Goal: Task Accomplishment & Management: Manage account settings

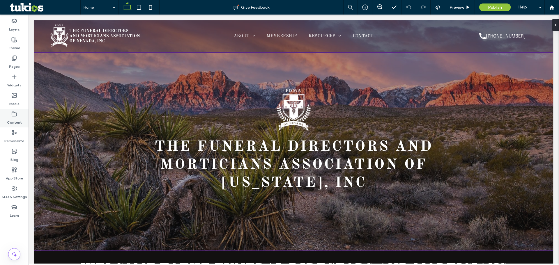
click at [12, 120] on label "Content" at bounding box center [14, 121] width 15 height 8
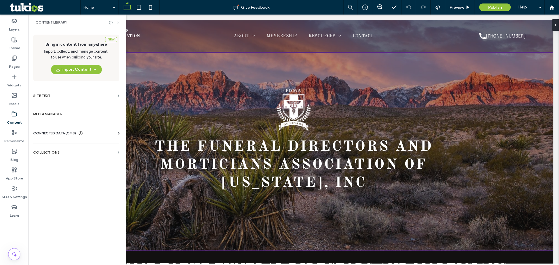
click at [97, 133] on div "CONNECTED DATA (CMS)" at bounding box center [77, 133] width 88 height 6
drag, startPoint x: 83, startPoint y: 148, endPoint x: 87, endPoint y: 147, distance: 4.0
click at [85, 148] on label "Business Info" at bounding box center [77, 148] width 79 height 4
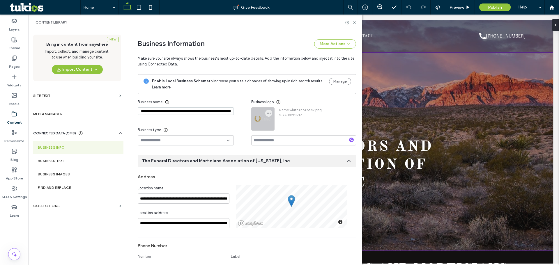
click at [269, 109] on div at bounding box center [263, 119] width 23 height 23
click at [266, 111] on icon "button" at bounding box center [268, 113] width 5 height 5
click at [270, 124] on span at bounding box center [270, 127] width 7 height 6
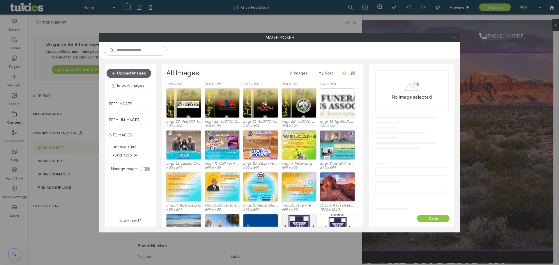
scroll to position [70, 0]
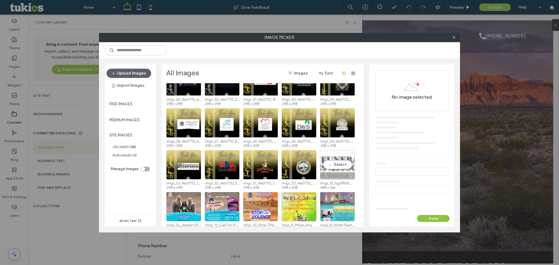
click at [340, 158] on div "Select" at bounding box center [337, 164] width 35 height 29
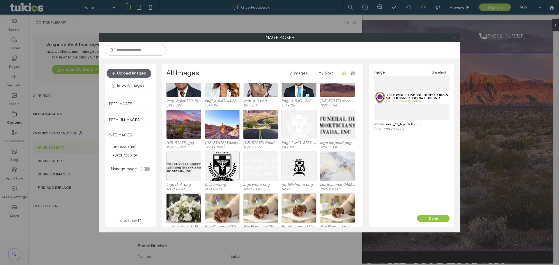
scroll to position [362, 0]
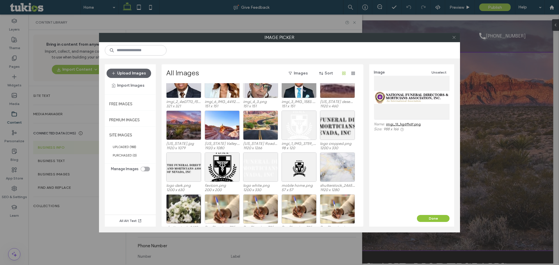
click at [454, 38] on icon at bounding box center [454, 37] width 4 height 4
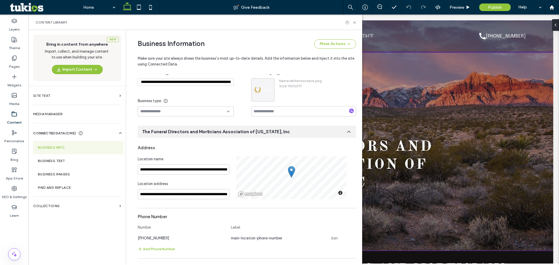
scroll to position [58, 0]
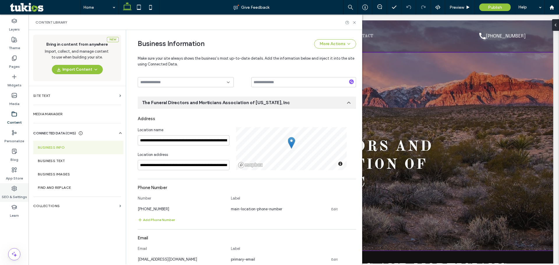
click at [21, 191] on div "SEO & Settings" at bounding box center [14, 192] width 29 height 19
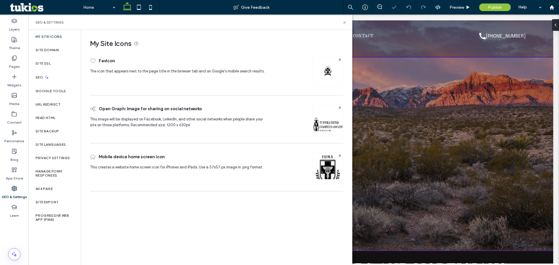
scroll to position [0, 0]
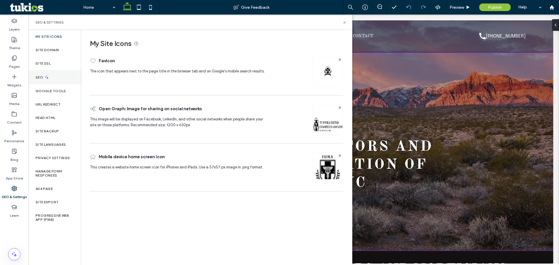
click at [56, 71] on div "SEO" at bounding box center [55, 77] width 52 height 14
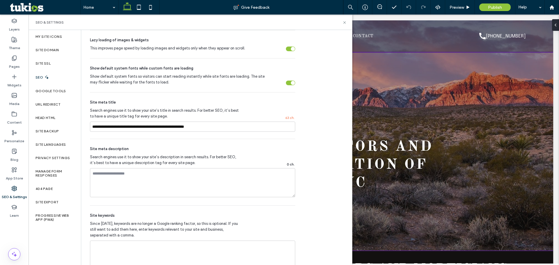
scroll to position [262, 0]
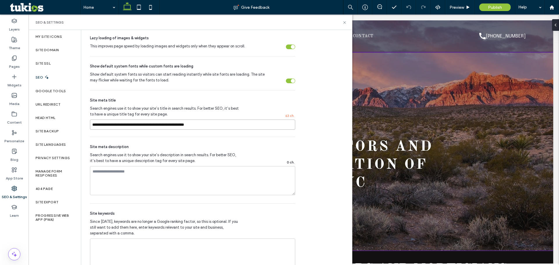
click at [220, 121] on input "**********" at bounding box center [192, 125] width 205 height 10
drag, startPoint x: 223, startPoint y: 122, endPoint x: 40, endPoint y: 119, distance: 182.2
click at [40, 119] on div "My Site Icons Site Domain Site SSL SEO Google Tools URL Redirect Head HTML Site…" at bounding box center [191, 147] width 324 height 235
click at [61, 89] on label "Google Tools" at bounding box center [51, 91] width 31 height 4
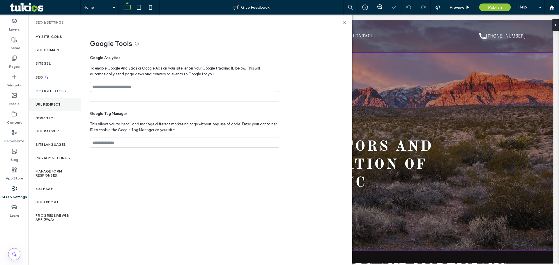
click at [59, 102] on label "URL Redirect" at bounding box center [48, 104] width 25 height 4
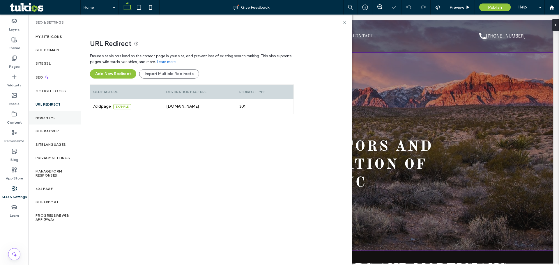
click at [61, 113] on div "Head HTML" at bounding box center [55, 117] width 52 height 13
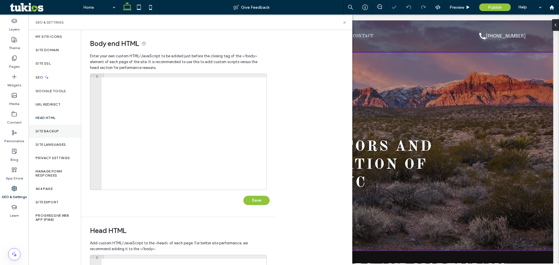
click at [67, 132] on div "Site Backup" at bounding box center [55, 131] width 52 height 13
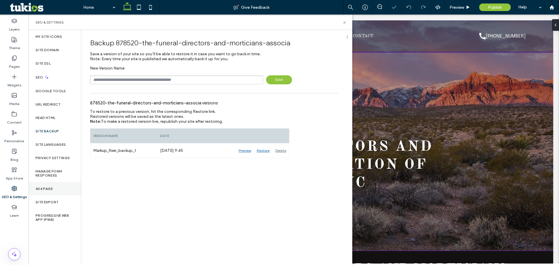
click at [60, 191] on div "404 Page" at bounding box center [55, 188] width 52 height 13
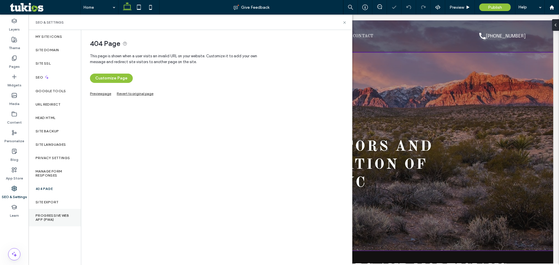
click at [59, 216] on label "Progressive Web App (PWA)" at bounding box center [55, 218] width 38 height 8
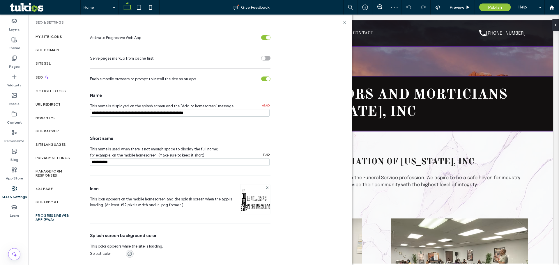
scroll to position [47, 0]
click at [67, 187] on div "404 Page" at bounding box center [55, 188] width 52 height 13
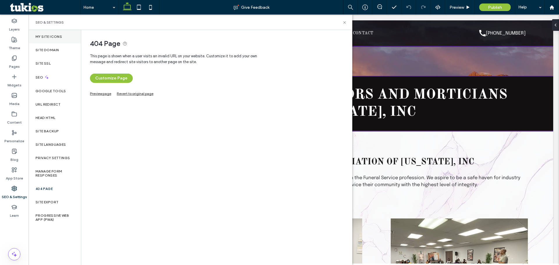
click at [59, 42] on div "My Site Icons" at bounding box center [55, 36] width 52 height 13
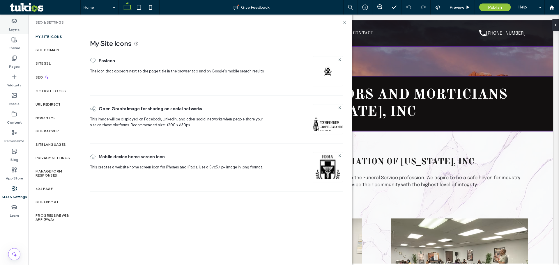
click at [16, 28] on label "Layers" at bounding box center [14, 28] width 11 height 8
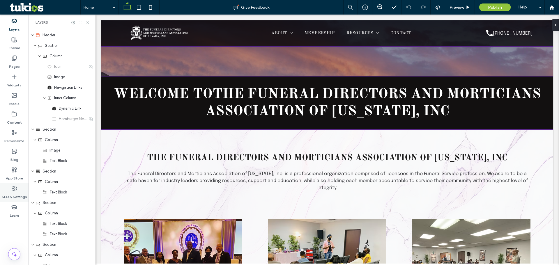
click at [21, 191] on div "SEO & Settings" at bounding box center [14, 192] width 29 height 19
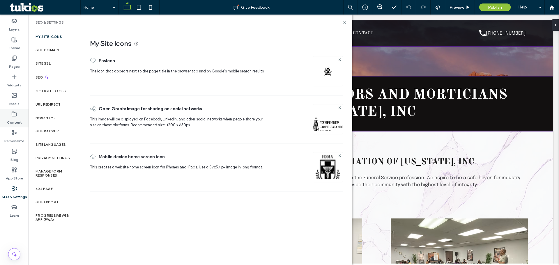
click at [3, 120] on div "Content" at bounding box center [14, 118] width 29 height 19
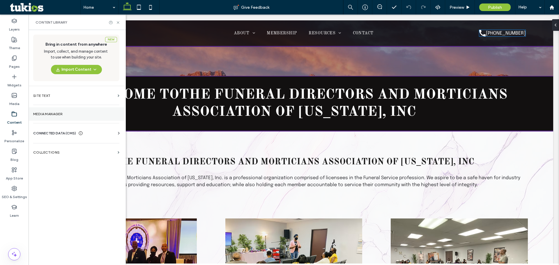
click at [71, 117] on section "Media Manager" at bounding box center [76, 113] width 95 height 13
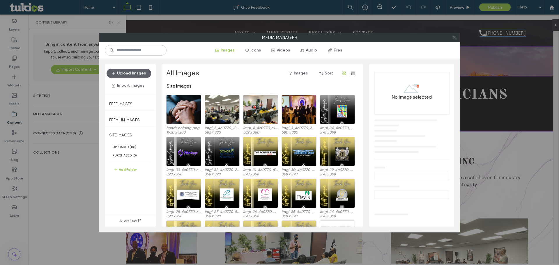
click at [78, 131] on div "Media Manager Images Icons Videos Audio Files Upload Images Import Images Free …" at bounding box center [279, 132] width 559 height 265
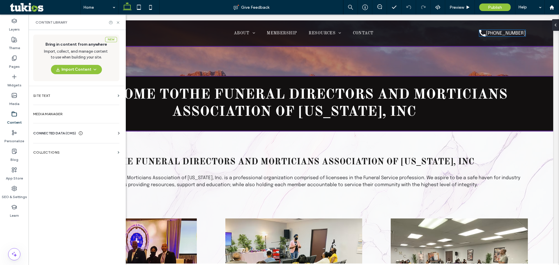
click at [102, 133] on div "CONNECTED DATA (CMS)" at bounding box center [77, 133] width 88 height 6
click at [90, 145] on section "Business Info" at bounding box center [77, 147] width 88 height 13
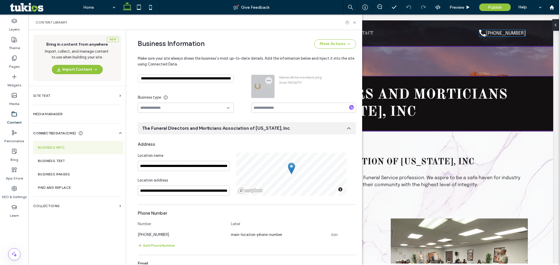
scroll to position [0, 0]
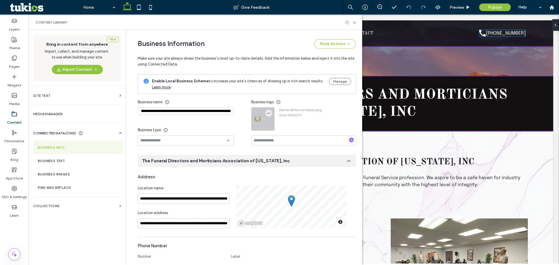
click at [266, 117] on div at bounding box center [263, 119] width 23 height 23
click at [267, 113] on use "button" at bounding box center [269, 113] width 4 height 1
click at [278, 127] on span "Replace Image" at bounding box center [287, 127] width 26 height 6
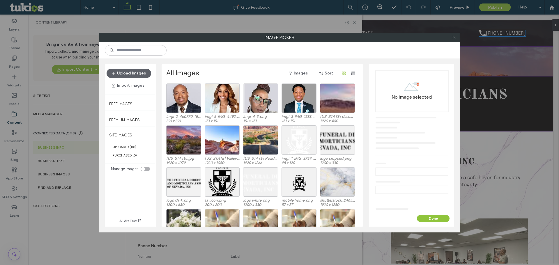
scroll to position [349, 0]
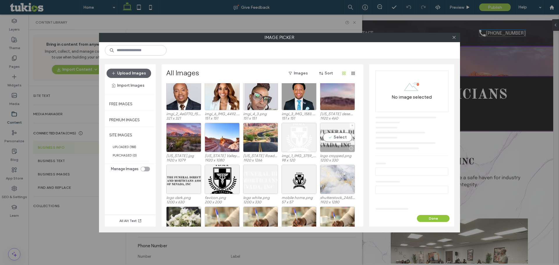
click at [337, 139] on div "Select" at bounding box center [337, 137] width 35 height 29
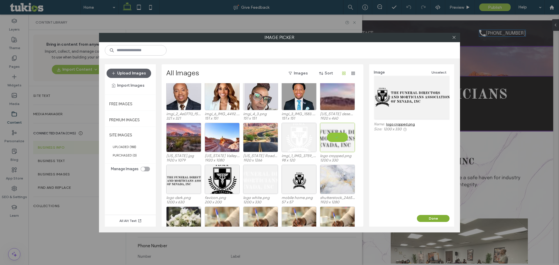
click at [427, 220] on button "Done" at bounding box center [433, 218] width 33 height 7
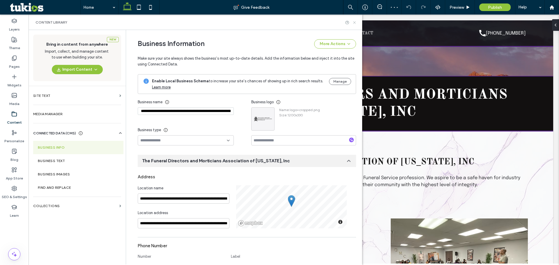
drag, startPoint x: 354, startPoint y: 23, endPoint x: 378, endPoint y: 7, distance: 29.0
click at [354, 23] on use at bounding box center [354, 22] width 2 height 2
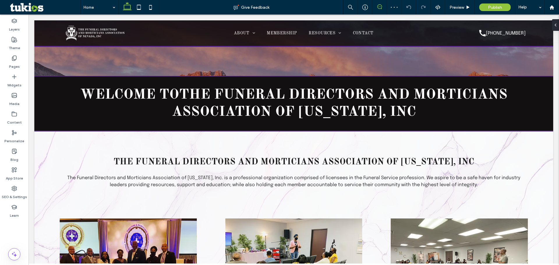
click at [382, 7] on use at bounding box center [379, 6] width 5 height 5
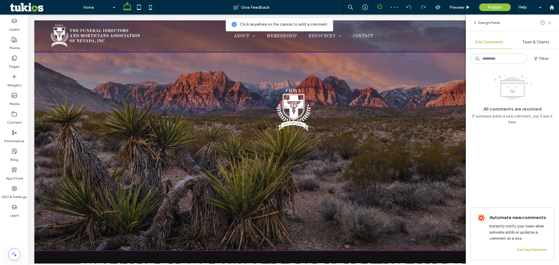
scroll to position [0, 0]
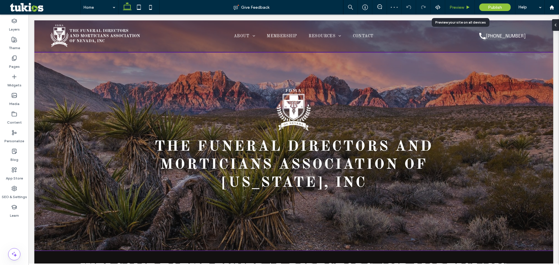
click at [458, 7] on span "Preview" at bounding box center [456, 7] width 15 height 5
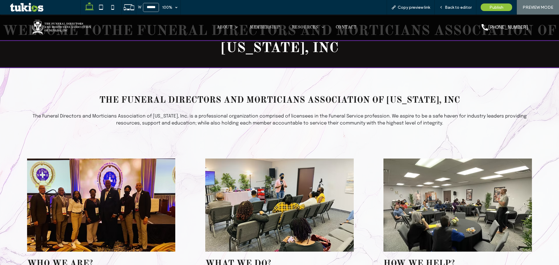
scroll to position [262, 0]
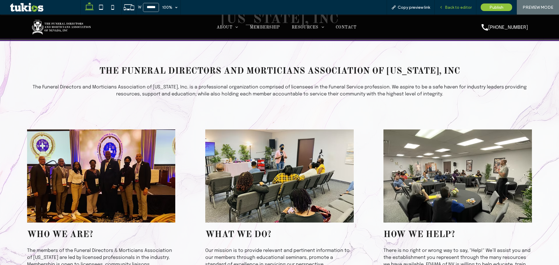
click at [453, 11] on div "Back to editor" at bounding box center [456, 7] width 42 height 15
click at [453, 8] on span "Back to editor" at bounding box center [458, 7] width 27 height 5
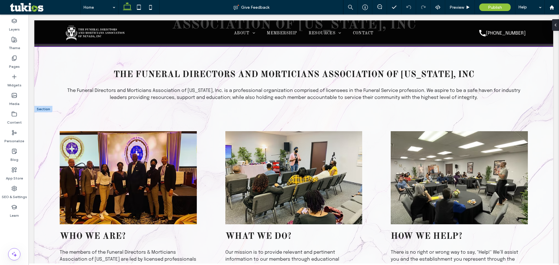
scroll to position [268, 0]
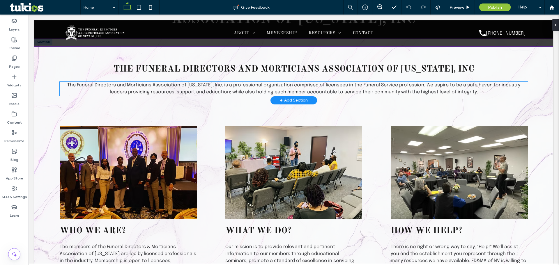
click at [231, 93] on span "The Funeral Directors and Morticians Association of Nevada, Inc. is a professio…" at bounding box center [293, 89] width 453 height 12
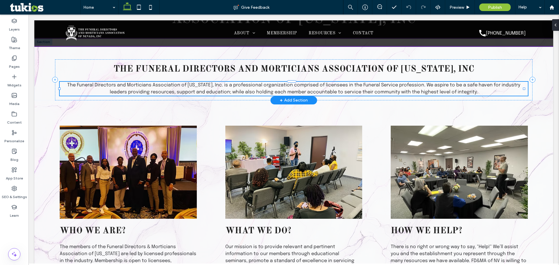
click at [231, 93] on div "The Funeral Directors and Morticians Association of Nevada, Inc. is a professio…" at bounding box center [294, 89] width 468 height 14
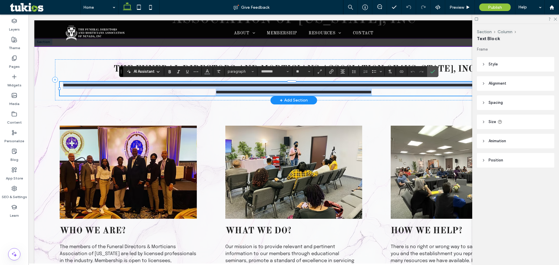
click at [232, 92] on span "**********" at bounding box center [294, 88] width 463 height 11
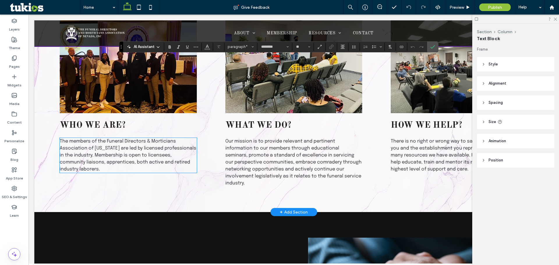
scroll to position [384, 0]
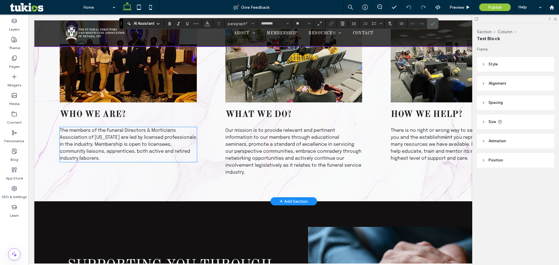
click at [154, 133] on p "The members of the Funeral Directors & Morticians Association of Nevada are led…" at bounding box center [128, 144] width 137 height 35
click at [154, 133] on div "The members of the Funeral Directors & Morticians Association of Nevada are led…" at bounding box center [128, 144] width 137 height 35
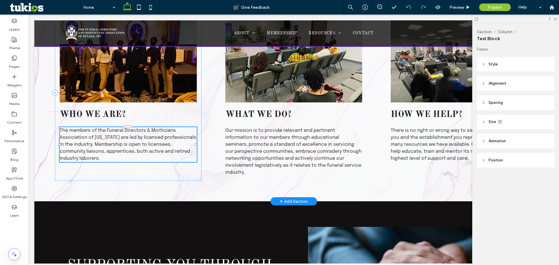
type input "********"
type input "**"
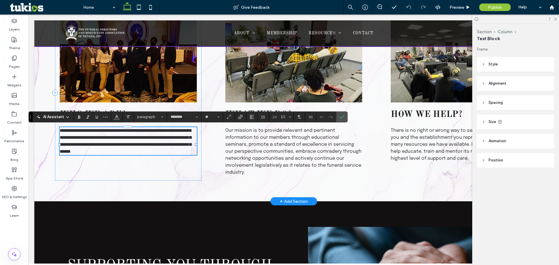
click at [153, 146] on span "**********" at bounding box center [126, 140] width 132 height 25
click at [155, 145] on span "**********" at bounding box center [126, 140] width 132 height 25
click at [242, 148] on span "Our mission is to provide relevant and pertinent information to our members thr…" at bounding box center [293, 151] width 136 height 47
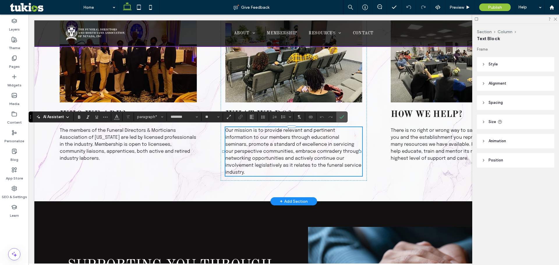
click at [242, 148] on div "Our mission is to provide relevant and pertinent information to our members thr…" at bounding box center [293, 151] width 137 height 49
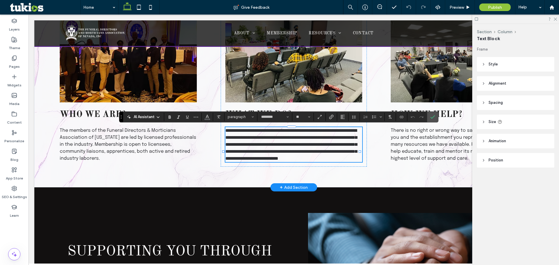
click at [248, 151] on span "**********" at bounding box center [291, 144] width 132 height 32
click at [285, 143] on span "**********" at bounding box center [291, 144] width 132 height 32
click at [420, 150] on span "There is no right or wrong way to say, "Help!" We’ll assist you and the establi…" at bounding box center [459, 144] width 136 height 33
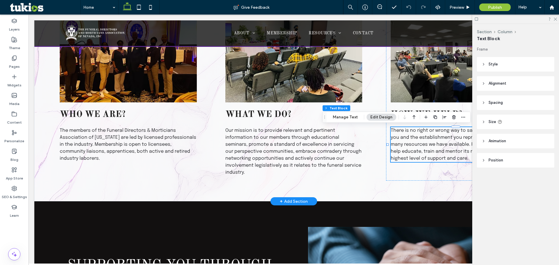
click at [421, 146] on span "There is no right or wrong way to say, "Help!" We’ll assist you and the establi…" at bounding box center [459, 144] width 136 height 33
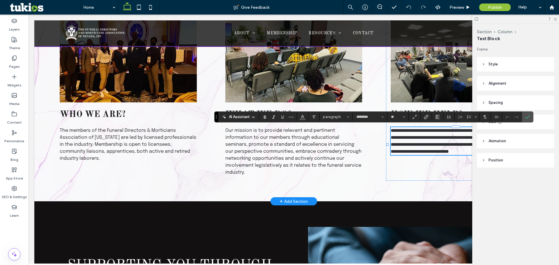
drag, startPoint x: 420, startPoint y: 145, endPoint x: 417, endPoint y: 146, distance: 3.0
click at [420, 145] on span "**********" at bounding box center [457, 140] width 132 height 25
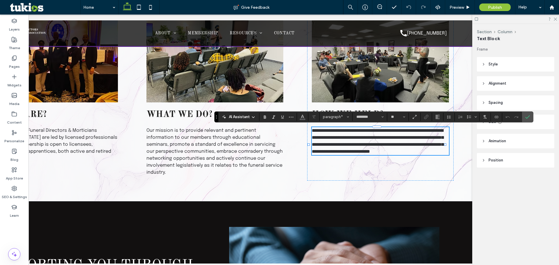
scroll to position [0, 87]
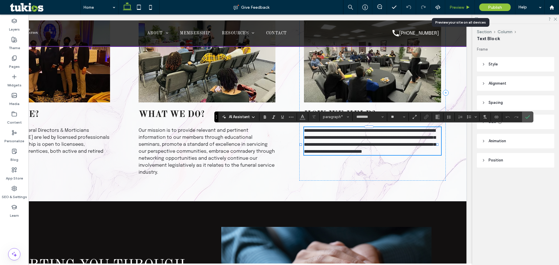
click at [457, 10] on div "Preview" at bounding box center [460, 7] width 30 height 15
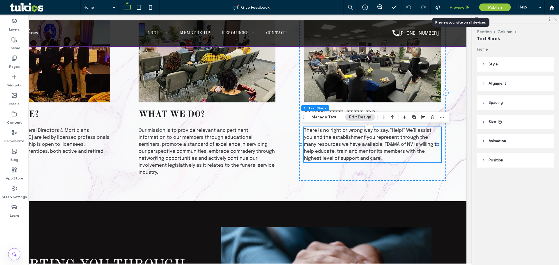
click at [458, 7] on span "Preview" at bounding box center [456, 7] width 15 height 5
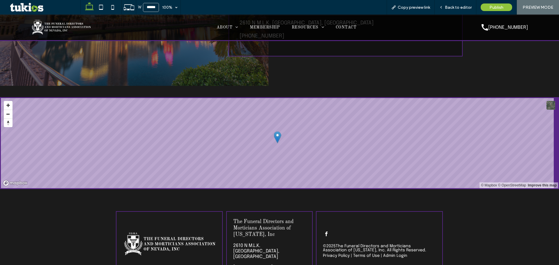
scroll to position [1595, 0]
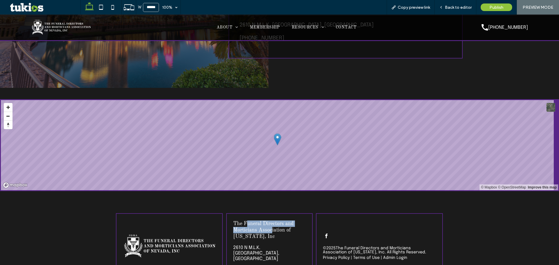
drag, startPoint x: 246, startPoint y: 222, endPoint x: 269, endPoint y: 226, distance: 22.8
click at [269, 226] on span "The Funeral Directors and Morticians Association of Nevada, Inc" at bounding box center [263, 230] width 60 height 18
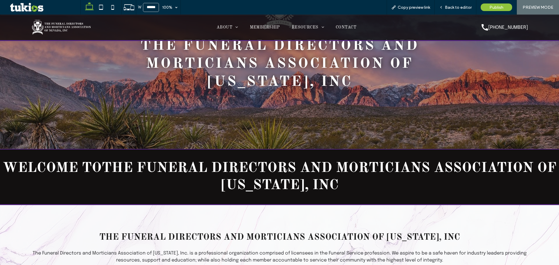
scroll to position [0, 0]
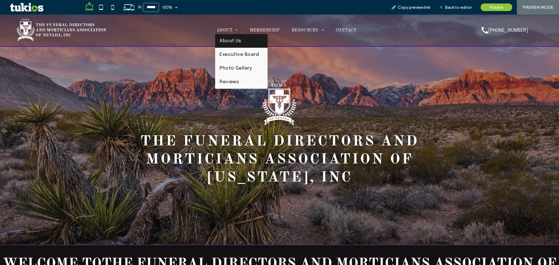
drag, startPoint x: 231, startPoint y: 42, endPoint x: 232, endPoint y: 56, distance: 14.6
click at [231, 42] on span "About Us" at bounding box center [230, 40] width 22 height 5
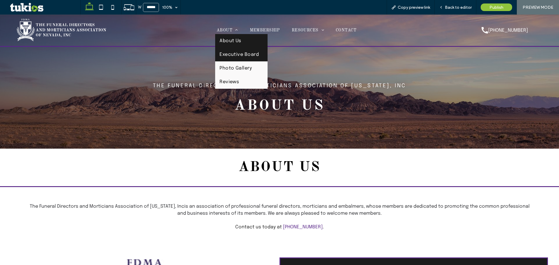
click at [235, 54] on span "Executive Board" at bounding box center [238, 54] width 39 height 5
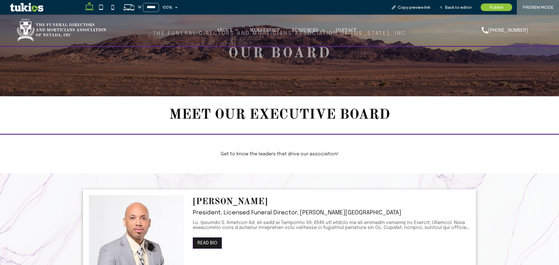
scroll to position [116, 0]
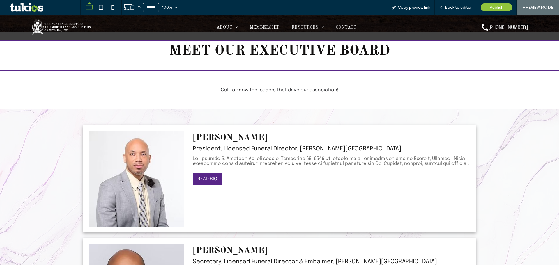
click at [216, 177] on button "READ BIO" at bounding box center [207, 178] width 29 height 11
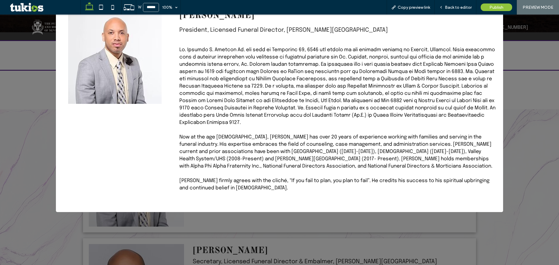
scroll to position [72, 0]
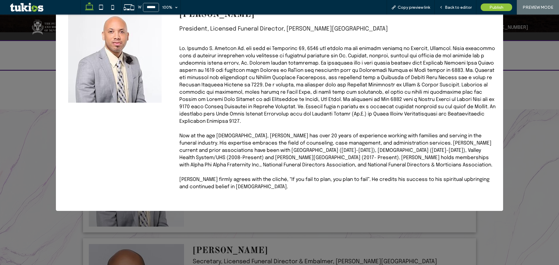
click at [500, 117] on div "> × Dr. Raymond Giddens Jr. President, Licensed Funeral Director, Giddens Memor…" at bounding box center [279, 140] width 559 height 251
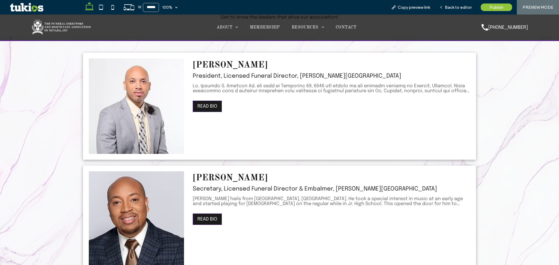
scroll to position [262, 0]
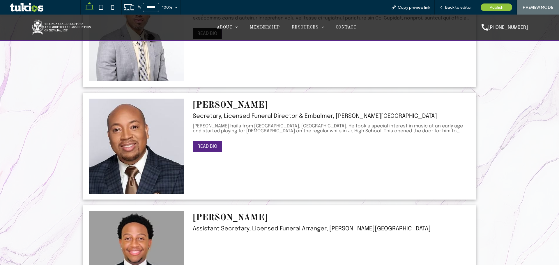
click at [210, 146] on button "READ BIO" at bounding box center [207, 146] width 29 height 11
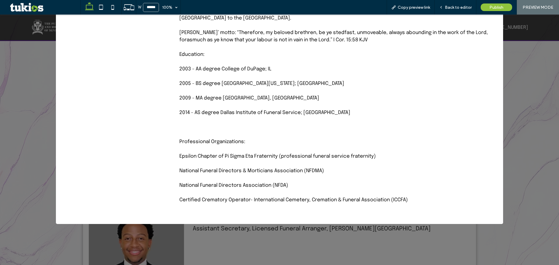
scroll to position [204, 0]
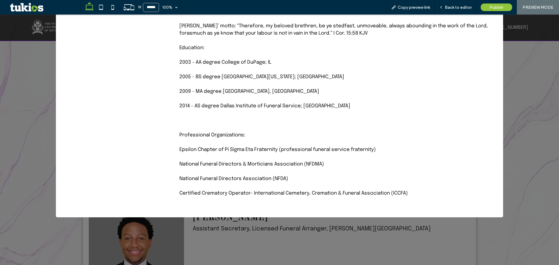
click at [496, 131] on div "> × Mr. Kyle Giddens Secretary, Licensed Funeral Director & Embalmer, Giddens M…" at bounding box center [279, 140] width 559 height 251
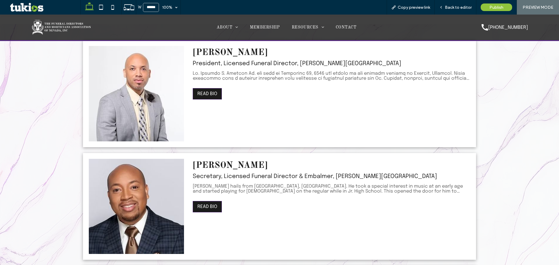
scroll to position [0, 0]
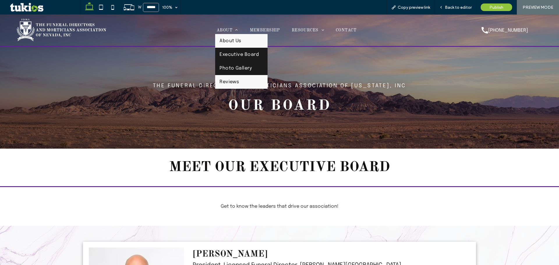
click at [244, 72] on link "Photo Gallery" at bounding box center [241, 68] width 52 height 14
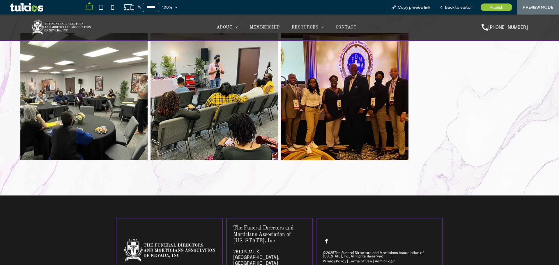
scroll to position [175, 0]
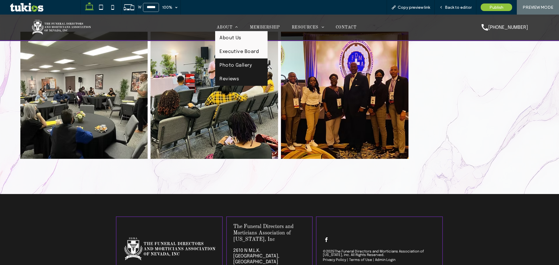
click at [226, 73] on link "Reviews" at bounding box center [241, 79] width 52 height 14
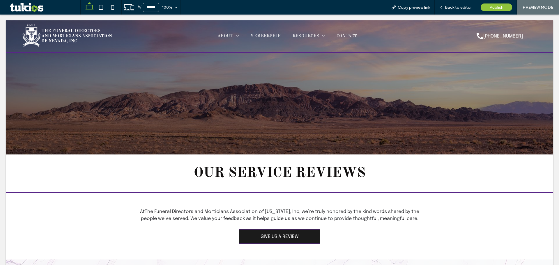
scroll to position [0, 0]
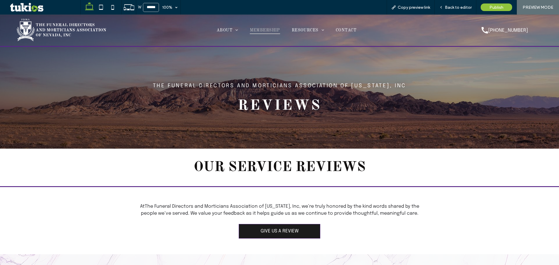
click at [265, 31] on span "MEMBERSHIP" at bounding box center [265, 30] width 30 height 8
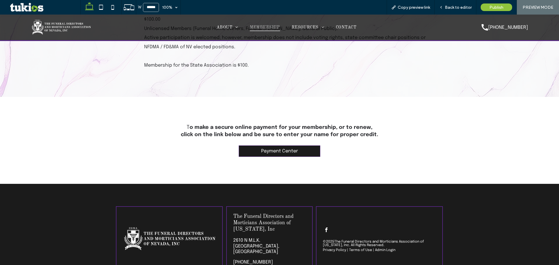
scroll to position [902, 0]
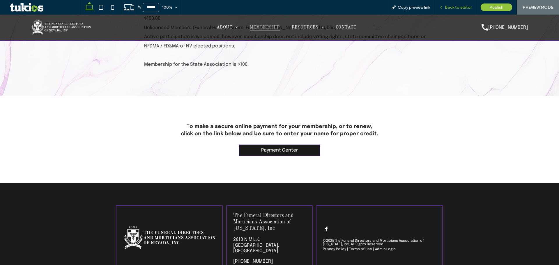
click at [450, 7] on span "Back to editor" at bounding box center [458, 7] width 27 height 5
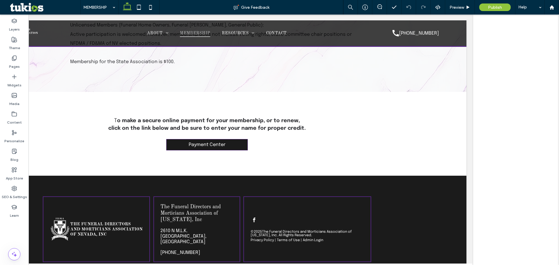
scroll to position [901, 0]
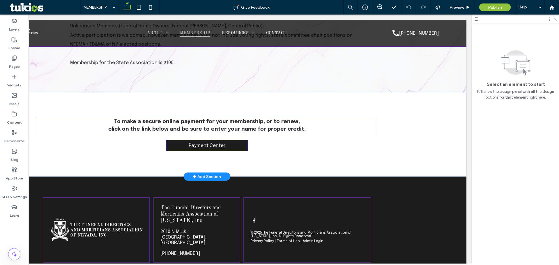
click at [152, 123] on strong "o make a secure online payment for your membership, or to renew," at bounding box center [208, 121] width 183 height 5
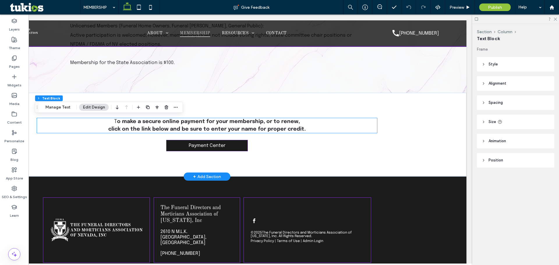
click at [152, 123] on strong "o make a secure online payment for your membership, or to renew," at bounding box center [208, 121] width 183 height 5
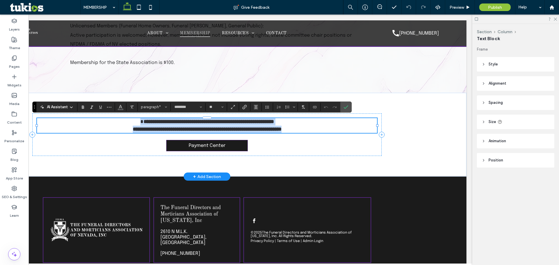
click at [113, 121] on p "**********" at bounding box center [207, 121] width 340 height 7
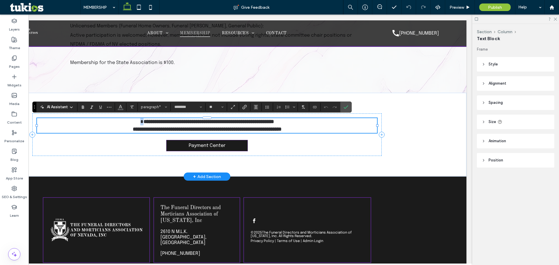
drag, startPoint x: 113, startPoint y: 120, endPoint x: 118, endPoint y: 119, distance: 4.5
click at [118, 119] on p "**********" at bounding box center [207, 121] width 340 height 7
click at [80, 107] on label "Bold" at bounding box center [83, 107] width 9 height 8
click at [117, 126] on p "**********" at bounding box center [207, 129] width 340 height 7
click at [455, 10] on span "Preview" at bounding box center [456, 7] width 15 height 5
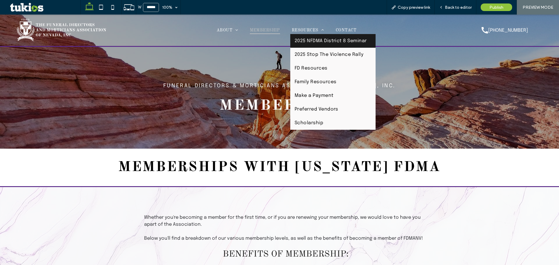
click at [308, 39] on span "2025 NFDMA District 8 Seminar" at bounding box center [331, 40] width 72 height 5
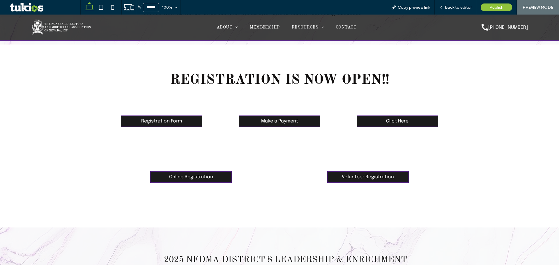
scroll to position [233, 0]
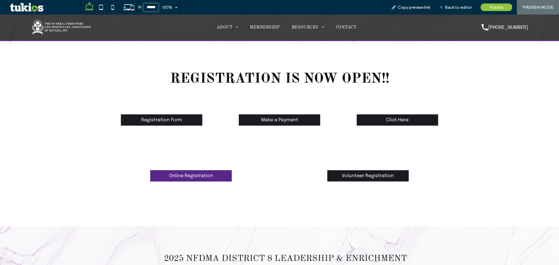
drag, startPoint x: 222, startPoint y: 176, endPoint x: 226, endPoint y: 176, distance: 3.9
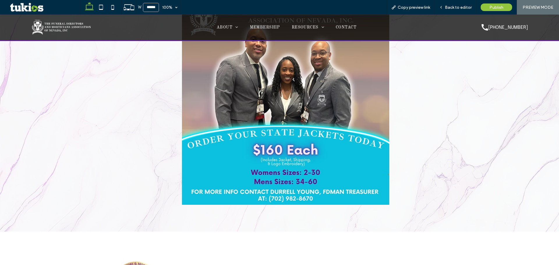
scroll to position [2241, 0]
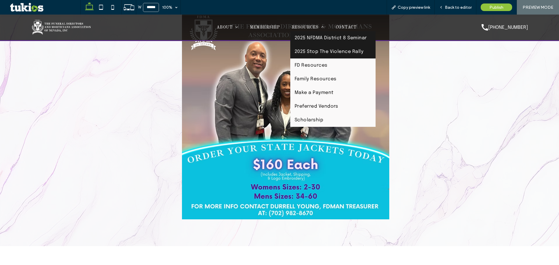
click at [327, 47] on link "2025 Stop The Violence Rally" at bounding box center [332, 52] width 85 height 14
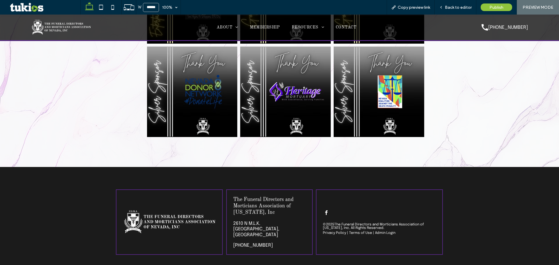
scroll to position [1577, 0]
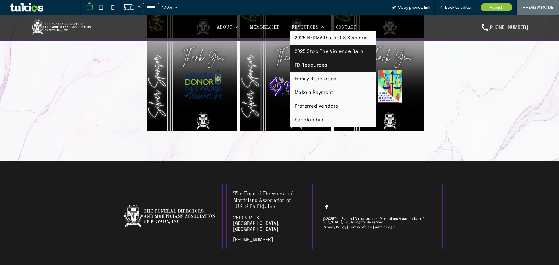
click at [307, 68] on link "FD Resources" at bounding box center [332, 66] width 85 height 14
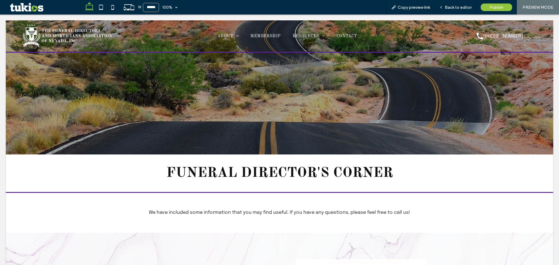
scroll to position [0, 0]
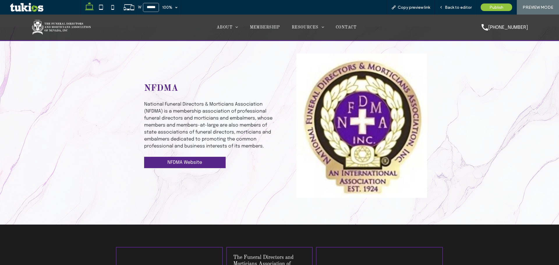
scroll to position [204, 0]
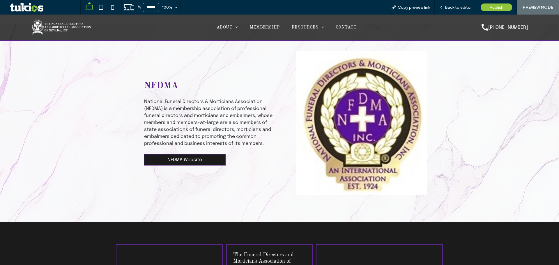
drag, startPoint x: 189, startPoint y: 161, endPoint x: 188, endPoint y: 100, distance: 61.7
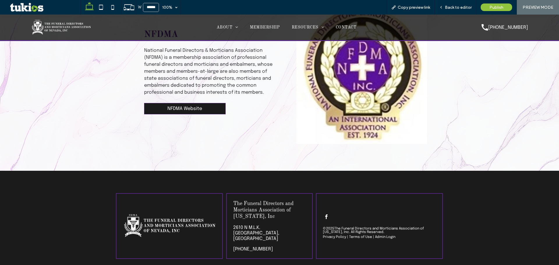
scroll to position [236, 0]
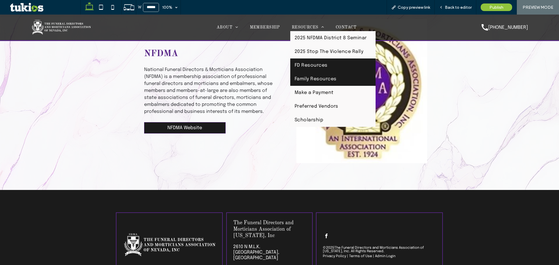
click at [319, 76] on link "Family Resources" at bounding box center [332, 79] width 85 height 14
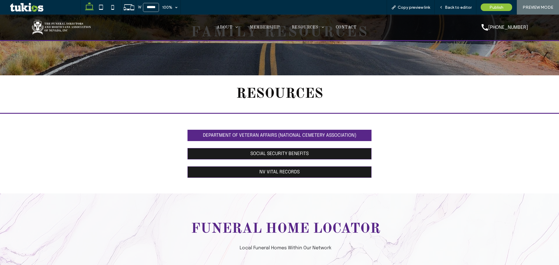
scroll to position [87, 0]
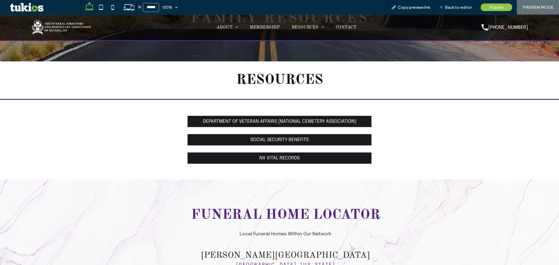
drag, startPoint x: 284, startPoint y: 153, endPoint x: 276, endPoint y: 111, distance: 42.3
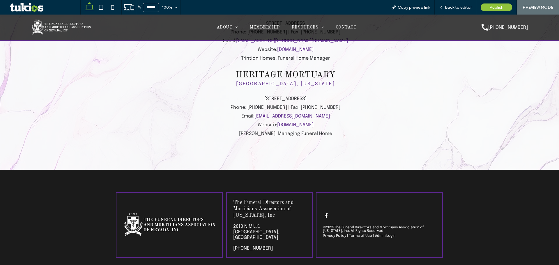
scroll to position [729, 0]
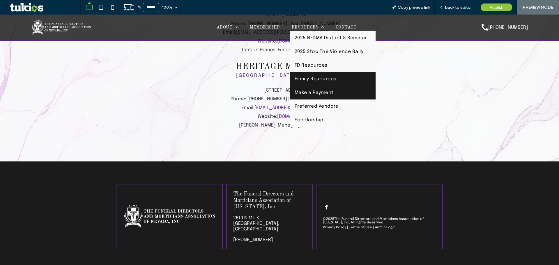
click at [319, 88] on link "Make a Payment" at bounding box center [332, 93] width 85 height 14
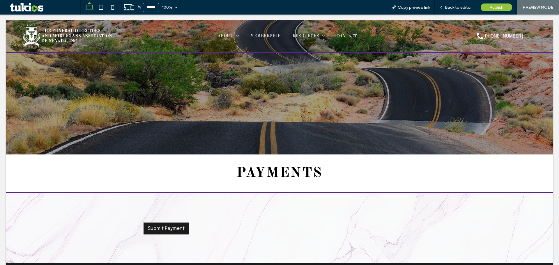
scroll to position [0, 0]
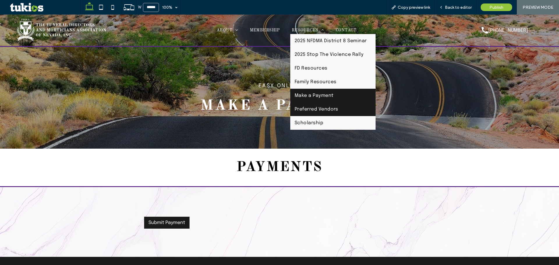
click at [323, 105] on link "Preferred Vendors" at bounding box center [332, 109] width 85 height 14
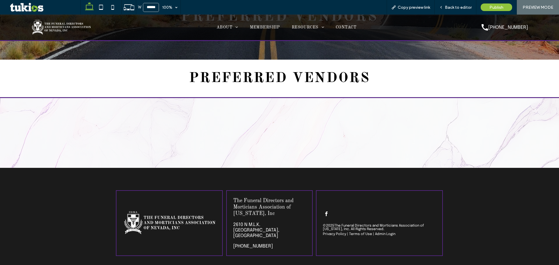
scroll to position [96, 0]
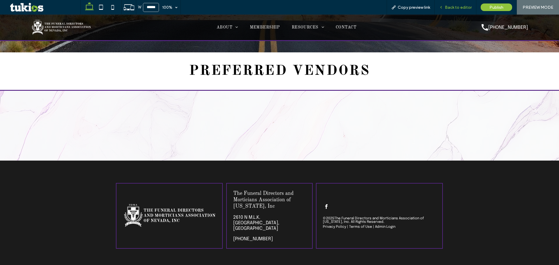
click at [454, 7] on span "Back to editor" at bounding box center [458, 7] width 27 height 5
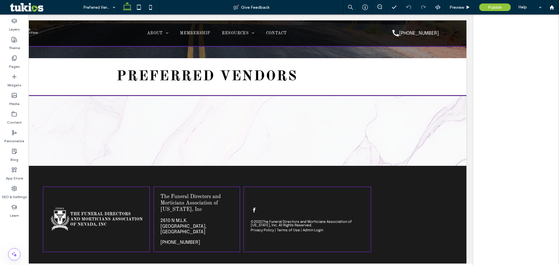
scroll to position [102, 0]
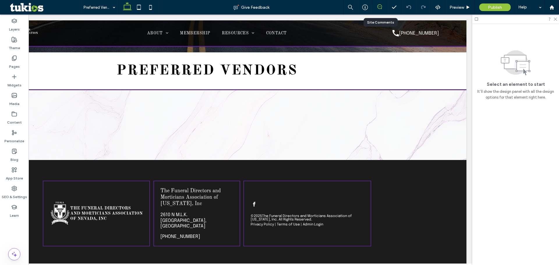
click at [381, 8] on div at bounding box center [379, 7] width 15 height 15
click at [381, 8] on icon at bounding box center [379, 6] width 5 height 5
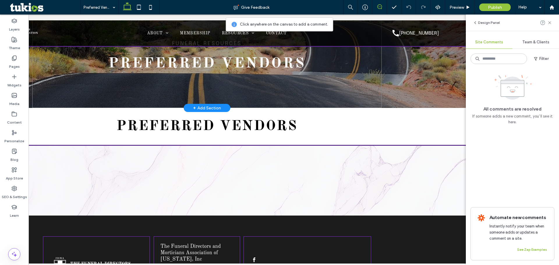
scroll to position [44, 0]
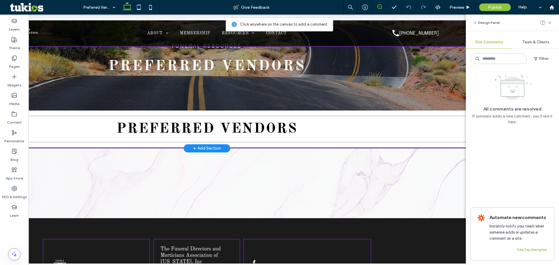
click at [323, 140] on div "preferred vendors" at bounding box center [207, 129] width 519 height 26
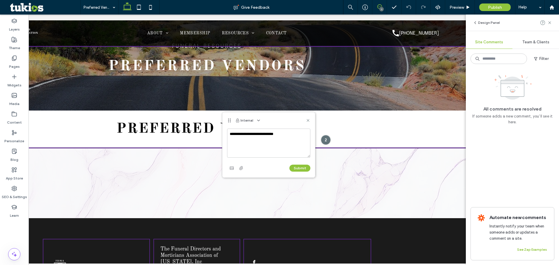
type textarea "**********"
click at [300, 172] on div "Submit" at bounding box center [268, 168] width 83 height 9
click at [300, 167] on button "Submit" at bounding box center [299, 168] width 21 height 7
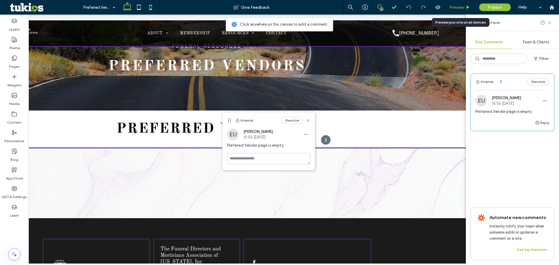
click at [466, 10] on div "Preview" at bounding box center [460, 7] width 30 height 15
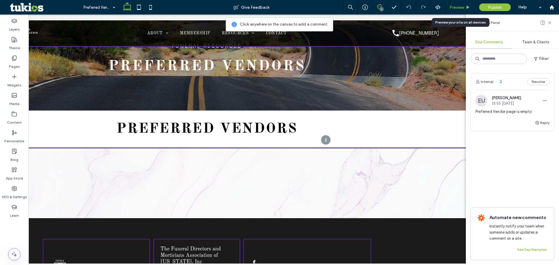
click at [458, 9] on span "Preview" at bounding box center [456, 7] width 15 height 5
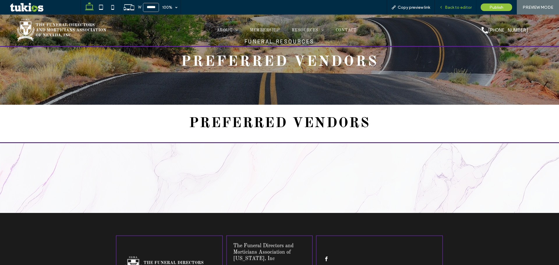
scroll to position [38, 0]
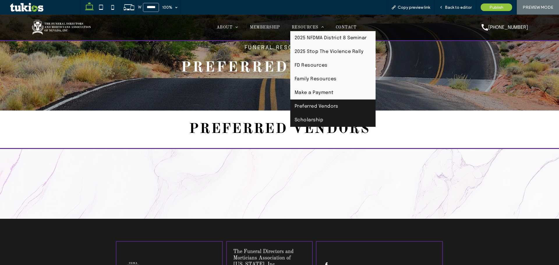
click at [323, 114] on link "Scholarship" at bounding box center [332, 120] width 85 height 14
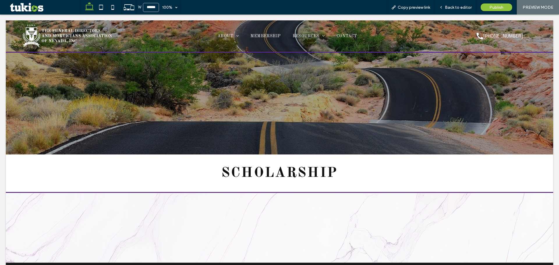
scroll to position [0, 0]
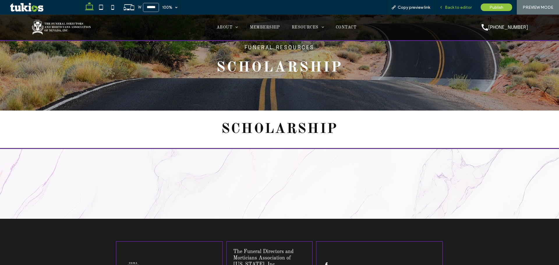
click at [451, 5] on span "Back to editor" at bounding box center [458, 7] width 27 height 5
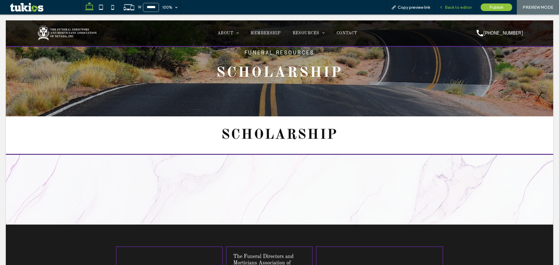
scroll to position [44, 0]
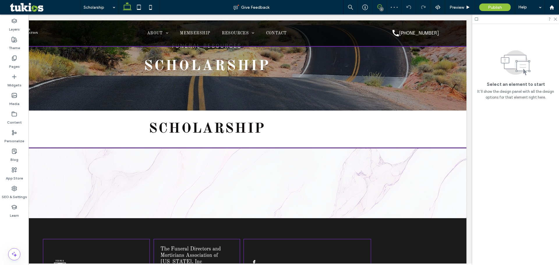
drag, startPoint x: 379, startPoint y: 5, endPoint x: 420, endPoint y: 53, distance: 63.6
click at [380, 4] on use at bounding box center [379, 6] width 5 height 5
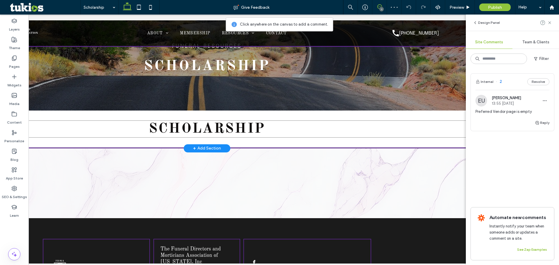
click at [314, 134] on h2 "Scholarship" at bounding box center [207, 129] width 519 height 17
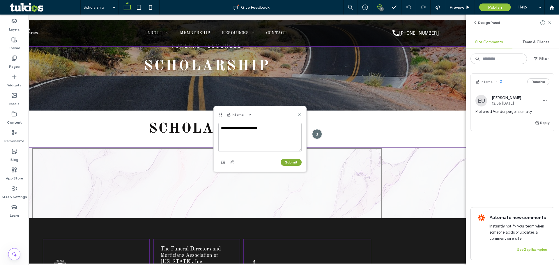
type textarea "**********"
drag, startPoint x: 300, startPoint y: 162, endPoint x: 382, endPoint y: 140, distance: 84.9
click at [300, 162] on button "Submit" at bounding box center [291, 162] width 21 height 7
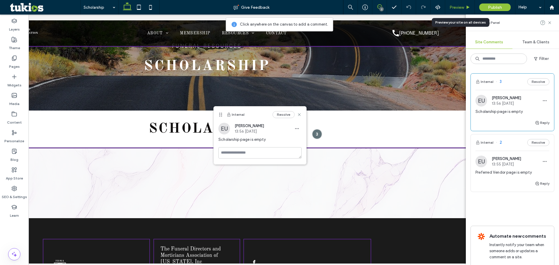
click at [457, 8] on span "Preview" at bounding box center [456, 7] width 15 height 5
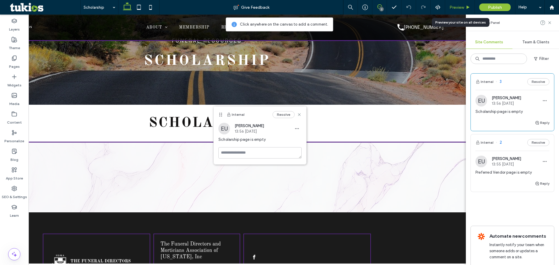
scroll to position [38, 0]
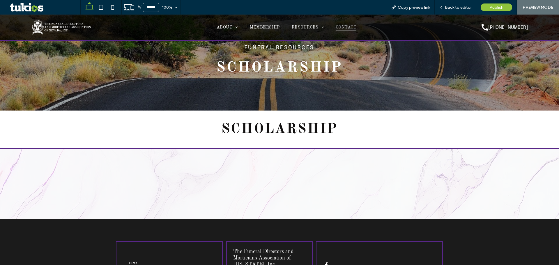
click at [348, 26] on span "CONTACT" at bounding box center [346, 28] width 21 height 8
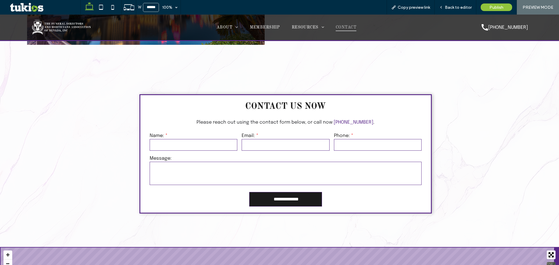
scroll to position [320, 0]
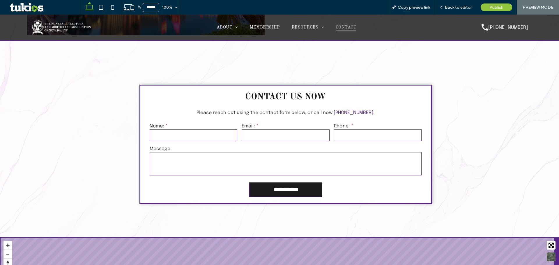
click at [213, 134] on input "text" at bounding box center [194, 136] width 88 height 12
type input "*"
type textarea "*"
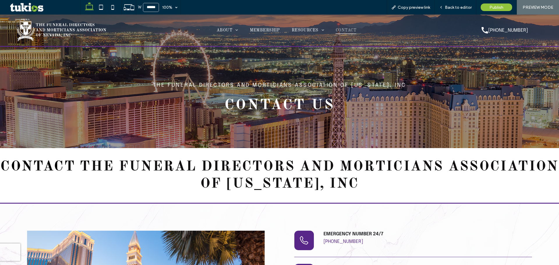
scroll to position [0, 0]
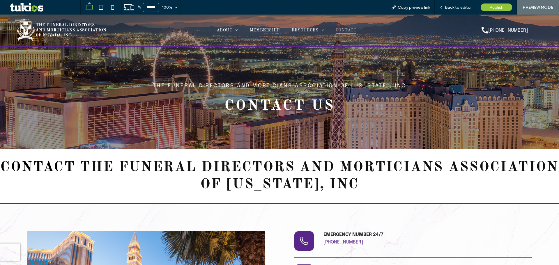
click at [54, 25] on img at bounding box center [61, 30] width 91 height 25
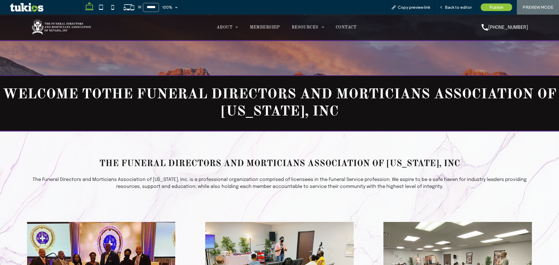
scroll to position [175, 0]
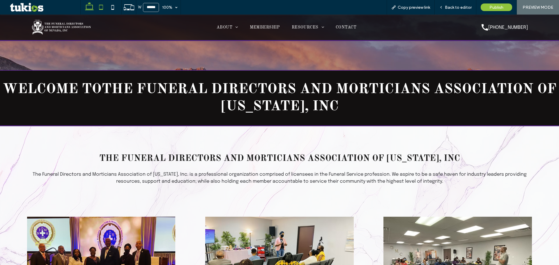
click at [103, 5] on use at bounding box center [101, 7] width 4 height 5
type input "*****"
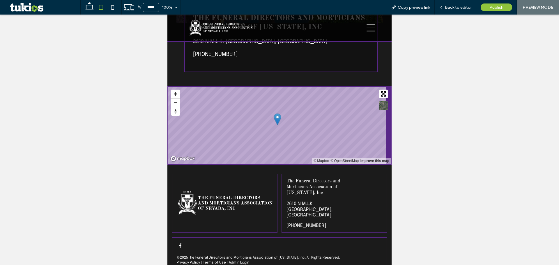
scroll to position [1579, 0]
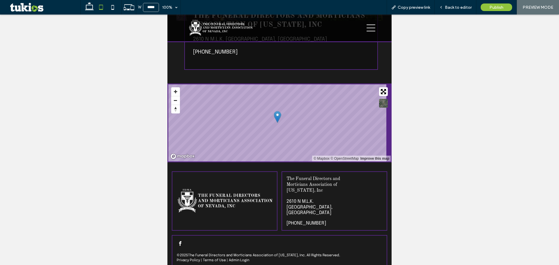
click at [370, 27] on icon "hamburger menu icon" at bounding box center [370, 28] width 9 height 9
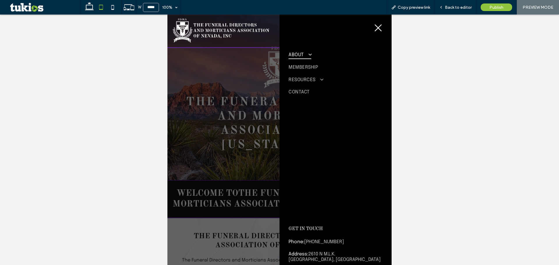
click at [298, 59] on link "ABOUT" at bounding box center [335, 54] width 94 height 13
click at [310, 64] on link "About Us" at bounding box center [335, 65] width 94 height 8
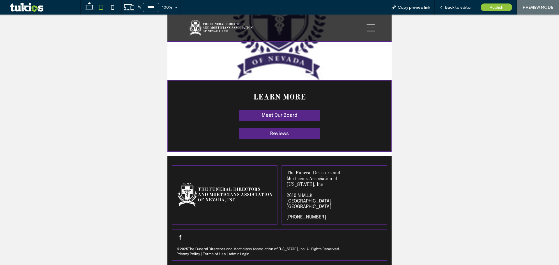
scroll to position [207, 0]
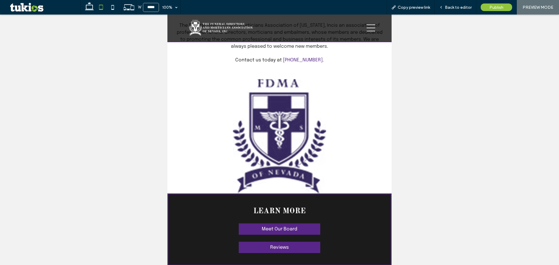
click at [369, 28] on icon at bounding box center [370, 27] width 9 height 7
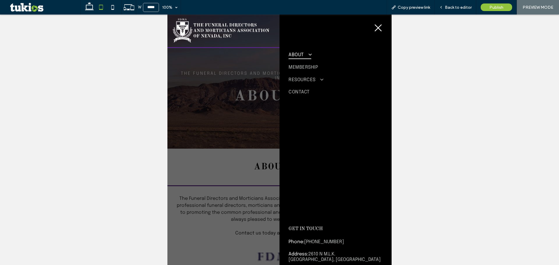
click at [304, 55] on span at bounding box center [307, 55] width 9 height 6
click at [317, 73] on span "Executive Board" at bounding box center [307, 73] width 31 height 4
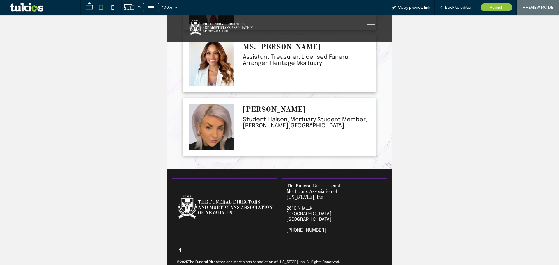
scroll to position [535, 0]
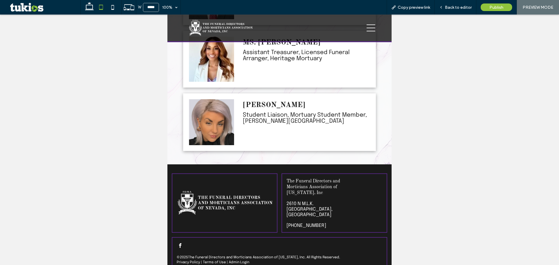
click at [371, 25] on icon at bounding box center [370, 27] width 9 height 7
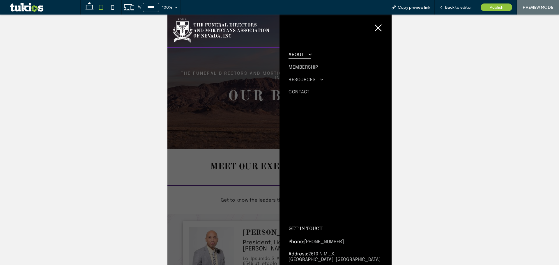
click at [318, 49] on link "ABOUT" at bounding box center [335, 54] width 94 height 13
click at [318, 82] on span "Photo Gallery" at bounding box center [305, 82] width 26 height 4
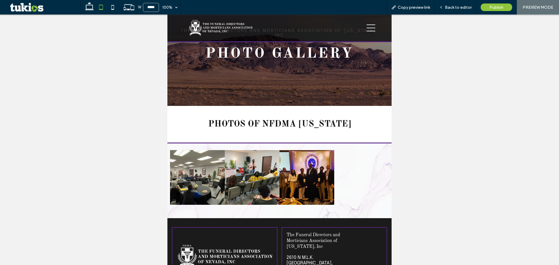
scroll to position [106, 0]
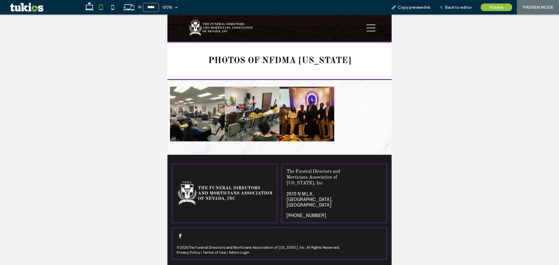
click at [366, 29] on icon "hamburger menu icon" at bounding box center [370, 28] width 9 height 9
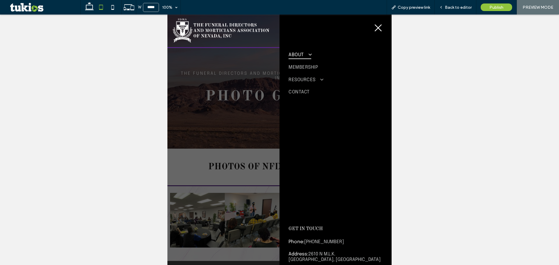
click at [310, 57] on span at bounding box center [307, 55] width 9 height 6
click at [311, 88] on link "Reviews" at bounding box center [335, 90] width 94 height 8
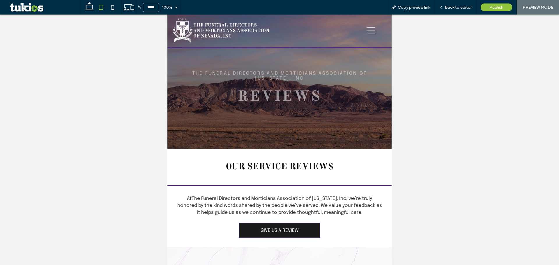
click at [370, 29] on icon "hamburger menu icon" at bounding box center [370, 30] width 9 height 9
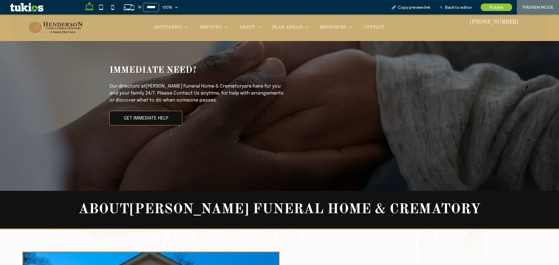
scroll to position [553, 0]
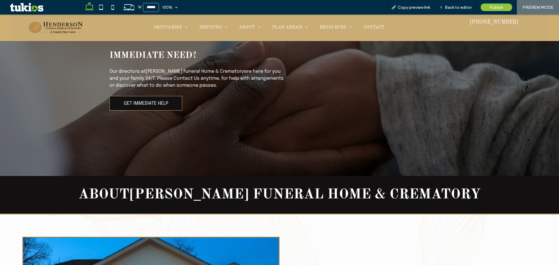
drag, startPoint x: 157, startPoint y: 98, endPoint x: 168, endPoint y: 47, distance: 51.8
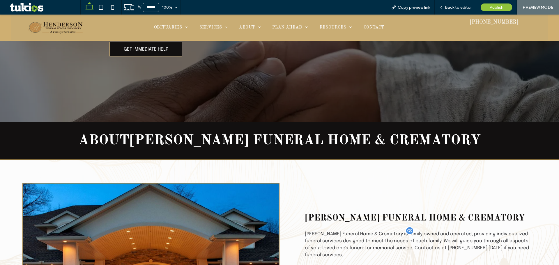
scroll to position [699, 0]
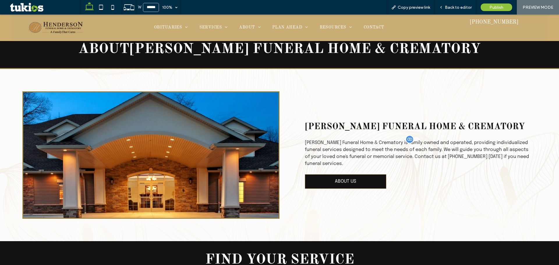
click at [458, 149] on span "is family owned and operated, providing individualized funeral services designe…" at bounding box center [417, 153] width 224 height 26
click at [458, 152] on span "is family owned and operated, providing individualized funeral services designe…" at bounding box center [417, 153] width 224 height 26
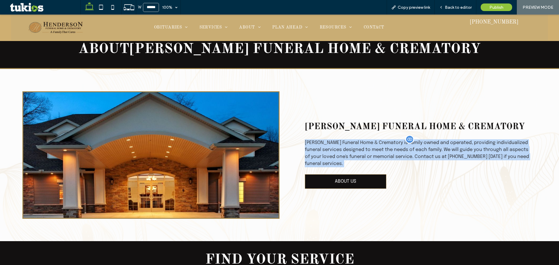
click at [458, 152] on span "is family owned and operated, providing individualized funeral services designe…" at bounding box center [417, 153] width 224 height 26
click at [450, 154] on p "Henderson Funeral Home & Crematory is family owned and operated, providing indi…" at bounding box center [418, 153] width 227 height 28
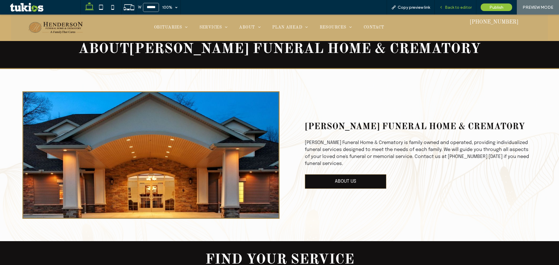
click at [455, 6] on span "Back to editor" at bounding box center [458, 7] width 27 height 5
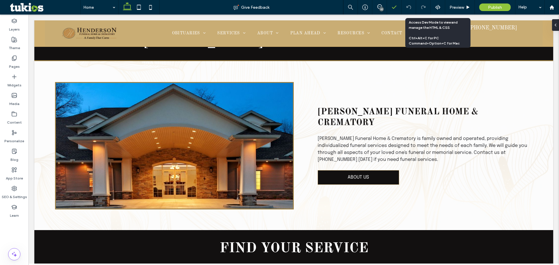
scroll to position [692, 0]
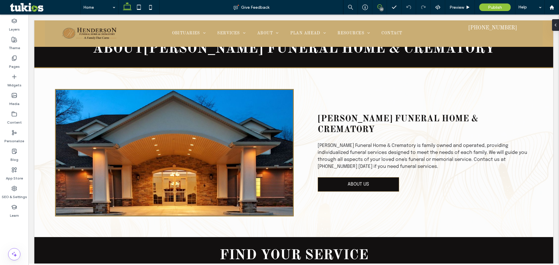
click at [381, 5] on icon at bounding box center [379, 6] width 5 height 5
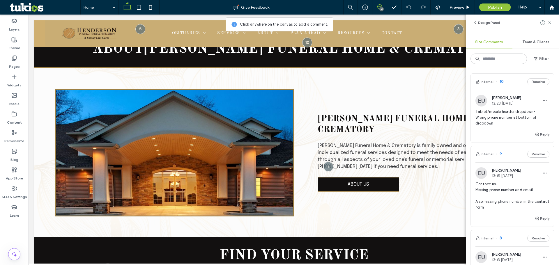
click at [380, 5] on use at bounding box center [379, 6] width 5 height 5
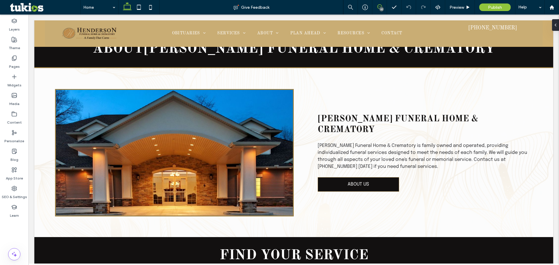
click at [378, 5] on use at bounding box center [379, 6] width 5 height 5
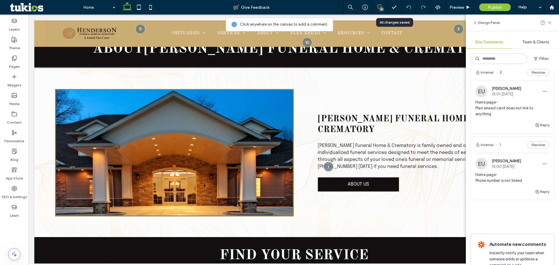
scroll to position [611, 0]
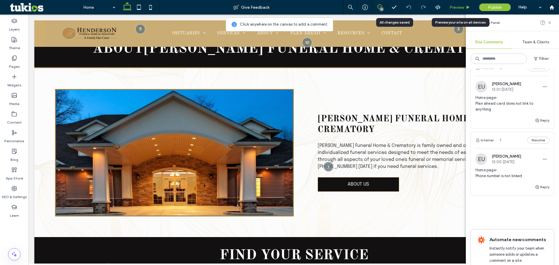
click at [459, 7] on span "Preview" at bounding box center [456, 7] width 15 height 5
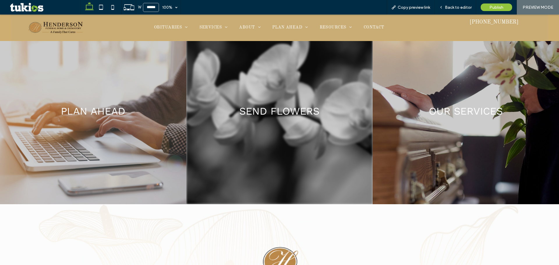
scroll to position [961, 0]
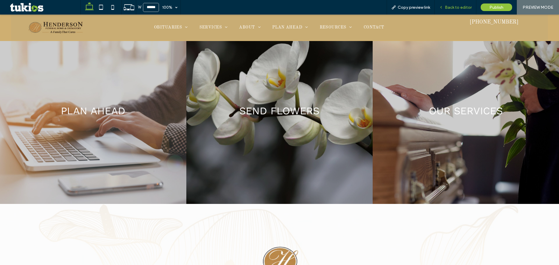
click at [450, 6] on span "Back to editor" at bounding box center [458, 7] width 27 height 5
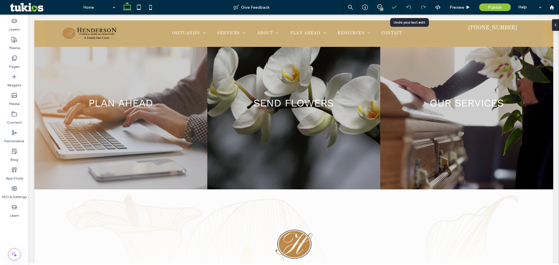
scroll to position [949, 0]
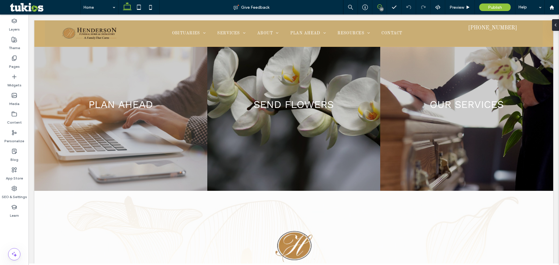
click at [380, 7] on icon at bounding box center [379, 6] width 5 height 5
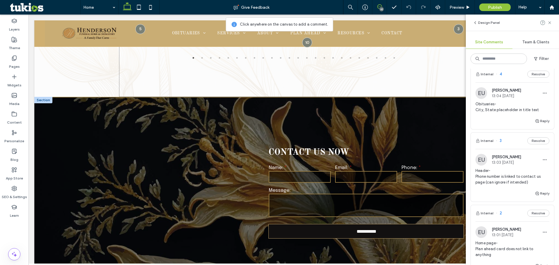
scroll to position [1357, 0]
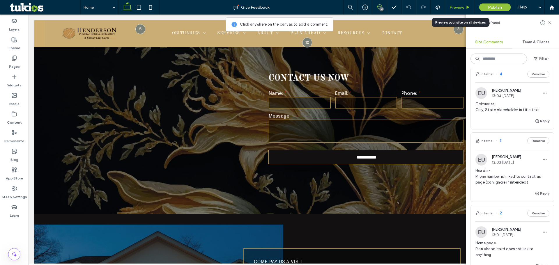
click at [457, 6] on span "Preview" at bounding box center [456, 7] width 15 height 5
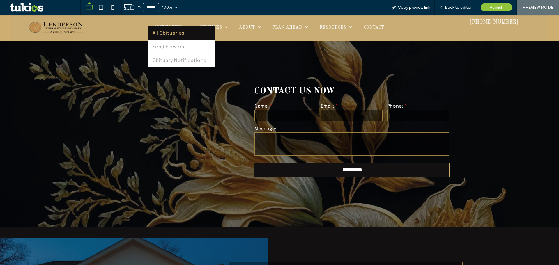
scroll to position [1382, 0]
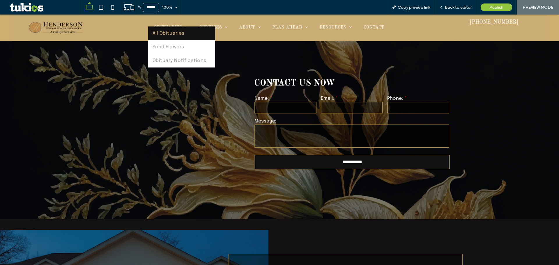
click at [177, 34] on span "All Obituaries" at bounding box center [169, 33] width 32 height 5
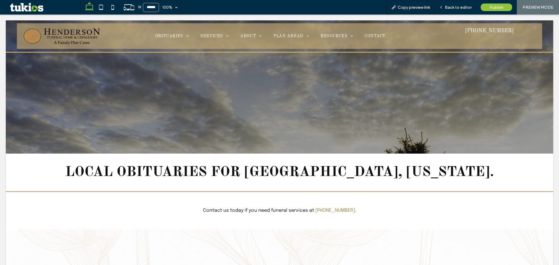
scroll to position [0, 0]
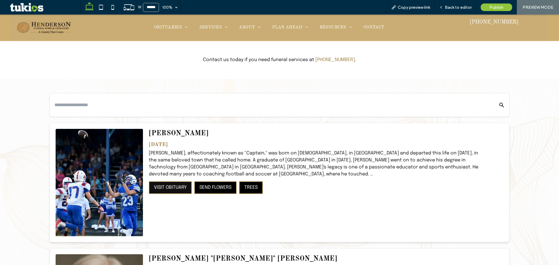
scroll to position [58, 0]
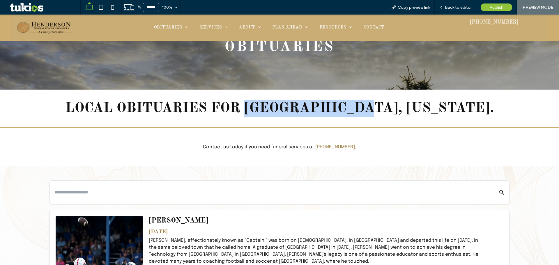
drag, startPoint x: 314, startPoint y: 110, endPoint x: 420, endPoint y: 109, distance: 106.0
click at [420, 109] on span "Local obituaries for Pekin, Illinois." at bounding box center [279, 108] width 428 height 14
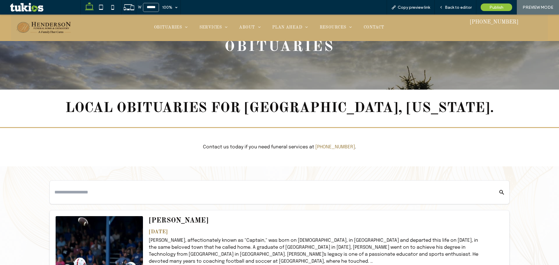
click at [272, 108] on span "Local obituaries for Pekin, Illinois." at bounding box center [279, 108] width 428 height 14
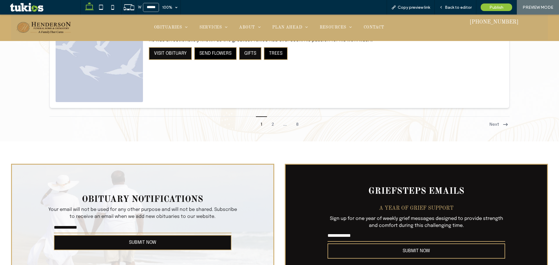
scroll to position [1485, 0]
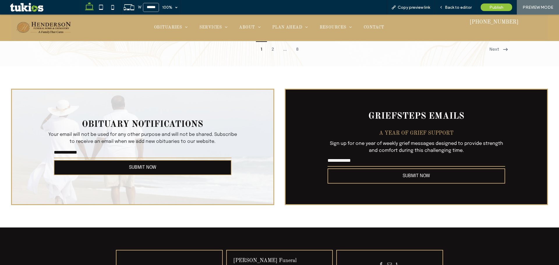
drag, startPoint x: 352, startPoint y: 159, endPoint x: 352, endPoint y: 165, distance: 5.5
click at [352, 159] on input "email" at bounding box center [416, 161] width 178 height 12
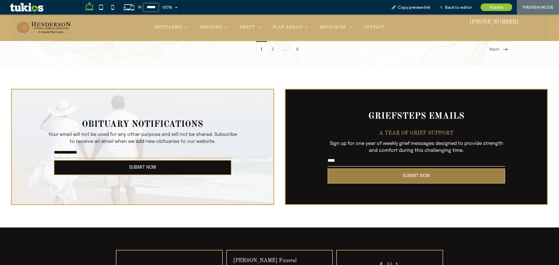
type input "****"
click at [347, 175] on button "SUBMIT NOW" at bounding box center [416, 176] width 178 height 15
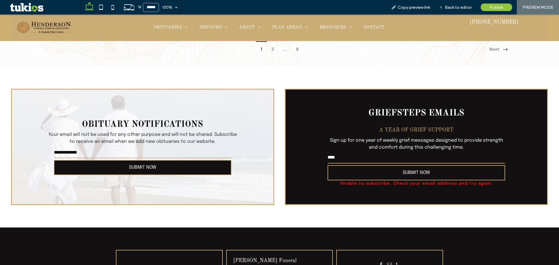
drag, startPoint x: 139, startPoint y: 153, endPoint x: 128, endPoint y: 158, distance: 11.6
click at [139, 153] on input "email" at bounding box center [143, 153] width 178 height 12
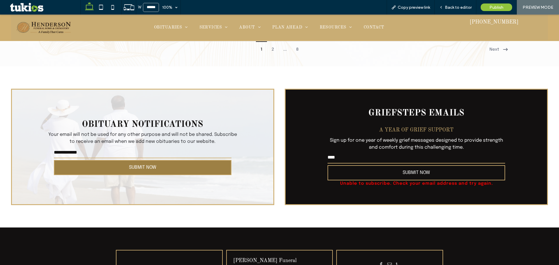
click at [69, 167] on button "SUBMIT NOW" at bounding box center [143, 167] width 178 height 15
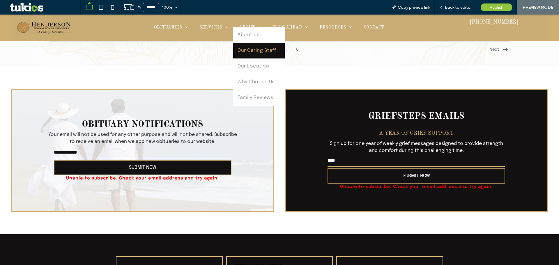
click at [246, 55] on link "Our Caring Staff" at bounding box center [259, 51] width 52 height 16
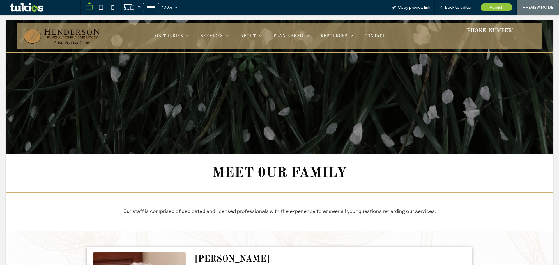
scroll to position [0, 0]
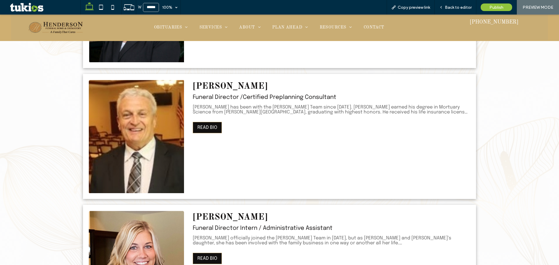
scroll to position [437, 0]
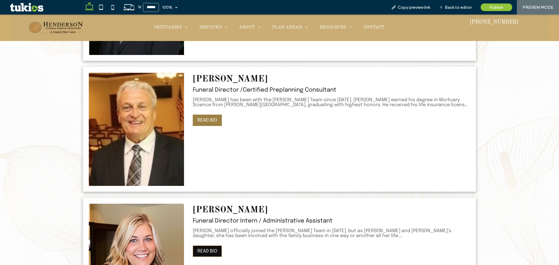
click at [211, 121] on button "READ BIO" at bounding box center [207, 120] width 29 height 11
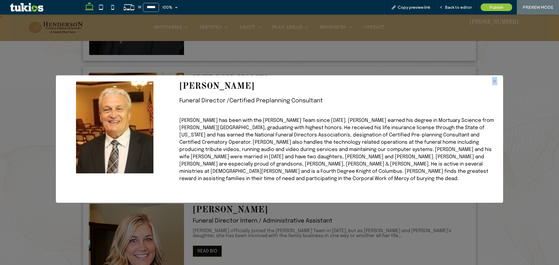
drag, startPoint x: 490, startPoint y: 79, endPoint x: 483, endPoint y: 81, distance: 7.8
click at [492, 79] on span "×" at bounding box center [494, 81] width 5 height 8
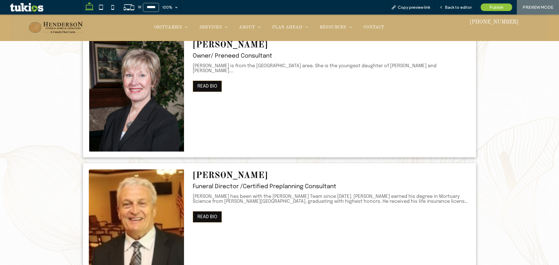
scroll to position [262, 0]
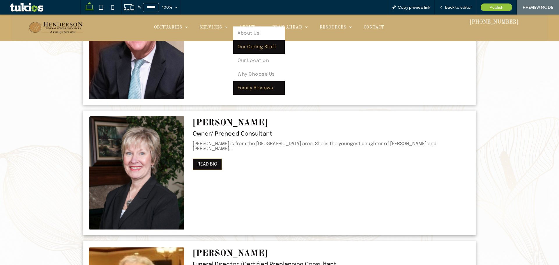
drag, startPoint x: 247, startPoint y: 85, endPoint x: 247, endPoint y: 100, distance: 14.8
click at [247, 85] on link "Family Reviews" at bounding box center [259, 88] width 52 height 14
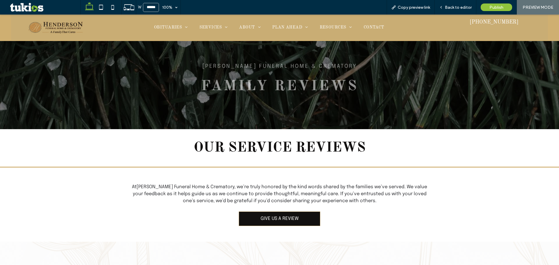
scroll to position [87, 0]
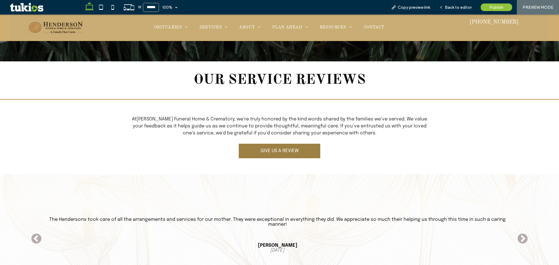
click at [286, 150] on span "GIVE US A REVIEW" at bounding box center [280, 150] width 38 height 5
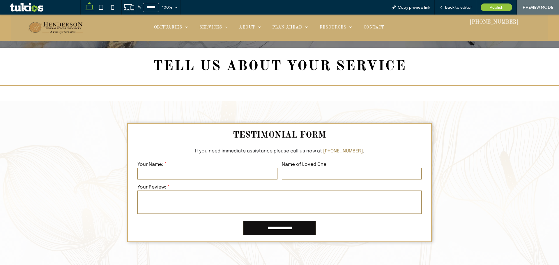
scroll to position [87, 0]
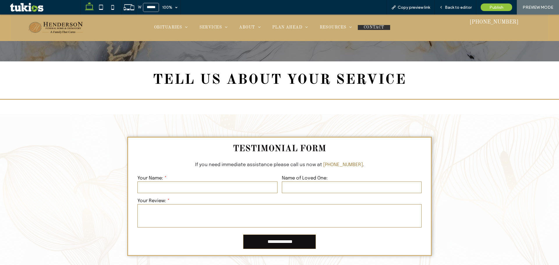
click at [378, 26] on span "CONTACT" at bounding box center [374, 27] width 21 height 5
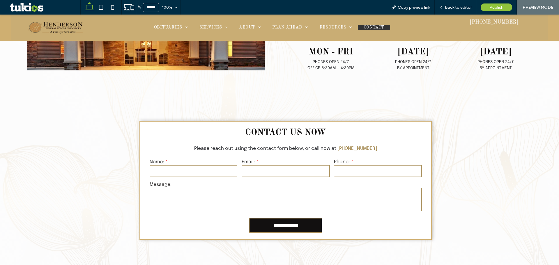
scroll to position [320, 0]
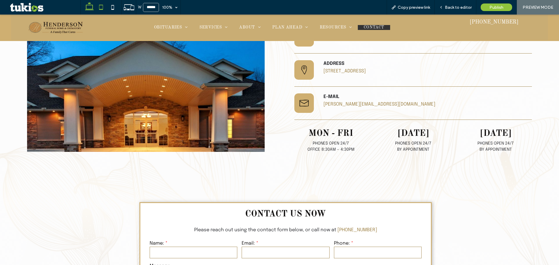
click at [101, 7] on icon at bounding box center [101, 7] width 12 height 12
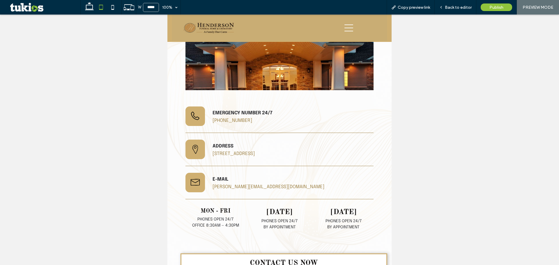
type input "*****"
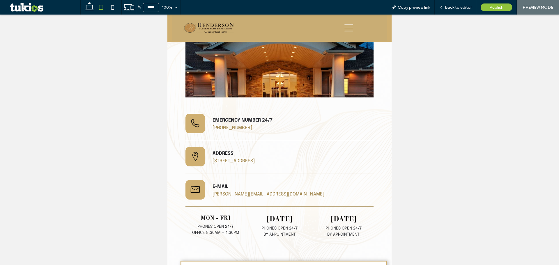
click at [349, 28] on icon "hamburger menu icon" at bounding box center [348, 28] width 9 height 9
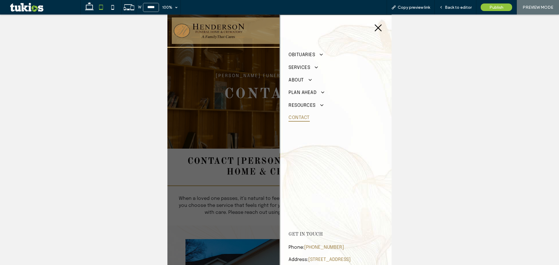
scroll to position [6, 0]
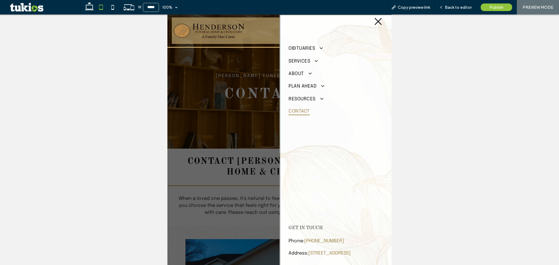
click at [253, 98] on div at bounding box center [279, 140] width 224 height 251
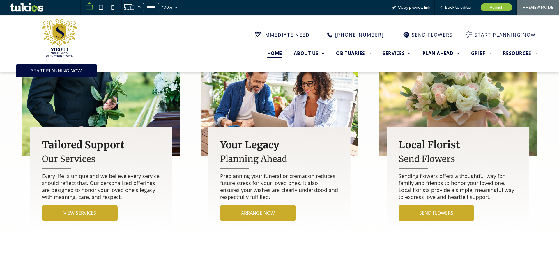
scroll to position [780, 0]
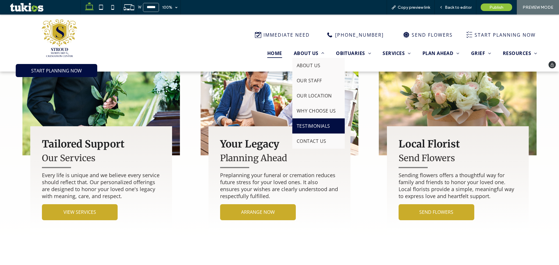
click at [304, 127] on span "TESTIMONIALS" at bounding box center [313, 126] width 33 height 6
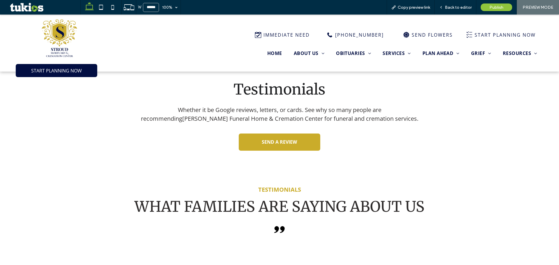
scroll to position [218, 0]
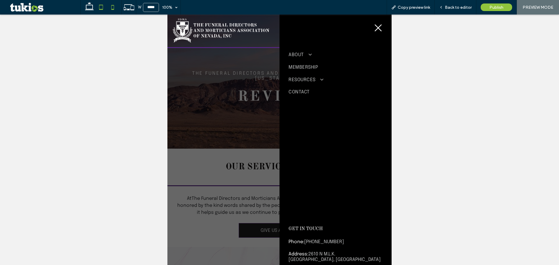
click at [111, 3] on icon at bounding box center [113, 7] width 12 height 12
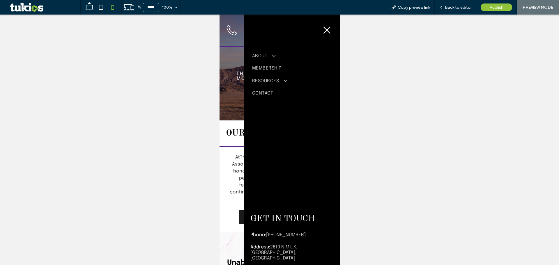
scroll to position [5, 0]
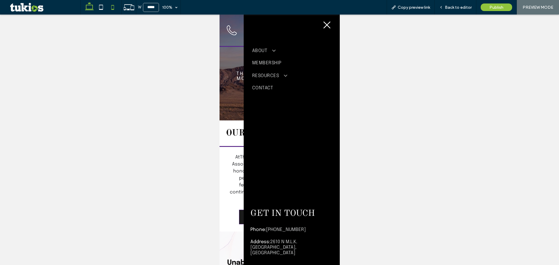
click at [95, 5] on icon at bounding box center [90, 7] width 12 height 12
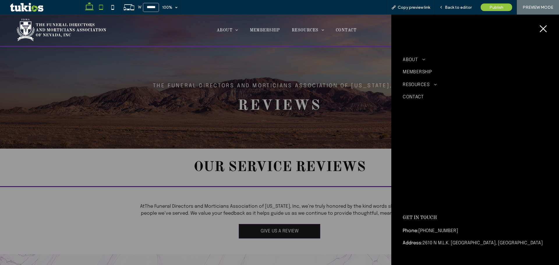
scroll to position [1, 0]
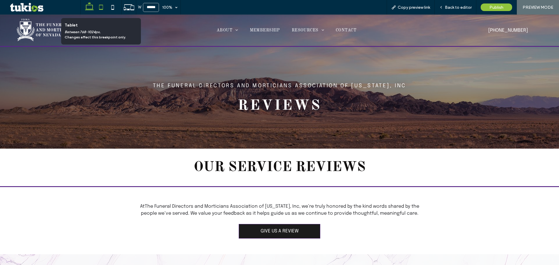
click at [103, 5] on icon at bounding box center [101, 7] width 12 height 12
type input "*****"
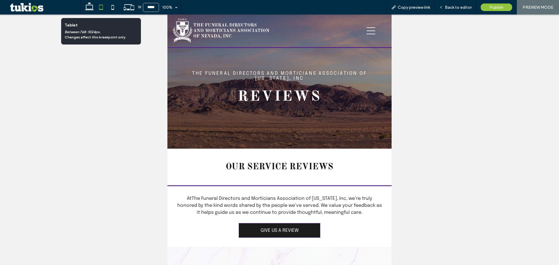
scroll to position [96, 0]
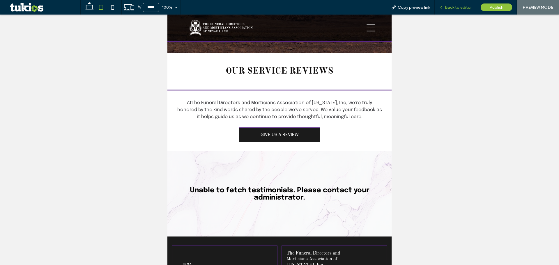
click at [458, 7] on span "Back to editor" at bounding box center [458, 7] width 27 height 5
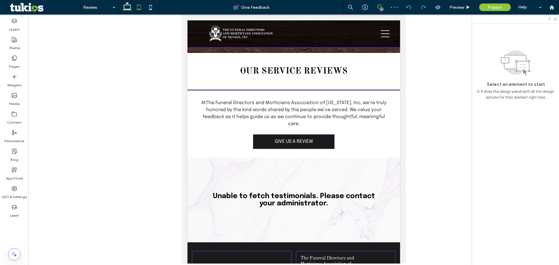
click at [380, 4] on use at bounding box center [379, 6] width 5 height 5
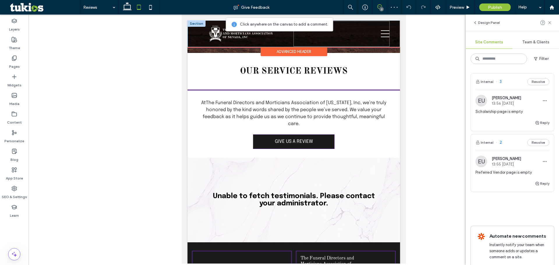
click at [359, 36] on div "call_black_24dp (3) (1)-svg (702) 982-8670 hamburger menu icon" at bounding box center [341, 34] width 96 height 26
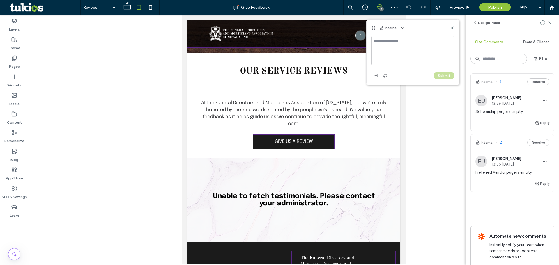
click at [410, 53] on textarea at bounding box center [412, 50] width 83 height 29
click at [408, 42] on textarea at bounding box center [412, 50] width 83 height 29
type textarea "**********"
click at [449, 76] on button "Submit" at bounding box center [443, 75] width 21 height 7
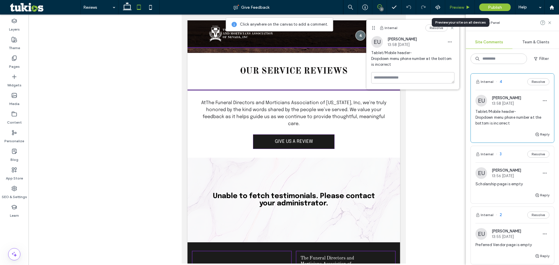
click at [461, 11] on div "Preview" at bounding box center [460, 7] width 30 height 15
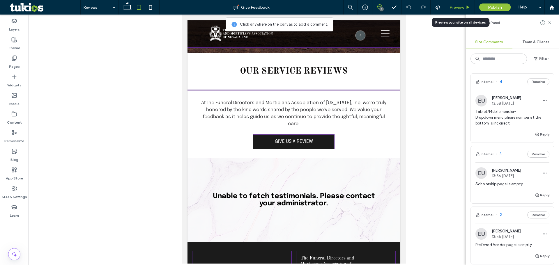
click at [461, 8] on span "Preview" at bounding box center [456, 7] width 15 height 5
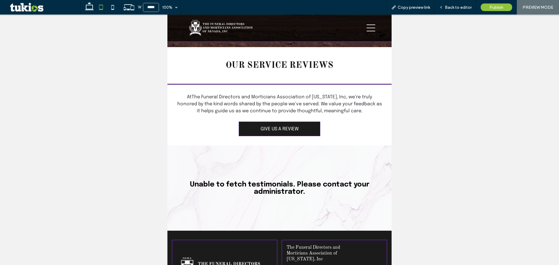
scroll to position [96, 0]
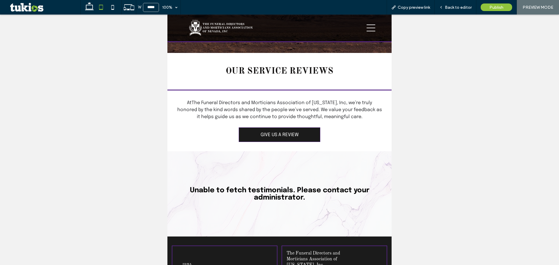
click at [362, 27] on div "call_black_24dp (3) (1)-svg (702) 982-8670 hamburger menu icon" at bounding box center [325, 28] width 102 height 26
click at [367, 26] on icon "hamburger menu icon" at bounding box center [370, 28] width 9 height 9
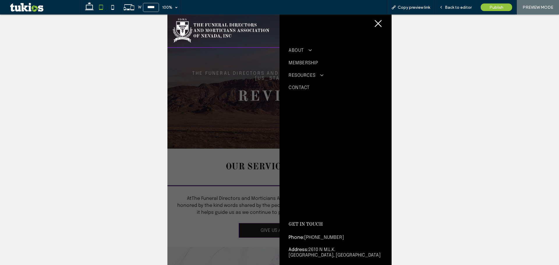
scroll to position [6, 0]
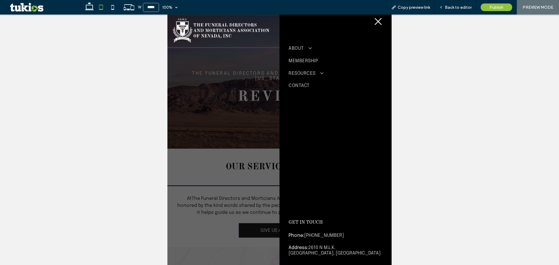
click at [251, 184] on div at bounding box center [279, 140] width 224 height 251
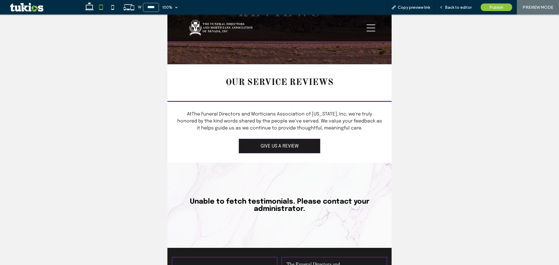
scroll to position [0, 0]
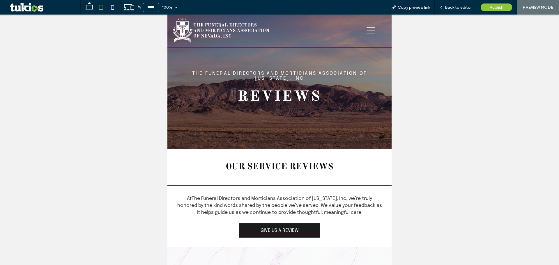
click at [369, 31] on icon at bounding box center [370, 30] width 9 height 7
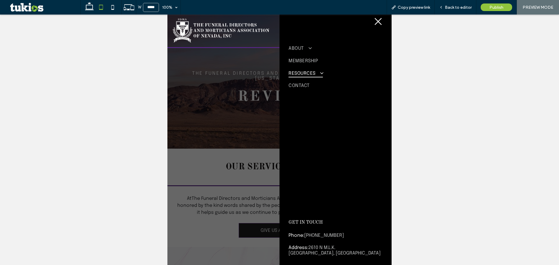
click at [320, 73] on span at bounding box center [319, 73] width 9 height 6
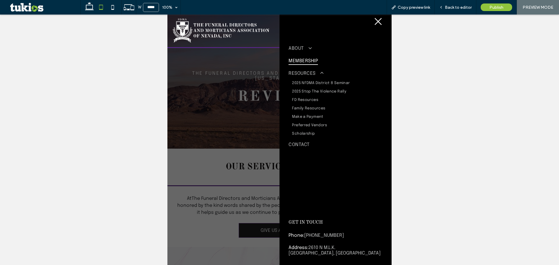
drag, startPoint x: 486, startPoint y: 72, endPoint x: 319, endPoint y: 58, distance: 168.0
click at [319, 58] on link "MEMBERSHIP" at bounding box center [335, 60] width 94 height 12
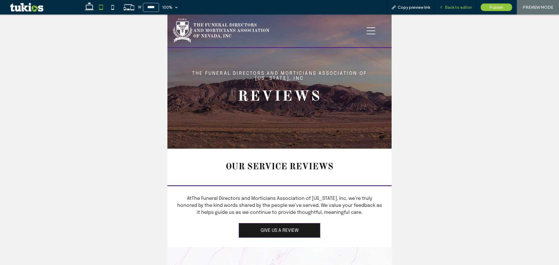
click at [442, 8] on icon at bounding box center [441, 7] width 4 height 4
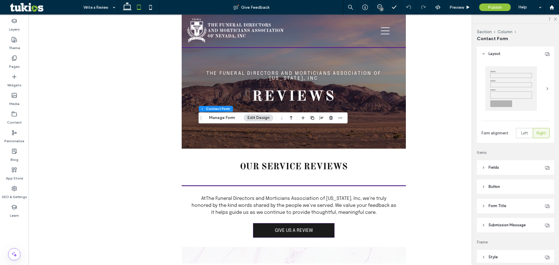
type input "*"
type input "***"
type input "*"
type input "***"
click at [226, 118] on button "Manage Form" at bounding box center [221, 117] width 33 height 7
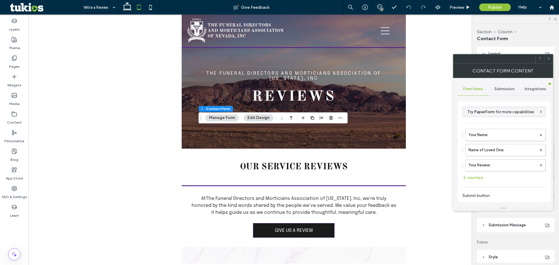
click at [486, 87] on div "Form Items" at bounding box center [473, 89] width 31 height 13
click at [494, 87] on span "Submission" at bounding box center [504, 89] width 20 height 5
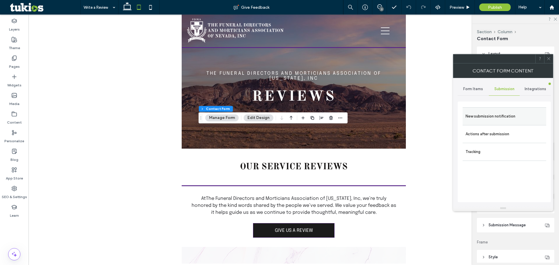
click at [478, 109] on div "New submission notification" at bounding box center [505, 116] width 84 height 18
click at [483, 111] on label "New submission notification" at bounding box center [504, 117] width 78 height 12
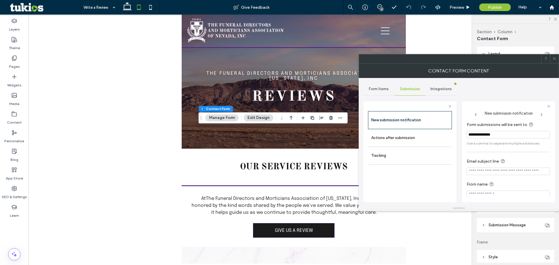
drag, startPoint x: 426, startPoint y: 136, endPoint x: 462, endPoint y: 142, distance: 36.3
click at [429, 136] on label "Actions after submission" at bounding box center [410, 138] width 78 height 12
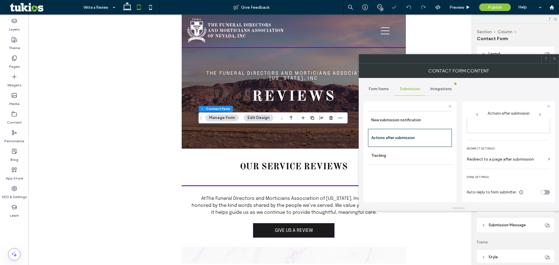
scroll to position [100, 0]
click at [544, 187] on div "Auto-reply to form submitter" at bounding box center [508, 192] width 83 height 10
click at [543, 188] on div "Auto-reply to form submitter" at bounding box center [508, 192] width 83 height 10
click at [542, 191] on div "toggle" at bounding box center [545, 191] width 9 height 5
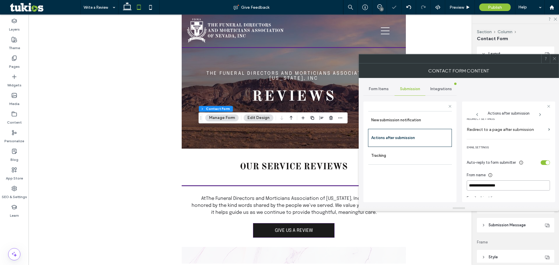
click at [522, 183] on input "**********" at bounding box center [508, 185] width 83 height 10
type input "**********"
drag, startPoint x: 540, startPoint y: 163, endPoint x: 539, endPoint y: 153, distance: 9.7
click at [541, 163] on div "toggle" at bounding box center [545, 162] width 9 height 5
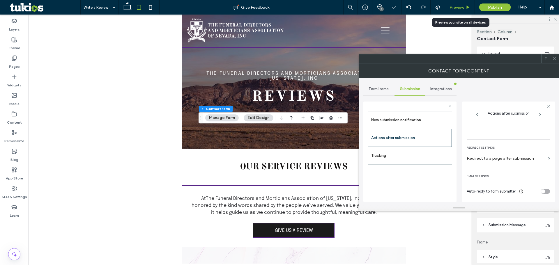
click at [462, 8] on span "Preview" at bounding box center [456, 7] width 15 height 5
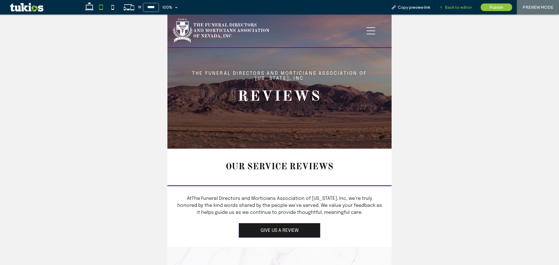
click at [453, 6] on span "Back to editor" at bounding box center [458, 7] width 27 height 5
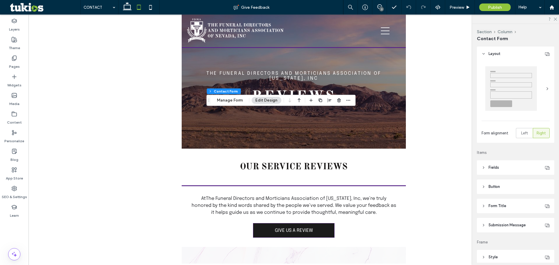
type input "*"
type input "***"
type input "*"
type input "***"
click at [229, 101] on button "Manage Form" at bounding box center [229, 100] width 33 height 7
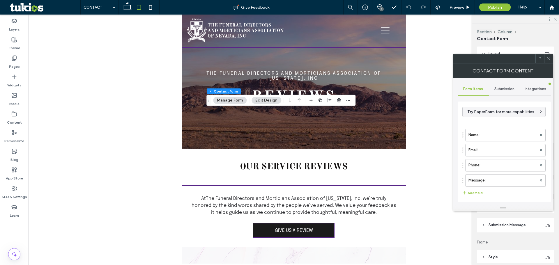
click at [499, 95] on div "Submission" at bounding box center [504, 89] width 31 height 13
click at [485, 112] on label "New submission notification" at bounding box center [504, 117] width 78 height 12
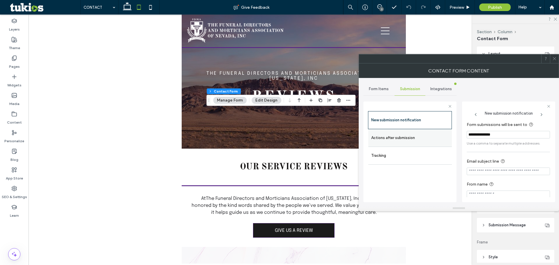
click at [430, 137] on label "Actions after submission" at bounding box center [410, 138] width 78 height 12
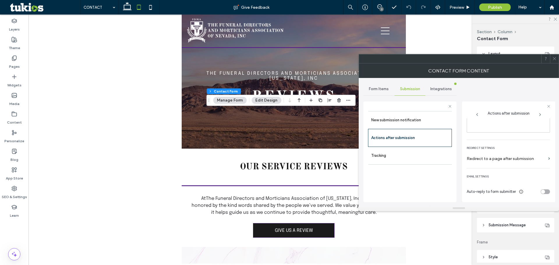
drag, startPoint x: 543, startPoint y: 193, endPoint x: 541, endPoint y: 189, distance: 4.4
click at [543, 193] on div "toggle" at bounding box center [545, 191] width 9 height 5
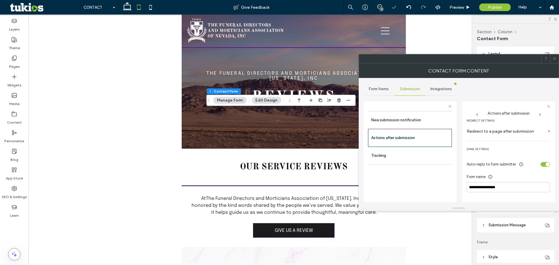
scroll to position [130, 0]
click at [524, 186] on input "**********" at bounding box center [508, 185] width 83 height 10
type input "**********"
click at [543, 165] on div "Auto-reply to form submitter" at bounding box center [508, 162] width 83 height 10
click at [542, 165] on div "toggle" at bounding box center [545, 162] width 9 height 5
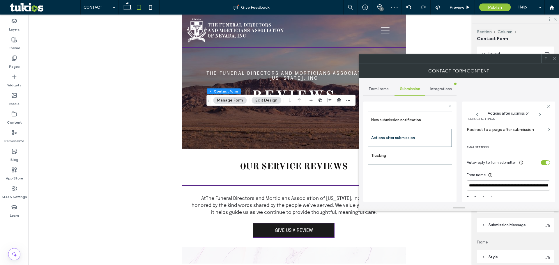
scroll to position [101, 0]
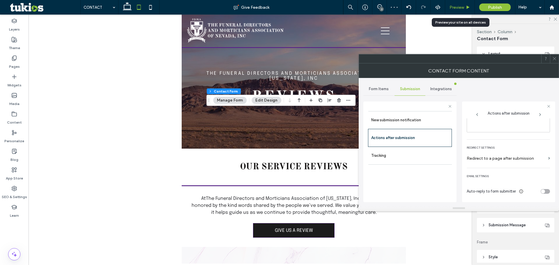
click at [461, 7] on span "Preview" at bounding box center [456, 7] width 15 height 5
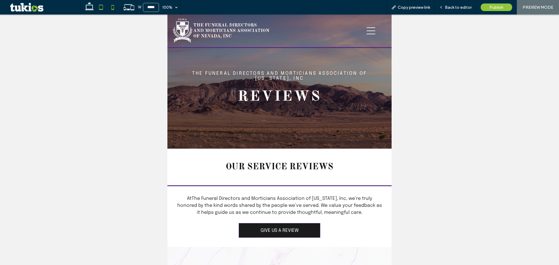
click at [113, 9] on use at bounding box center [112, 7] width 3 height 5
type input "*****"
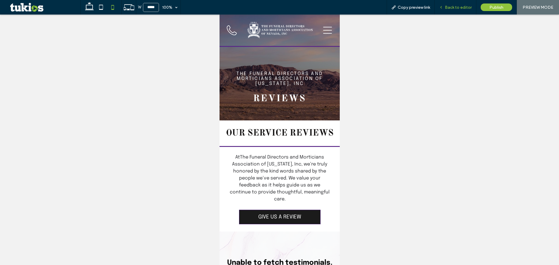
click at [463, 7] on span "Back to editor" at bounding box center [458, 7] width 27 height 5
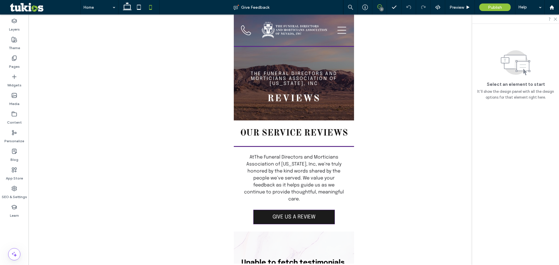
click at [378, 6] on icon at bounding box center [379, 6] width 5 height 5
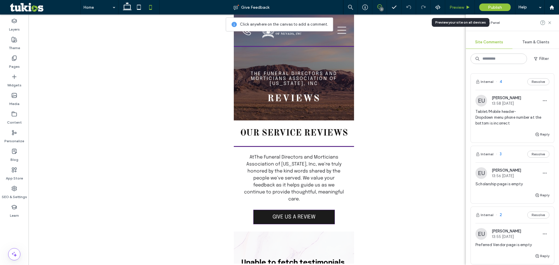
click at [452, 7] on span "Preview" at bounding box center [456, 7] width 15 height 5
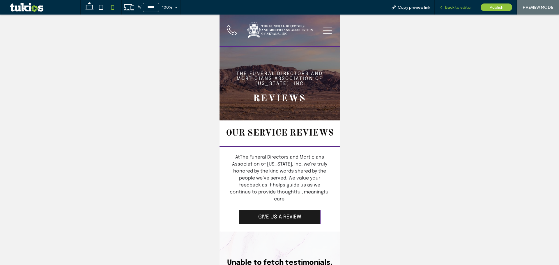
click at [459, 10] on div "Back to editor" at bounding box center [456, 7] width 42 height 15
click at [442, 5] on icon at bounding box center [441, 7] width 4 height 4
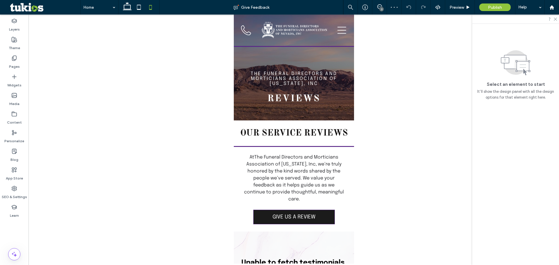
click at [120, 6] on div at bounding box center [138, 7] width 41 height 15
drag, startPoint x: 123, startPoint y: 4, endPoint x: 146, endPoint y: 13, distance: 24.0
click at [124, 4] on icon at bounding box center [127, 7] width 12 height 12
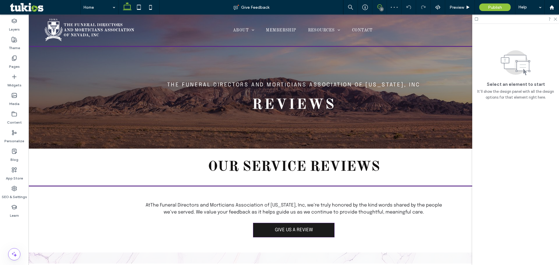
click at [379, 5] on use at bounding box center [379, 6] width 5 height 5
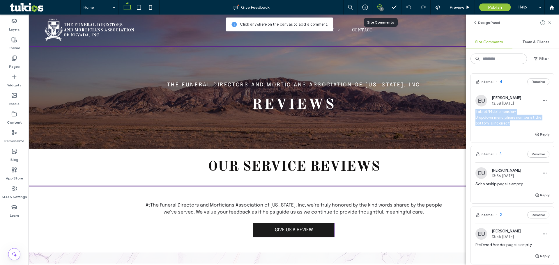
drag, startPoint x: 489, startPoint y: 113, endPoint x: 468, endPoint y: 109, distance: 21.4
click at [476, 112] on span "Tablet/Mobile header- Dropdown menu phone number at the bottom is incorrect" at bounding box center [512, 117] width 74 height 17
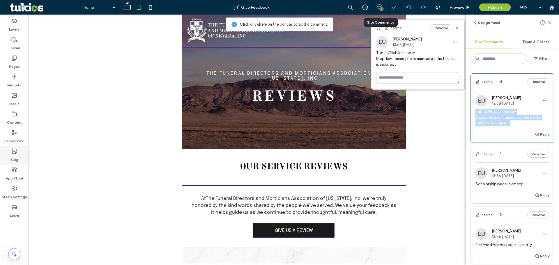
copy span "Tablet/Mobile header- Dropdown menu phone number at the bottom is incorrect"
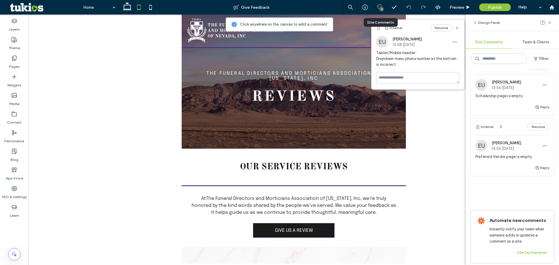
scroll to position [98, 0]
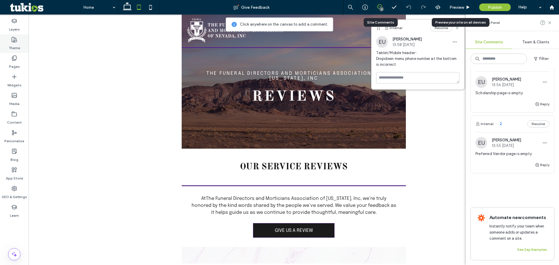
drag, startPoint x: 450, startPoint y: 9, endPoint x: 1, endPoint y: 41, distance: 449.5
click at [450, 9] on span "Preview" at bounding box center [456, 7] width 15 height 5
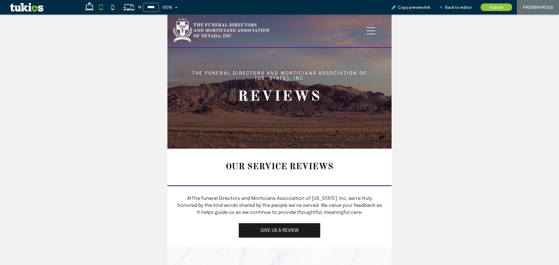
click at [142, 98] on div at bounding box center [279, 140] width 559 height 251
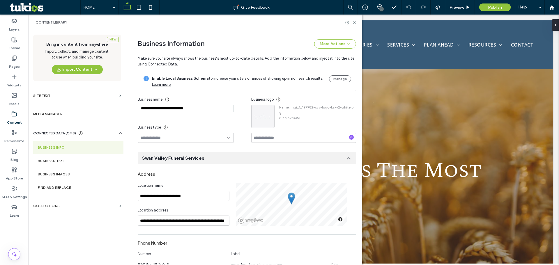
drag, startPoint x: 255, startPoint y: 119, endPoint x: 323, endPoint y: 105, distance: 69.9
click at [323, 105] on span "Name : imgi_1_197982-svv-logo-ks-v2-white.png" at bounding box center [317, 110] width 77 height 10
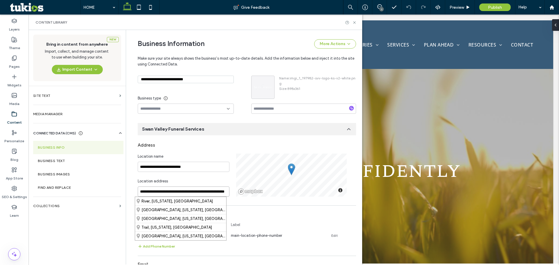
scroll to position [0, 15]
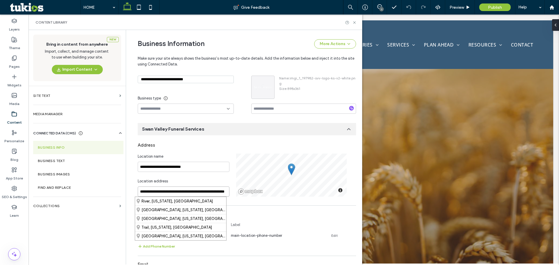
drag, startPoint x: 202, startPoint y: 192, endPoint x: 210, endPoint y: 190, distance: 8.3
click at [208, 191] on input "**********" at bounding box center [184, 192] width 92 height 10
click at [215, 190] on input "**********" at bounding box center [184, 192] width 92 height 10
click at [282, 220] on div "Number Label" at bounding box center [247, 226] width 218 height 13
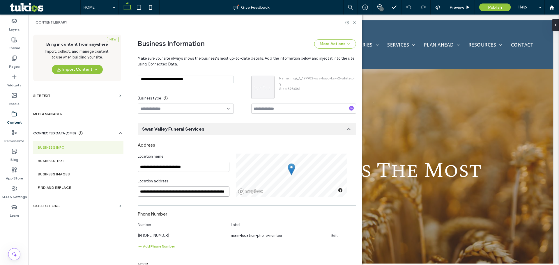
click at [171, 192] on input "**********" at bounding box center [184, 192] width 92 height 10
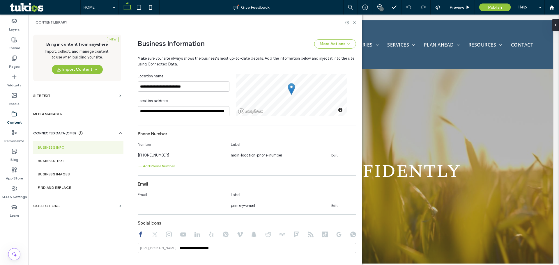
scroll to position [119, 0]
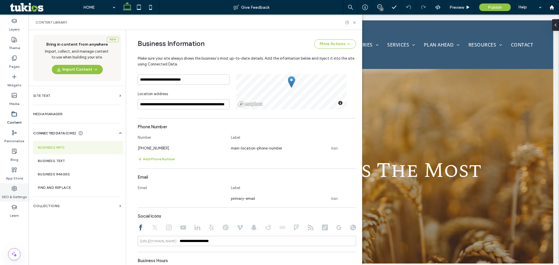
click at [15, 193] on label "SEO & Settings" at bounding box center [14, 196] width 25 height 8
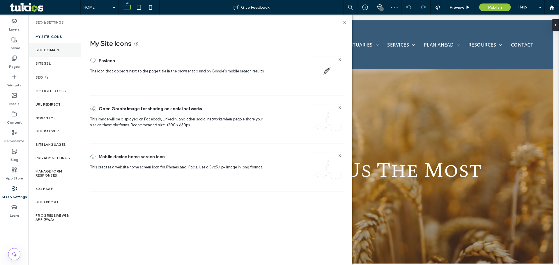
scroll to position [0, 0]
click at [53, 83] on div "SEO" at bounding box center [55, 77] width 52 height 14
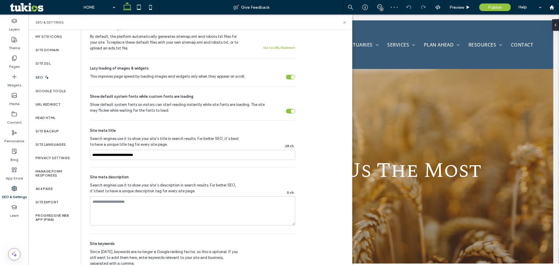
scroll to position [233, 0]
drag, startPoint x: 159, startPoint y: 152, endPoint x: 52, endPoint y: 150, distance: 106.5
click at [53, 150] on div "My Site Icons Site Domain Site SSL SEO Google Tools URL Redirect Head HTML Site…" at bounding box center [191, 147] width 324 height 235
click at [59, 90] on label "Google Tools" at bounding box center [51, 91] width 31 height 4
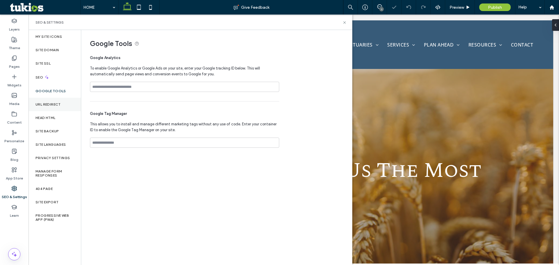
click at [61, 105] on div "URL Redirect" at bounding box center [55, 104] width 52 height 13
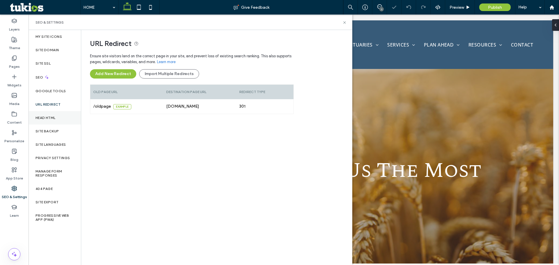
drag, startPoint x: 59, startPoint y: 121, endPoint x: 73, endPoint y: 124, distance: 14.0
click at [59, 122] on div "Head HTML" at bounding box center [55, 117] width 52 height 13
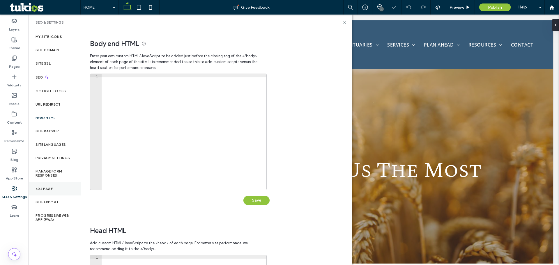
click at [59, 195] on div "404 Page" at bounding box center [55, 188] width 52 height 13
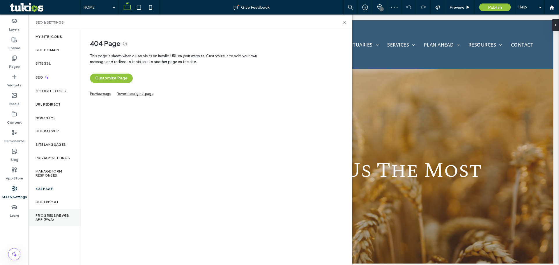
click at [63, 220] on label "Progressive Web App (PWA)" at bounding box center [55, 218] width 38 height 8
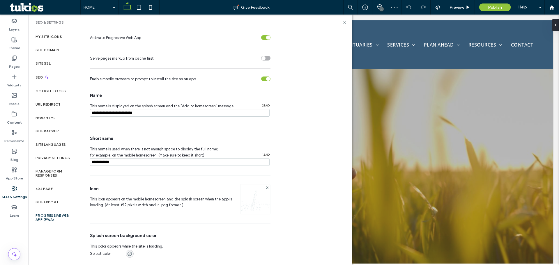
scroll to position [47, 0]
click at [60, 189] on div "404 Page" at bounding box center [55, 188] width 52 height 13
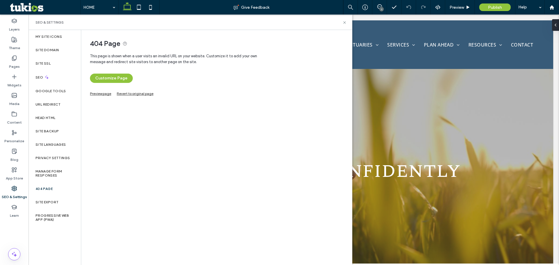
click at [98, 95] on link "Preview page" at bounding box center [100, 92] width 21 height 3
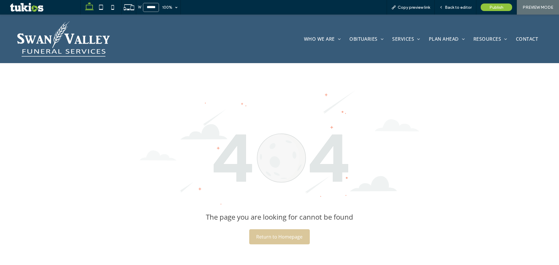
click at [288, 233] on span "Return to Homepage" at bounding box center [279, 237] width 46 height 12
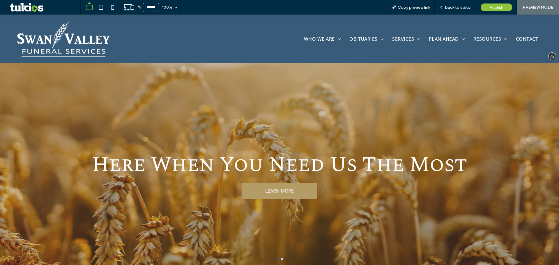
click at [103, 50] on img at bounding box center [64, 39] width 96 height 38
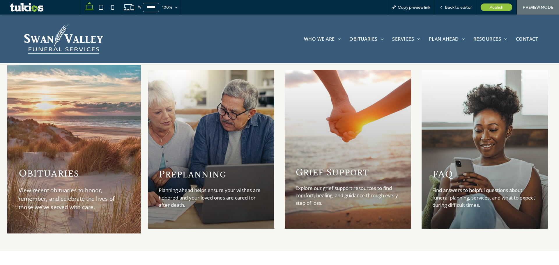
scroll to position [686, 0]
click at [72, 165] on span "Obituaries" at bounding box center [49, 173] width 60 height 16
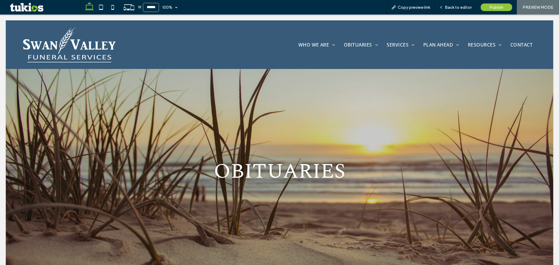
scroll to position [0, 0]
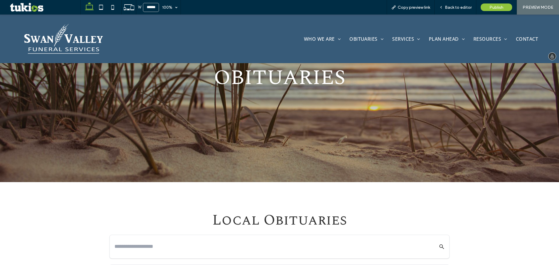
scroll to position [87, 0]
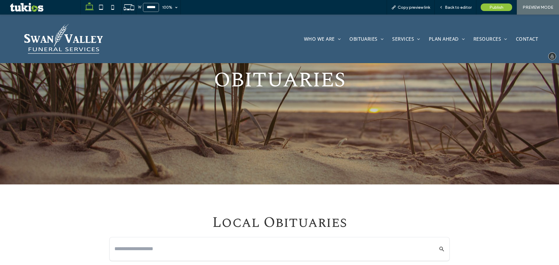
click at [84, 52] on img at bounding box center [64, 38] width 82 height 33
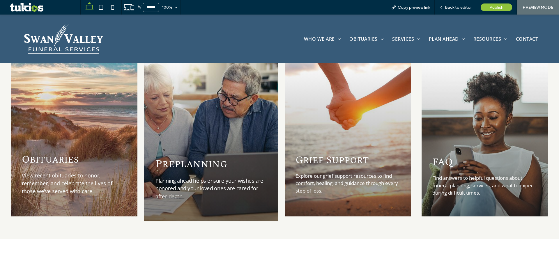
scroll to position [699, 0]
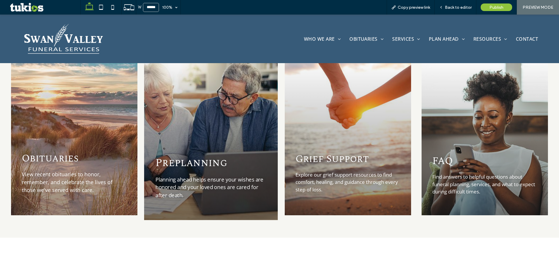
click at [225, 155] on span "Preplanning" at bounding box center [191, 163] width 72 height 16
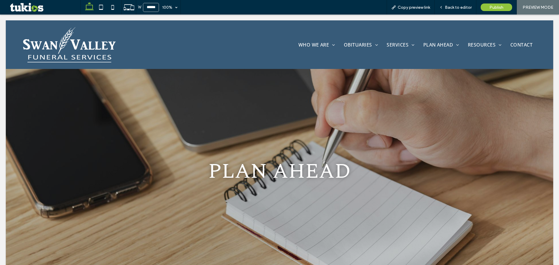
scroll to position [0, 0]
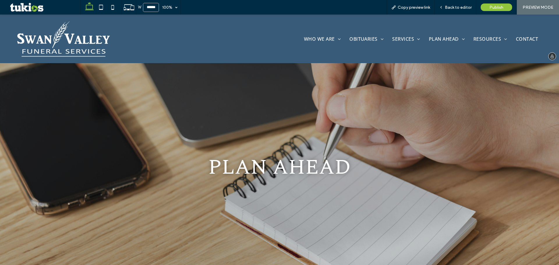
click at [70, 38] on img at bounding box center [64, 39] width 96 height 38
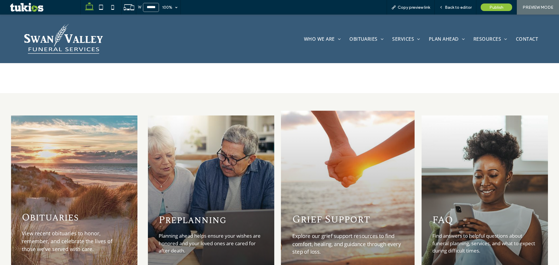
scroll to position [640, 0]
click at [350, 208] on div "Grief Support Explore our grief support resources to find comfort, healing, and…" at bounding box center [347, 235] width 111 height 54
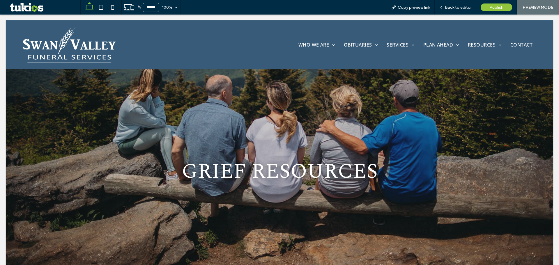
scroll to position [0, 0]
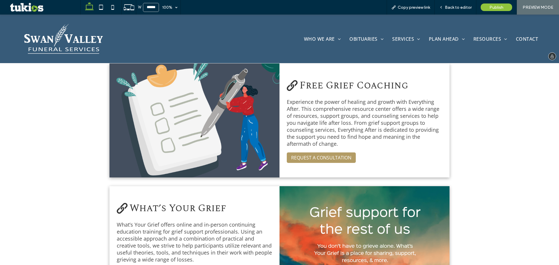
scroll to position [262, 0]
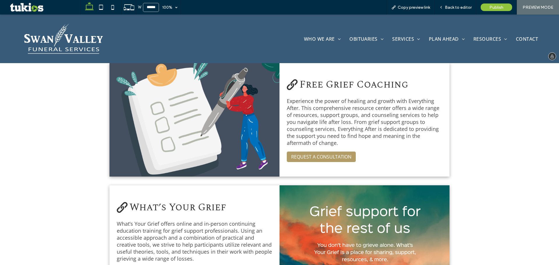
click at [86, 44] on img at bounding box center [64, 38] width 82 height 33
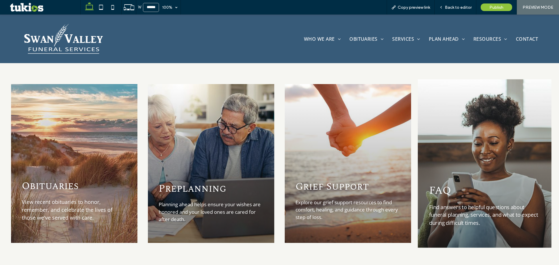
scroll to position [699, 0]
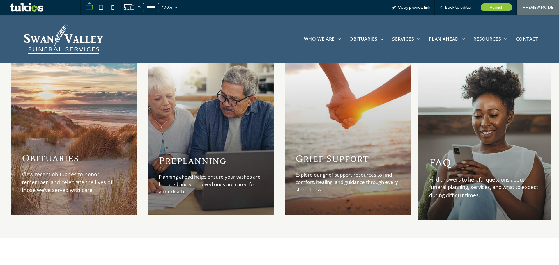
click at [449, 158] on h3 "FAQ" at bounding box center [484, 163] width 111 height 10
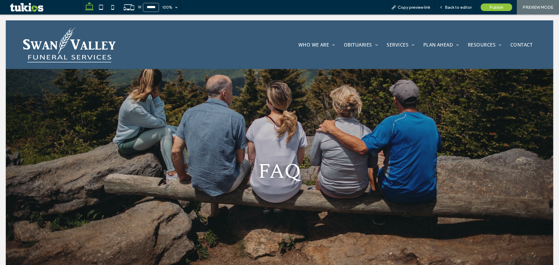
scroll to position [0, 0]
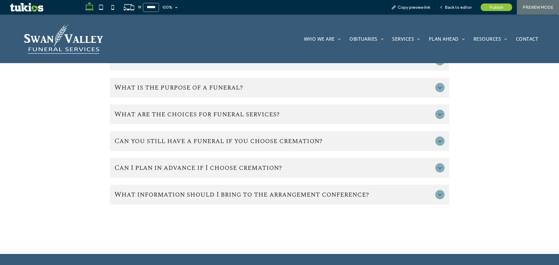
scroll to position [320, 0]
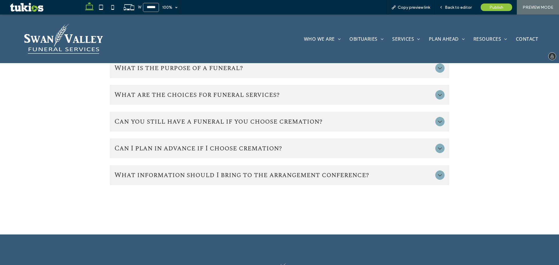
click at [88, 53] on img at bounding box center [64, 38] width 82 height 33
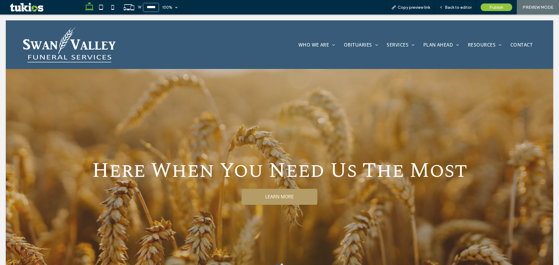
scroll to position [0, 0]
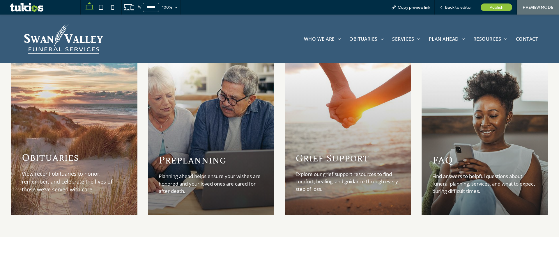
scroll to position [844, 0]
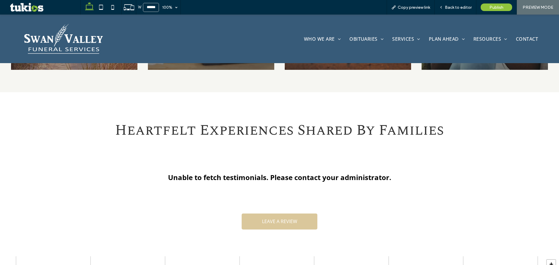
click at [291, 214] on link "LEAVE A REVIEW" at bounding box center [280, 222] width 76 height 16
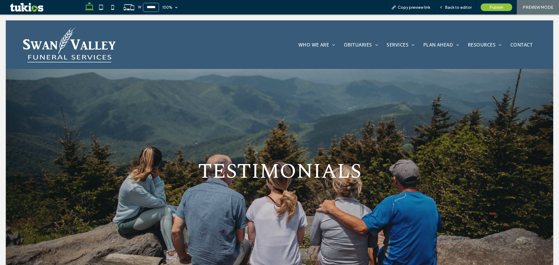
scroll to position [0, 0]
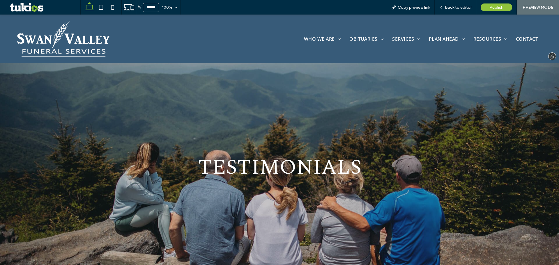
click at [109, 50] on img at bounding box center [64, 39] width 96 height 38
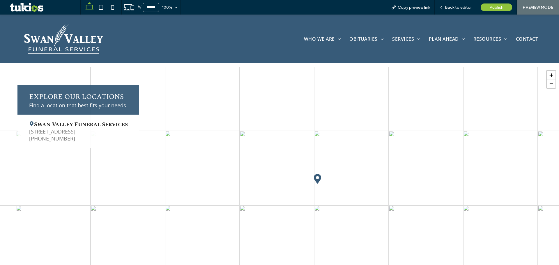
scroll to position [1048, 0]
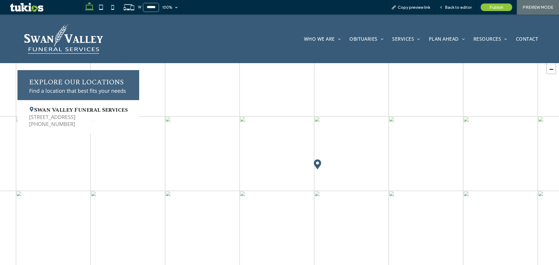
click at [109, 121] on span "[PHONE_NUMBER]" at bounding box center [78, 124] width 98 height 7
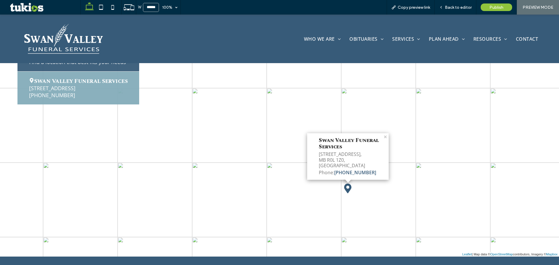
scroll to position [1077, 0]
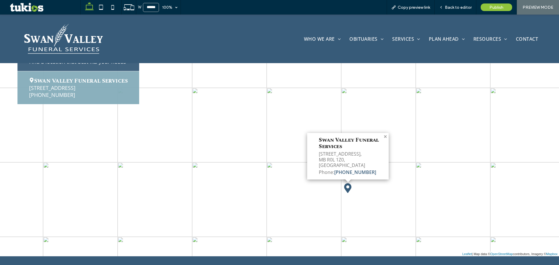
click at [386, 133] on link "×" at bounding box center [385, 135] width 5 height 4
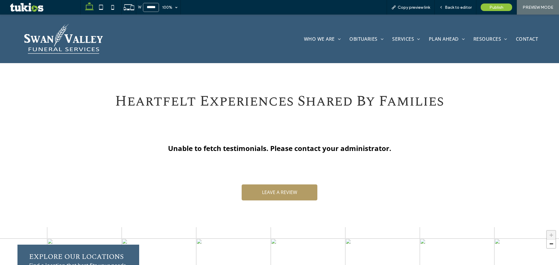
scroll to position [1019, 0]
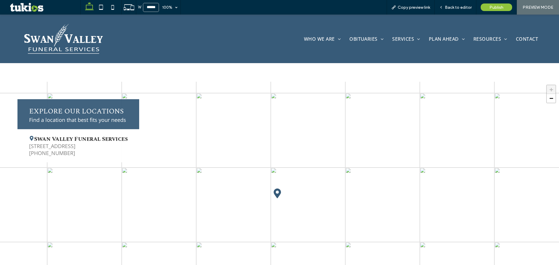
click at [105, 135] on span "Swan Valley Funeral Services" at bounding box center [78, 139] width 98 height 8
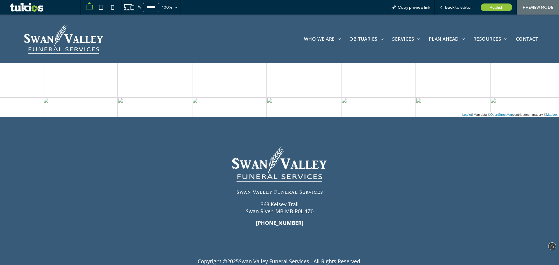
scroll to position [1220, 0]
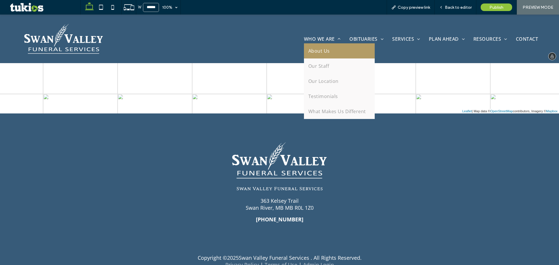
drag, startPoint x: 318, startPoint y: 63, endPoint x: 317, endPoint y: 48, distance: 14.8
click at [317, 48] on span "About Us" at bounding box center [319, 51] width 22 height 6
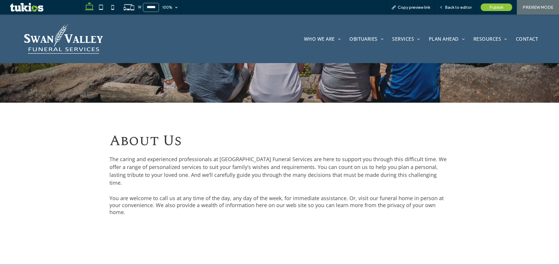
scroll to position [175, 0]
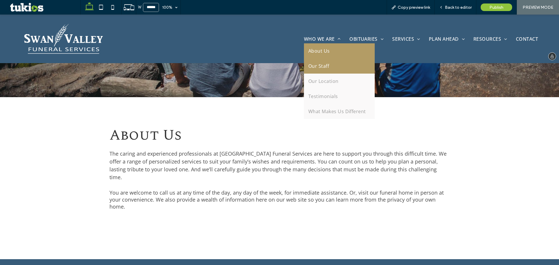
click at [321, 66] on span "Our Staff" at bounding box center [318, 66] width 21 height 6
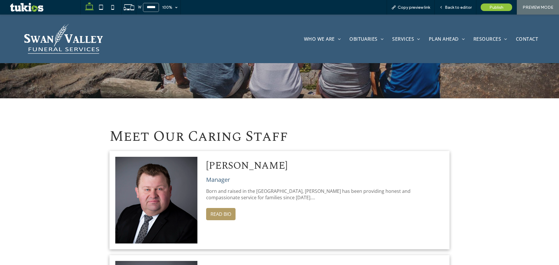
scroll to position [175, 0]
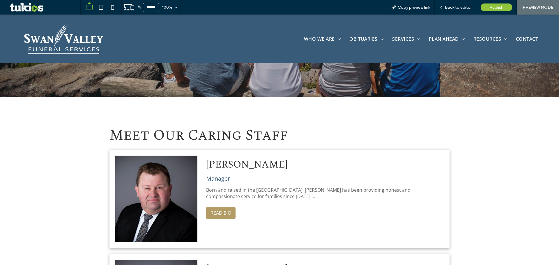
click at [214, 215] on button "READ BIO" at bounding box center [220, 213] width 29 height 12
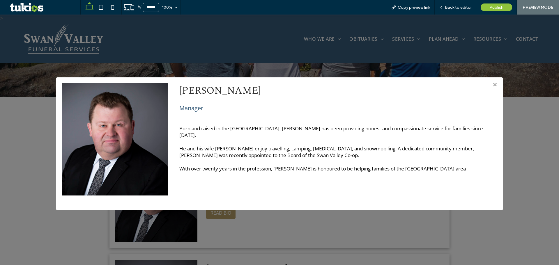
click at [437, 231] on div "> × Lorne Shevernoha Manager Born and raised in the Swan River Valley, Lorne ha…" at bounding box center [279, 140] width 559 height 251
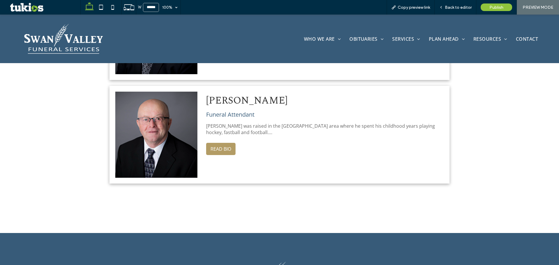
scroll to position [378, 0]
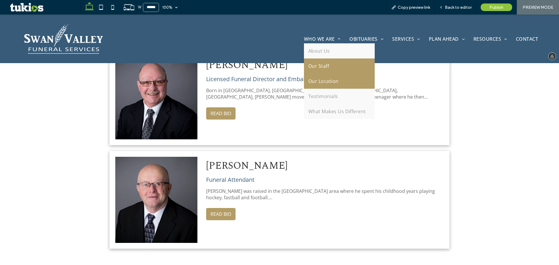
drag, startPoint x: 323, startPoint y: 94, endPoint x: 323, endPoint y: 80, distance: 14.6
click at [323, 80] on span "Our Location" at bounding box center [323, 81] width 30 height 6
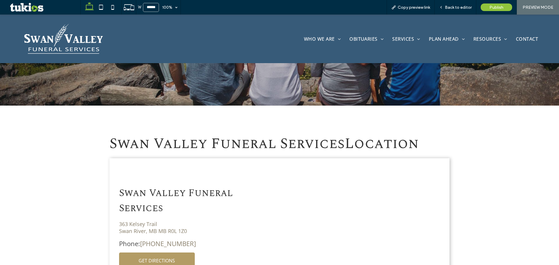
scroll to position [233, 0]
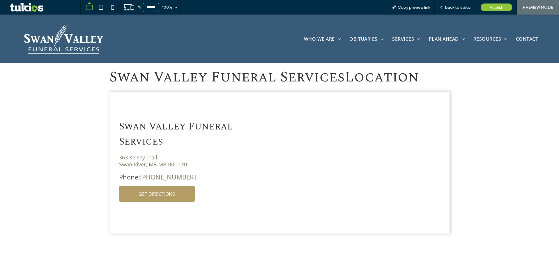
drag, startPoint x: 153, startPoint y: 161, endPoint x: 159, endPoint y: 169, distance: 10.0
drag, startPoint x: 153, startPoint y: 191, endPoint x: 137, endPoint y: 156, distance: 38.3
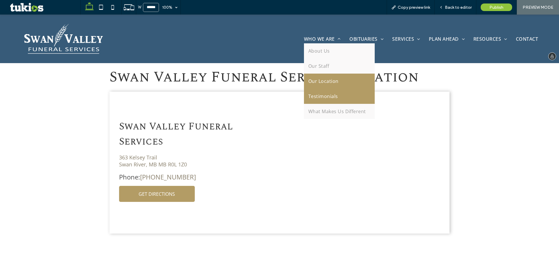
click at [324, 100] on link "Testimonials" at bounding box center [339, 96] width 71 height 15
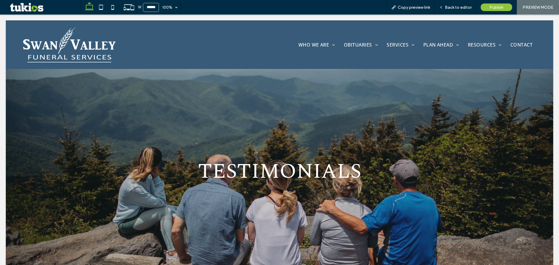
scroll to position [0, 0]
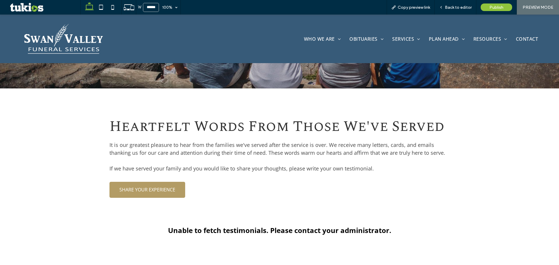
scroll to position [233, 0]
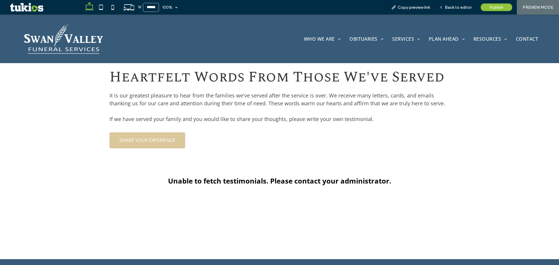
click at [163, 137] on span "SHARE YOUR EXPERIENCE" at bounding box center [147, 140] width 56 height 6
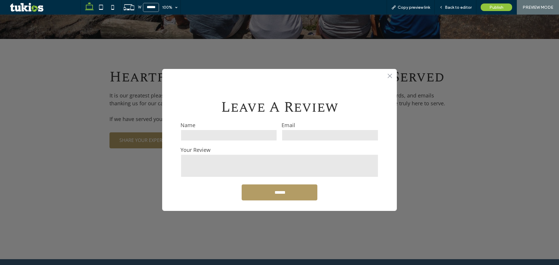
click at [137, 67] on div ".st0-1091118977{fill-rule:evenodd;clip-rule:evenodd;} Leave A Review Testimonia…" at bounding box center [279, 140] width 559 height 251
click at [383, 76] on div ".st0-1091118977{fill-rule:evenodd;clip-rule:evenodd;}" at bounding box center [279, 75] width 235 height 12
click at [387, 75] on icon ".st0-1091118977{fill-rule:evenodd;clip-rule:evenodd;}" at bounding box center [389, 76] width 5 height 5
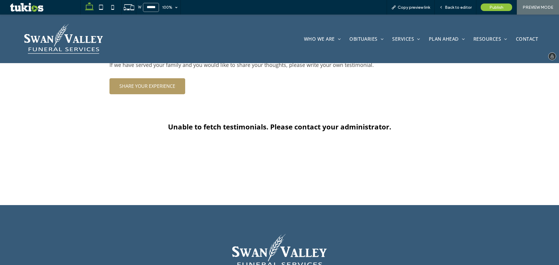
scroll to position [213, 0]
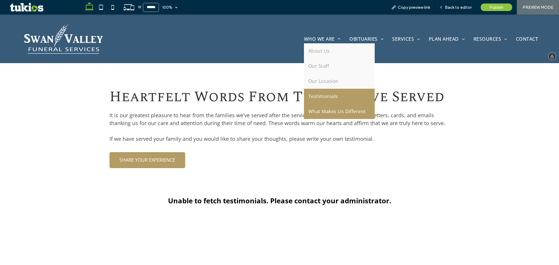
click at [331, 112] on span "What Makes Us Different" at bounding box center [337, 111] width 58 height 6
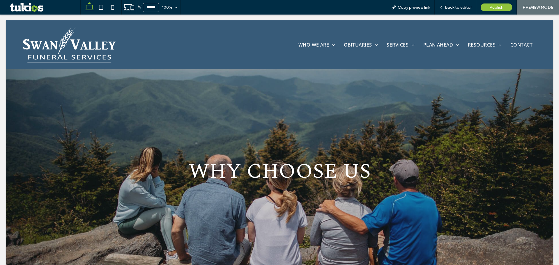
scroll to position [0, 0]
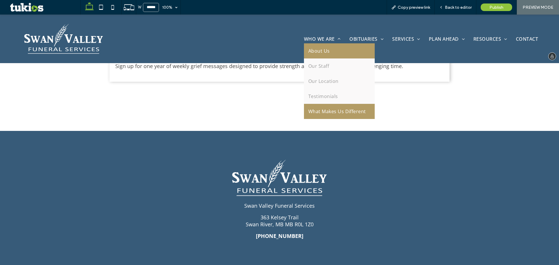
scroll to position [786, 0]
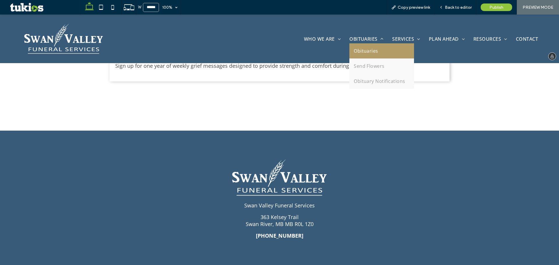
click at [362, 52] on span "Obituaries" at bounding box center [366, 51] width 24 height 6
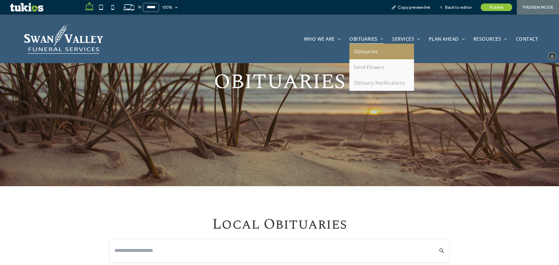
scroll to position [1, 0]
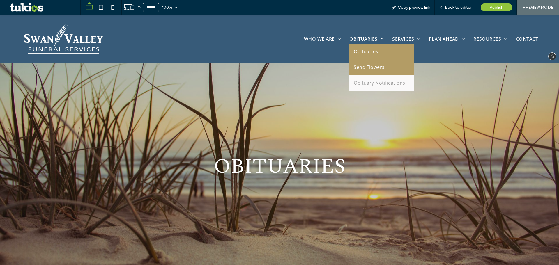
click at [370, 66] on span "Send Flowers" at bounding box center [369, 67] width 31 height 7
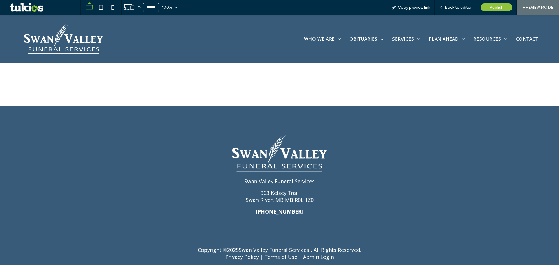
scroll to position [512, 0]
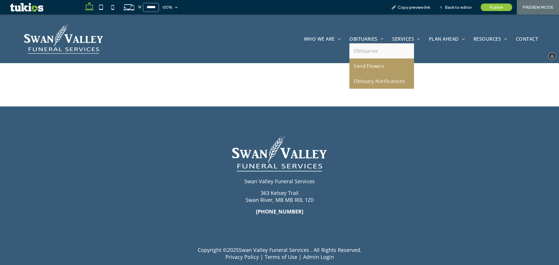
click at [367, 78] on span "Obituary Notifications" at bounding box center [380, 81] width 52 height 6
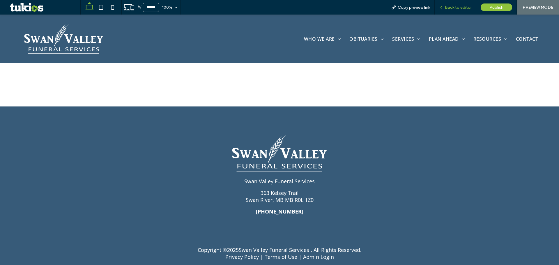
click at [456, 10] on div "Back to editor" at bounding box center [456, 7] width 42 height 15
click at [456, 8] on span "Back to editor" at bounding box center [458, 7] width 27 height 5
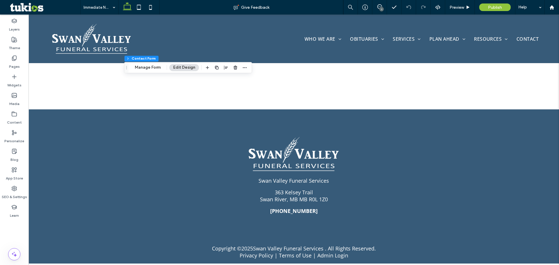
type input "*"
type input "***"
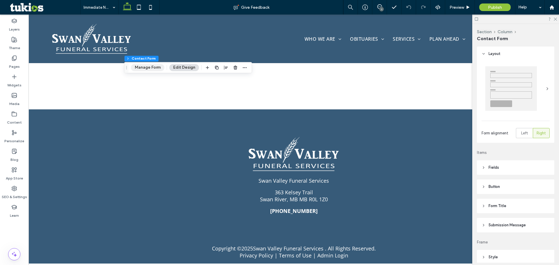
click at [149, 69] on button "Manage Form" at bounding box center [147, 67] width 33 height 7
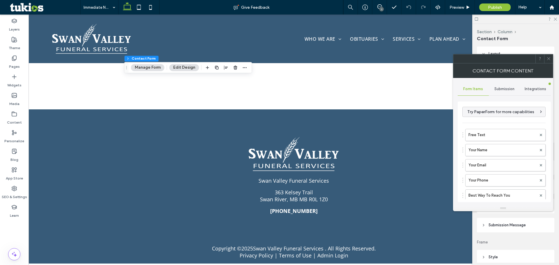
drag, startPoint x: 505, startPoint y: 88, endPoint x: 502, endPoint y: 95, distance: 6.9
click at [505, 89] on span "Submission" at bounding box center [504, 89] width 20 height 5
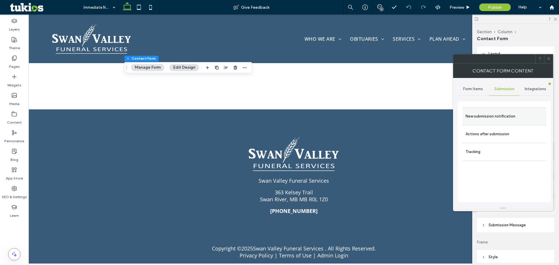
drag, startPoint x: 502, startPoint y: 95, endPoint x: 469, endPoint y: 120, distance: 41.8
click at [470, 117] on label "New submission notification" at bounding box center [504, 117] width 78 height 12
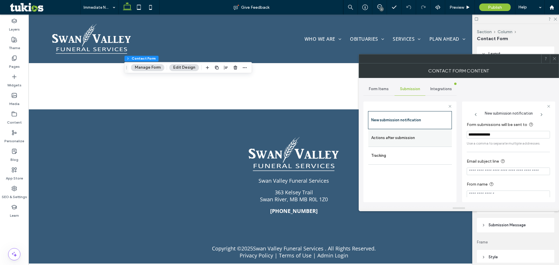
click at [432, 135] on label "Actions after submission" at bounding box center [410, 138] width 78 height 12
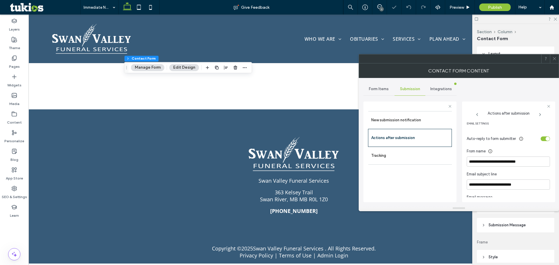
scroll to position [146, 0]
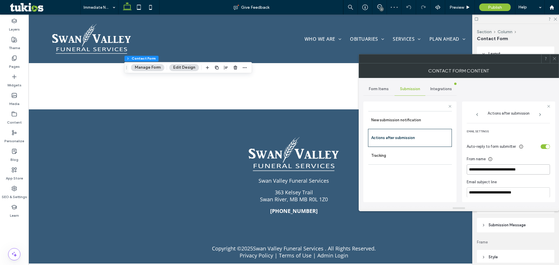
drag, startPoint x: 542, startPoint y: 171, endPoint x: 465, endPoint y: 168, distance: 76.9
click at [450, 168] on div "**********" at bounding box center [409, 151] width 93 height 108
type input "**********"
click at [546, 147] on div "toggle" at bounding box center [548, 147] width 4 height 4
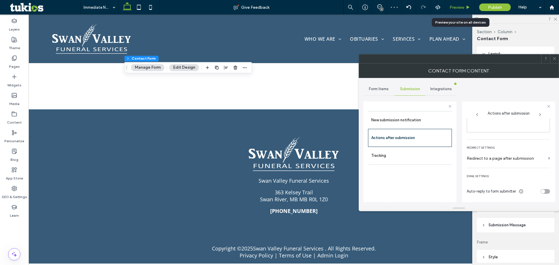
click at [463, 5] on span "Preview" at bounding box center [456, 7] width 15 height 5
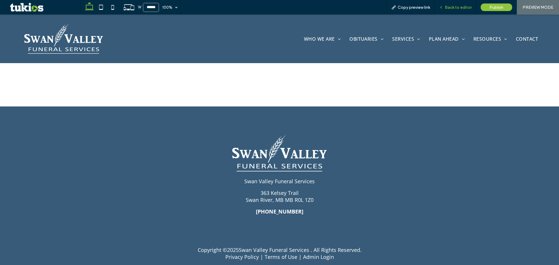
click at [455, 6] on span "Back to editor" at bounding box center [458, 7] width 27 height 5
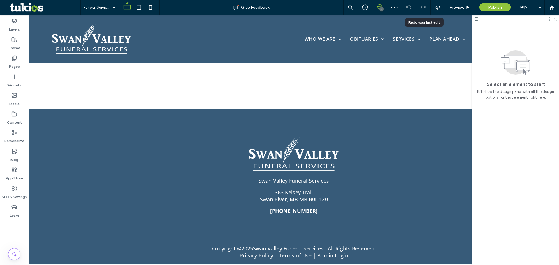
click at [380, 5] on use at bounding box center [379, 6] width 5 height 5
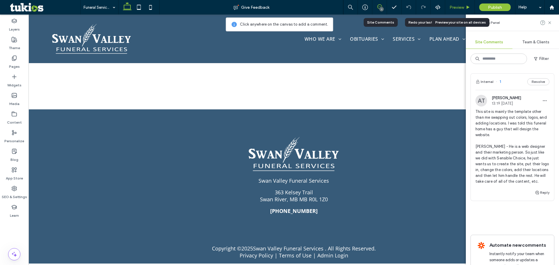
click at [458, 5] on span "Preview" at bounding box center [456, 7] width 15 height 5
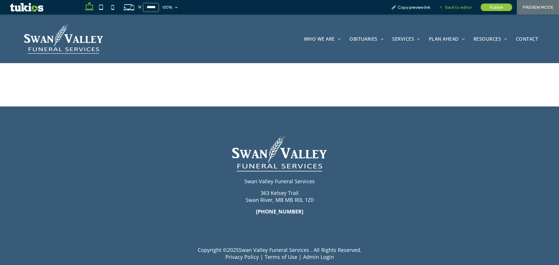
click at [458, 5] on span "Back to editor" at bounding box center [458, 7] width 27 height 5
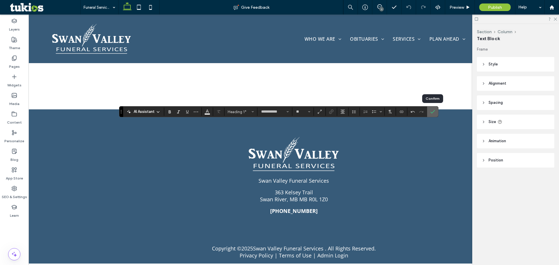
click at [433, 110] on icon "Confirm" at bounding box center [432, 111] width 5 height 5
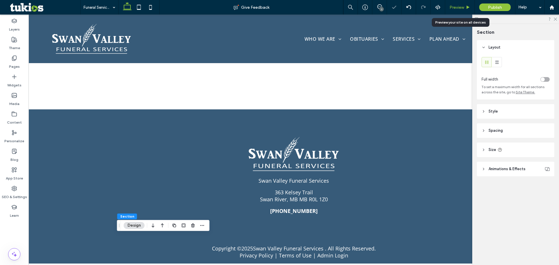
click at [463, 6] on span "Preview" at bounding box center [456, 7] width 15 height 5
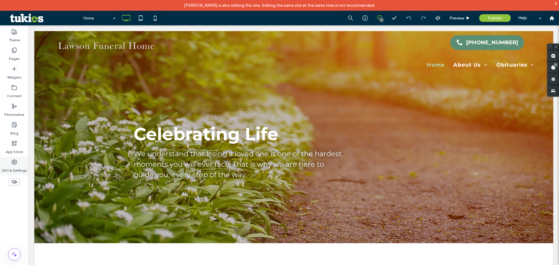
click at [20, 162] on div "SEO & Settings" at bounding box center [14, 166] width 29 height 19
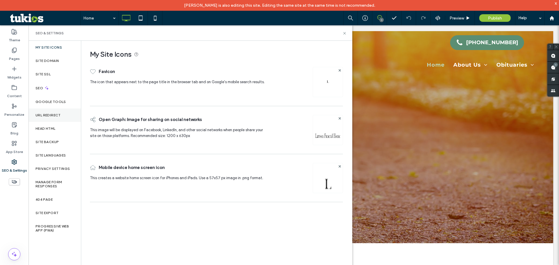
click at [57, 113] on label "URL Redirect" at bounding box center [48, 115] width 25 height 4
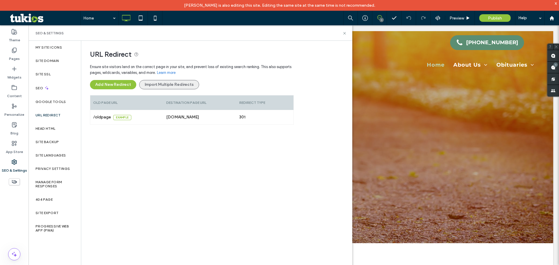
click at [168, 82] on button "Import Multiple Redirects" at bounding box center [169, 84] width 60 height 9
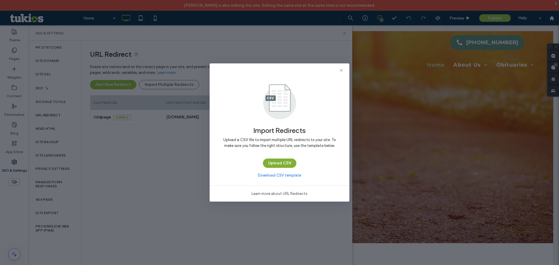
click at [290, 160] on button "Upload CSV" at bounding box center [279, 163] width 33 height 9
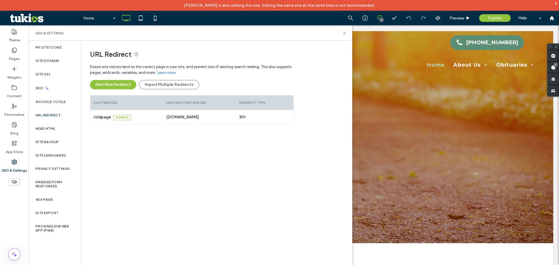
click at [318, 113] on div "URL Redirect Ensure site visitors land on the correct page in your site, and pr…" at bounding box center [214, 138] width 266 height 195
click at [171, 74] on link "Learn more" at bounding box center [166, 73] width 19 height 6
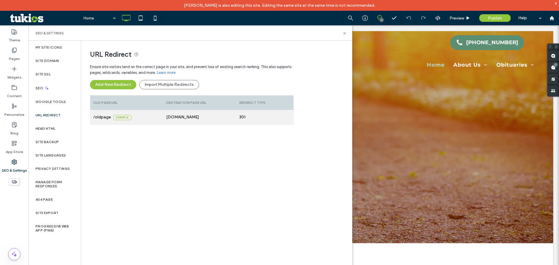
drag, startPoint x: 243, startPoint y: 183, endPoint x: 182, endPoint y: 115, distance: 91.3
click at [242, 181] on div "Ensure site visitors land on the correct page in your site, and prevent loss of…" at bounding box center [192, 148] width 204 height 175
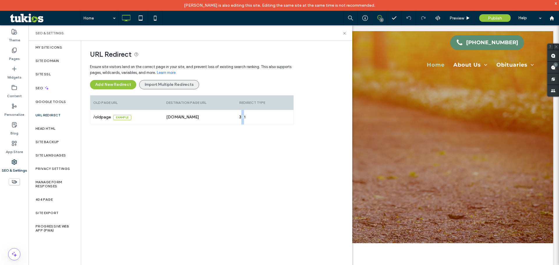
click at [159, 86] on button "Import Multiple Redirects" at bounding box center [169, 84] width 60 height 9
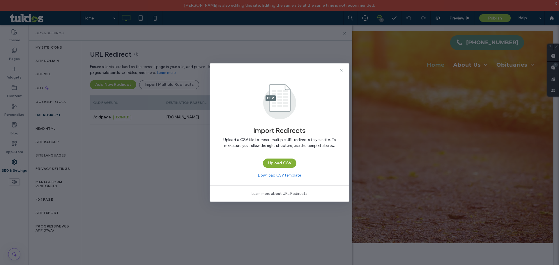
click at [282, 162] on button "Upload CSV" at bounding box center [279, 163] width 33 height 9
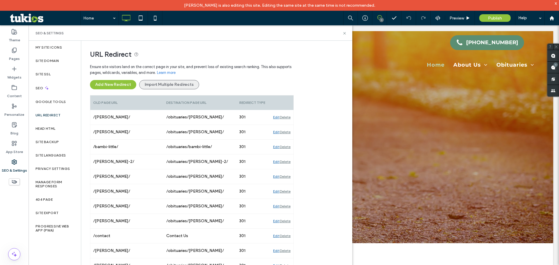
click at [184, 85] on button "Import Multiple Redirects" at bounding box center [169, 84] width 60 height 9
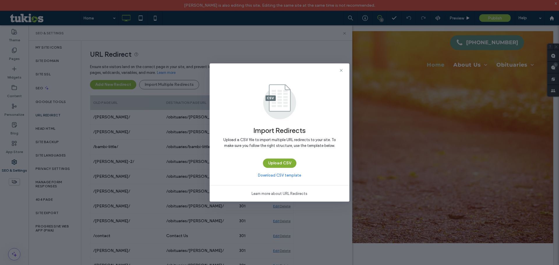
click at [278, 163] on button "Upload CSV" at bounding box center [279, 163] width 33 height 9
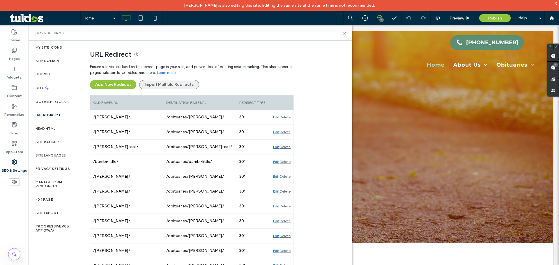
click at [185, 86] on button "Import Multiple Redirects" at bounding box center [169, 84] width 60 height 9
click at [164, 84] on button "Import Multiple Redirects" at bounding box center [169, 84] width 60 height 9
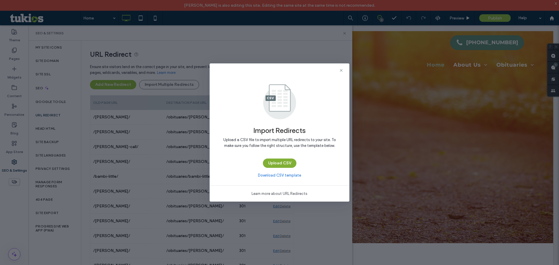
click at [278, 165] on button "Upload CSV" at bounding box center [279, 163] width 33 height 9
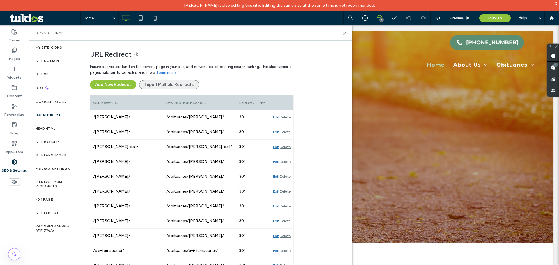
click at [171, 88] on button "Import Multiple Redirects" at bounding box center [169, 84] width 60 height 9
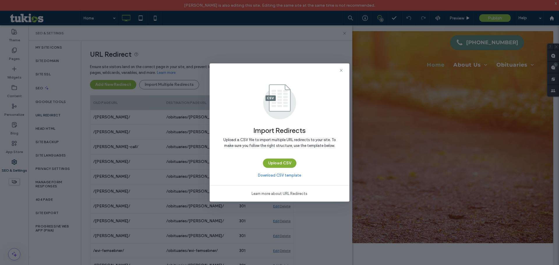
click at [279, 164] on button "Upload CSV" at bounding box center [279, 163] width 33 height 9
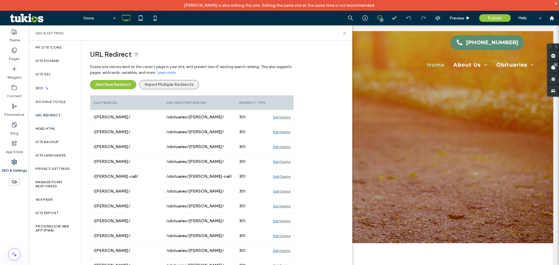
click at [164, 86] on button "Import Multiple Redirects" at bounding box center [169, 84] width 60 height 9
click at [173, 88] on button "Import Multiple Redirects" at bounding box center [169, 84] width 60 height 9
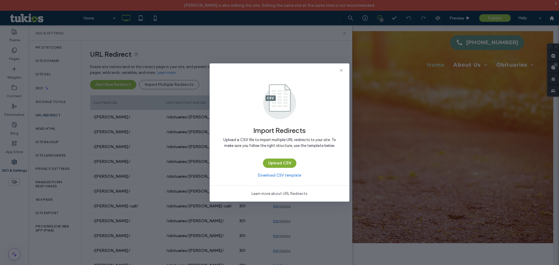
click at [280, 167] on button "Upload CSV" at bounding box center [279, 163] width 33 height 9
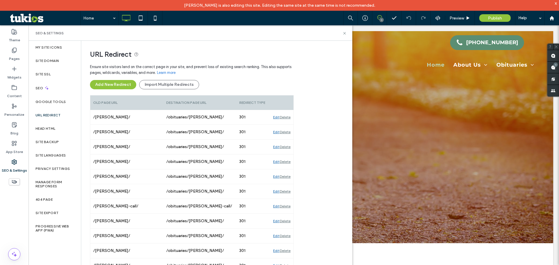
drag, startPoint x: 350, startPoint y: 46, endPoint x: 325, endPoint y: 5, distance: 48.1
click at [163, 83] on button "Import Multiple Redirects" at bounding box center [169, 84] width 60 height 9
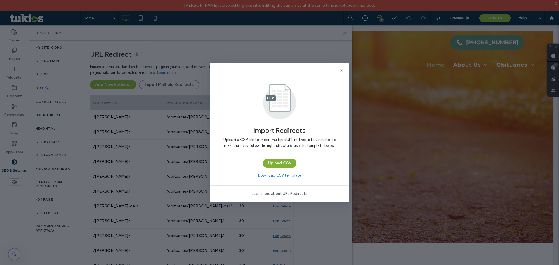
click at [285, 146] on span "Upload a CSV file to import multiple URL redirects to your site. To make sure y…" at bounding box center [279, 143] width 121 height 12
click at [284, 161] on button "Upload CSV" at bounding box center [279, 163] width 33 height 9
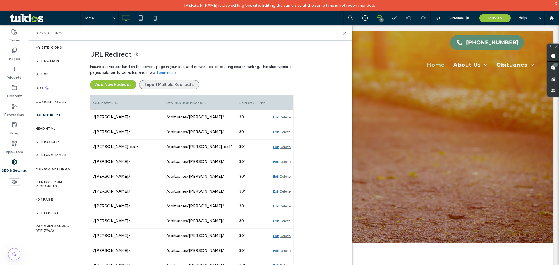
click at [161, 85] on button "Import Multiple Redirects" at bounding box center [169, 84] width 60 height 9
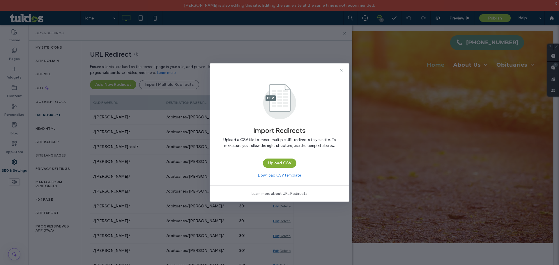
click at [281, 162] on button "Upload CSV" at bounding box center [279, 163] width 33 height 9
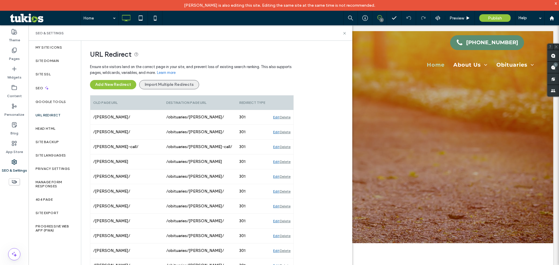
click at [161, 85] on button "Import Multiple Redirects" at bounding box center [169, 84] width 60 height 9
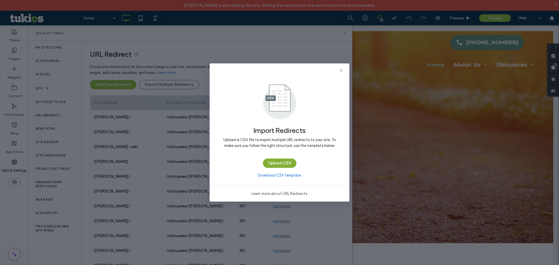
click at [278, 164] on button "Upload CSV" at bounding box center [279, 163] width 33 height 9
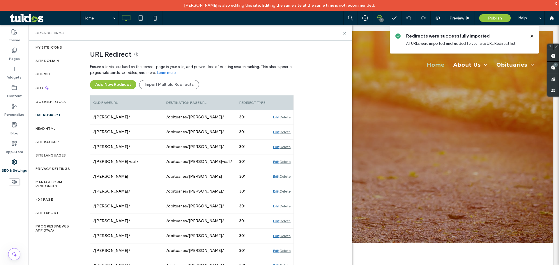
scroll to position [262, 0]
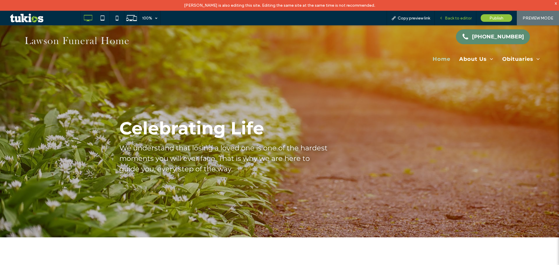
click at [463, 17] on span "Back to editor" at bounding box center [458, 18] width 27 height 5
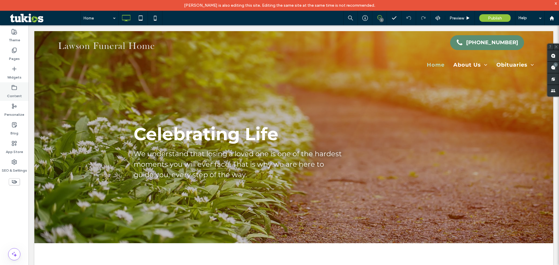
click at [14, 85] on icon at bounding box center [14, 88] width 6 height 6
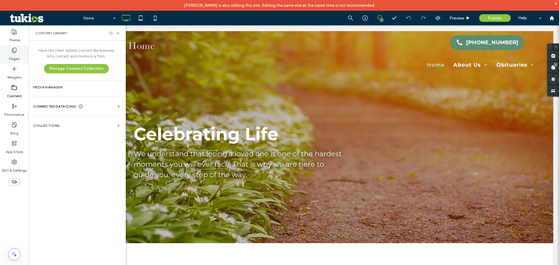
click at [18, 58] on label "Pages" at bounding box center [14, 57] width 11 height 8
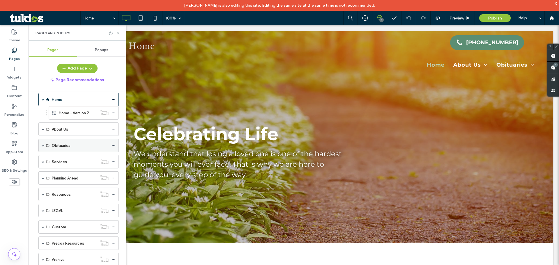
scroll to position [17, 0]
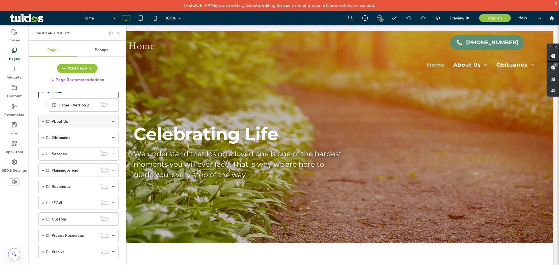
click at [43, 123] on span at bounding box center [43, 121] width 3 height 3
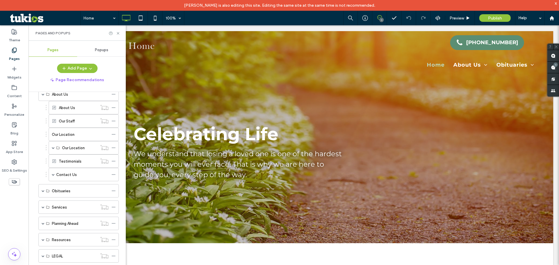
scroll to position [46, 0]
click at [42, 189] on div "Obituaries" at bounding box center [78, 188] width 80 height 13
click at [42, 189] on span at bounding box center [43, 188] width 3 height 3
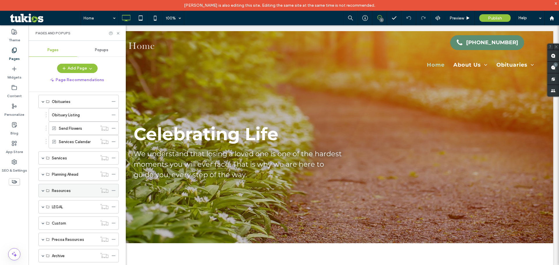
scroll to position [137, 0]
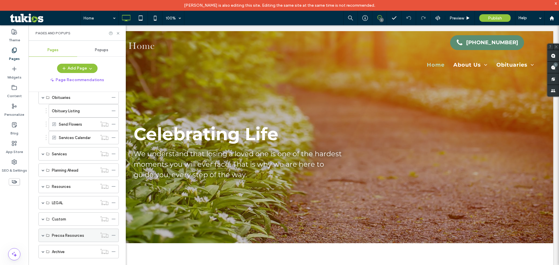
click at [43, 235] on span at bounding box center [43, 235] width 3 height 3
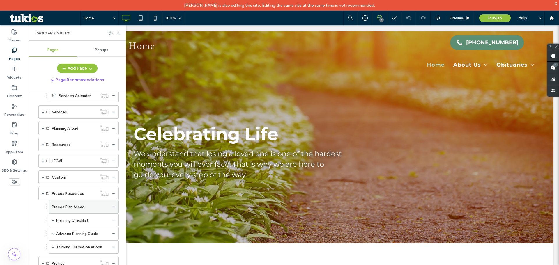
scroll to position [191, 0]
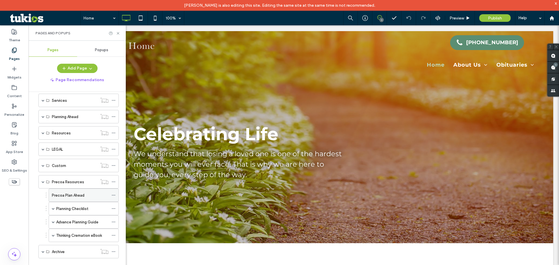
click at [73, 195] on label "Precoa Plan Ahead" at bounding box center [68, 195] width 33 height 10
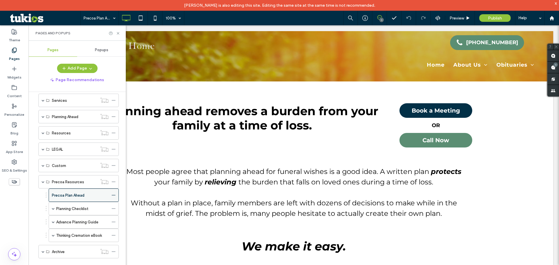
click at [80, 196] on label "Precoa Plan Ahead" at bounding box center [68, 195] width 33 height 10
click at [459, 18] on span "Preview" at bounding box center [456, 18] width 15 height 5
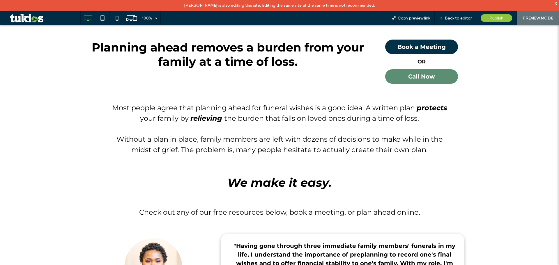
scroll to position [58, 0]
click at [460, 20] on span "Back to editor" at bounding box center [458, 18] width 27 height 5
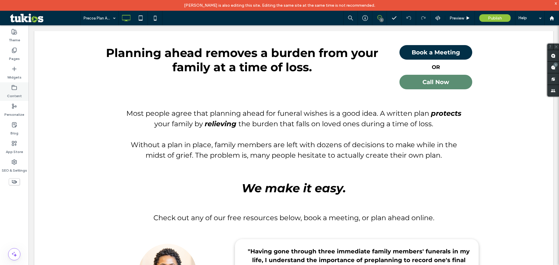
click at [21, 90] on div "Content" at bounding box center [14, 91] width 29 height 19
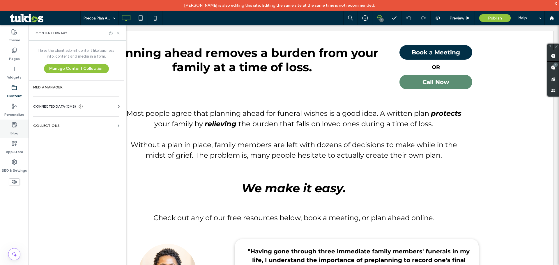
click at [19, 127] on div "Blog" at bounding box center [14, 129] width 29 height 19
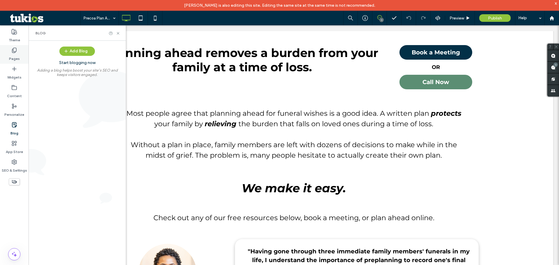
click at [19, 58] on label "Pages" at bounding box center [14, 57] width 11 height 8
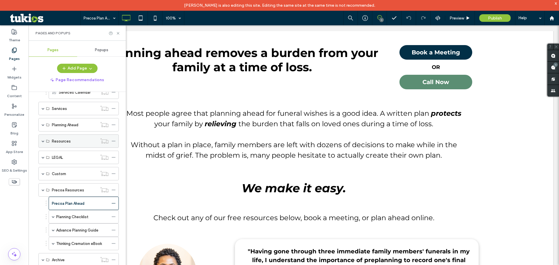
scroll to position [191, 0]
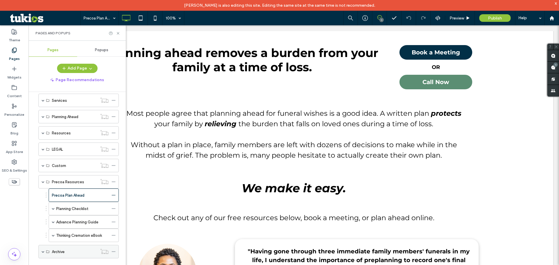
click at [42, 252] on span at bounding box center [43, 251] width 3 height 3
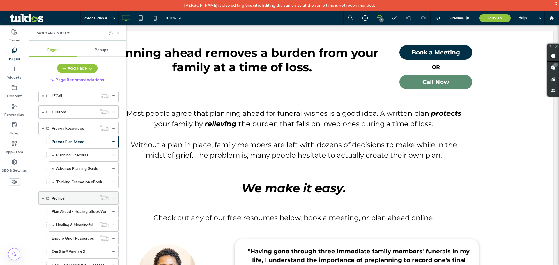
scroll to position [258, 0]
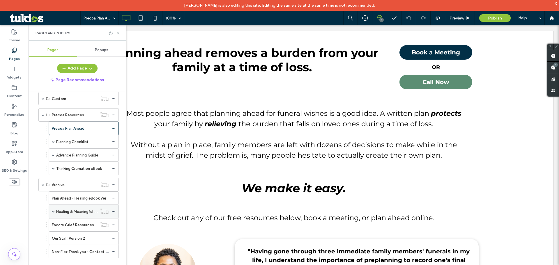
click at [53, 212] on span at bounding box center [53, 211] width 3 height 3
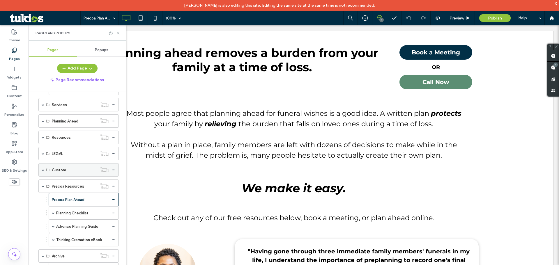
scroll to position [166, 0]
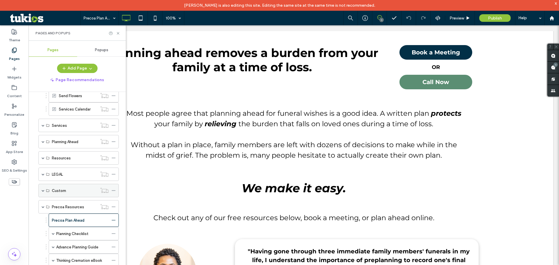
click at [43, 191] on span at bounding box center [43, 190] width 3 height 3
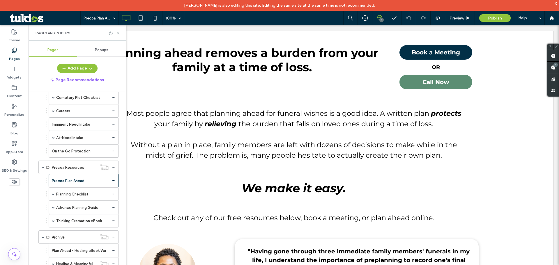
scroll to position [341, 0]
click at [61, 149] on label "On the Go Protection" at bounding box center [71, 150] width 39 height 10
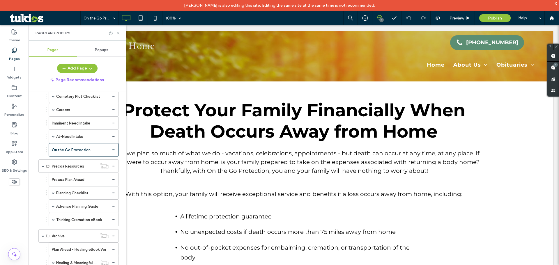
scroll to position [0, 0]
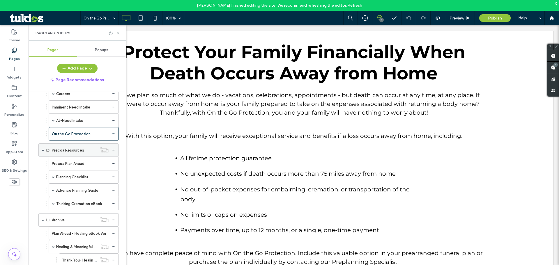
scroll to position [428, 0]
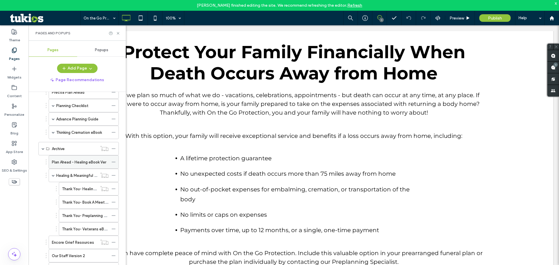
click at [88, 163] on label "Plan Ahead - Healing eBook Ver" at bounding box center [79, 162] width 54 height 10
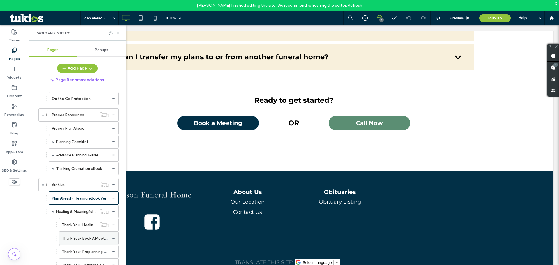
scroll to position [445, 0]
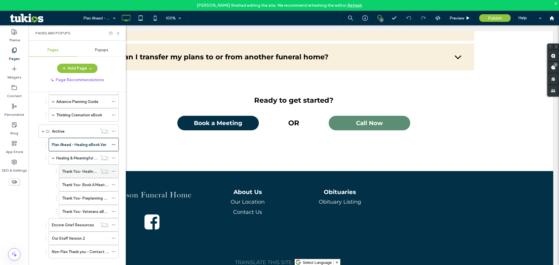
click at [83, 173] on label "Thank You- Healing eBook" at bounding box center [84, 172] width 45 height 10
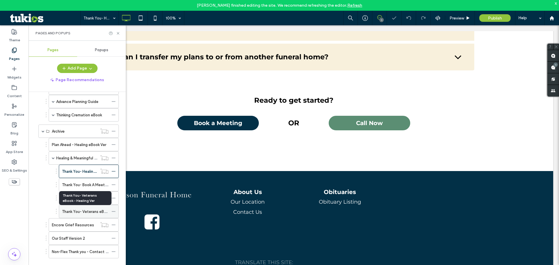
click at [83, 208] on div "Thank You- Veterans eBook - Healing Ver" at bounding box center [85, 211] width 47 height 13
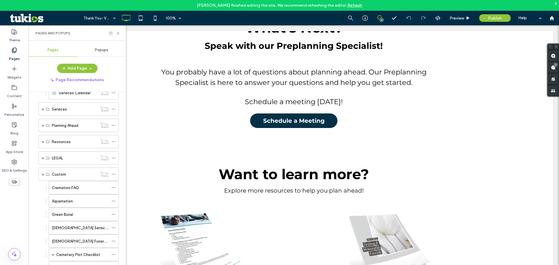
scroll to position [183, 0]
click at [44, 140] on span at bounding box center [43, 140] width 3 height 3
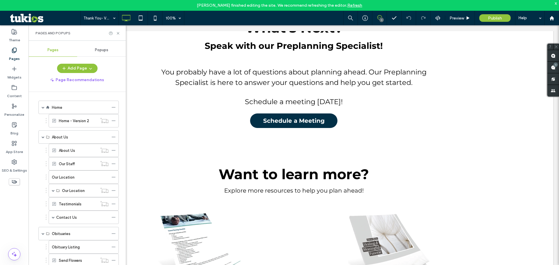
scroll to position [0, 0]
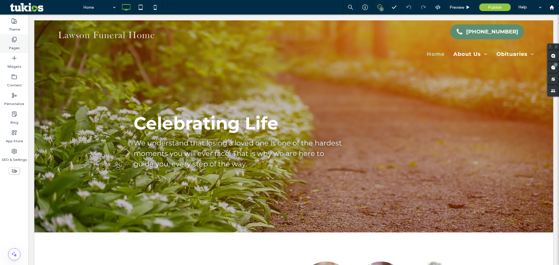
click at [14, 45] on label "Pages" at bounding box center [14, 46] width 11 height 8
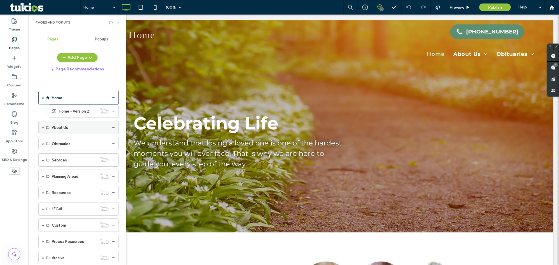
click at [43, 130] on span at bounding box center [43, 127] width 3 height 13
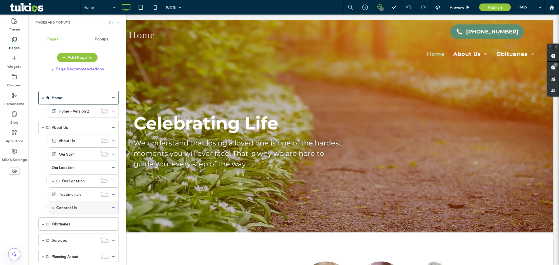
click at [53, 207] on span at bounding box center [53, 207] width 3 height 3
click at [90, 129] on div "About Us" at bounding box center [80, 128] width 57 height 6
click at [87, 168] on div "Our Location" at bounding box center [80, 168] width 57 height 6
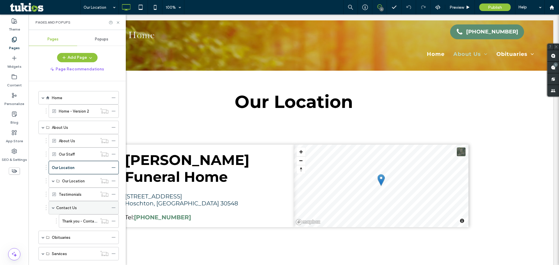
click at [77, 207] on div "Contact Us" at bounding box center [82, 208] width 52 height 6
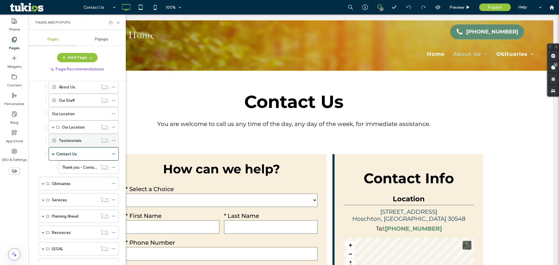
scroll to position [58, 0]
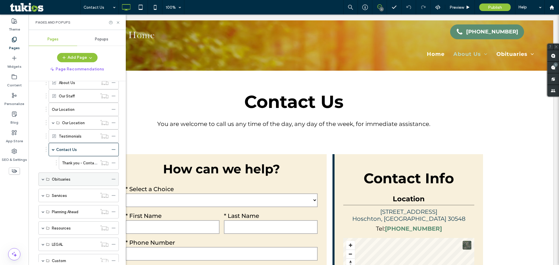
click at [43, 178] on span at bounding box center [43, 179] width 3 height 3
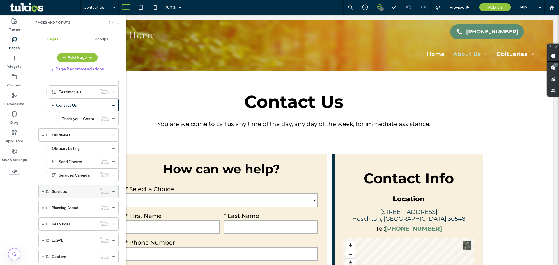
scroll to position [116, 0]
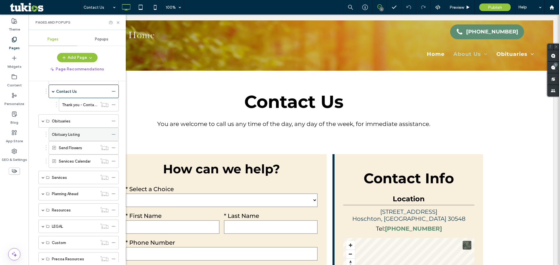
click at [78, 138] on div "Obituary Listing" at bounding box center [80, 134] width 57 height 13
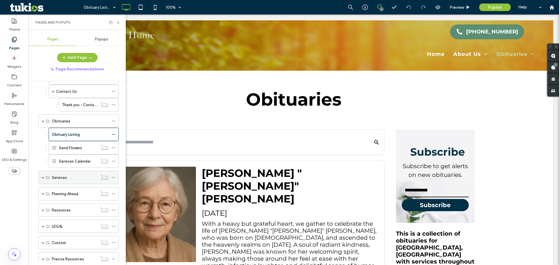
click at [44, 178] on span at bounding box center [43, 177] width 3 height 3
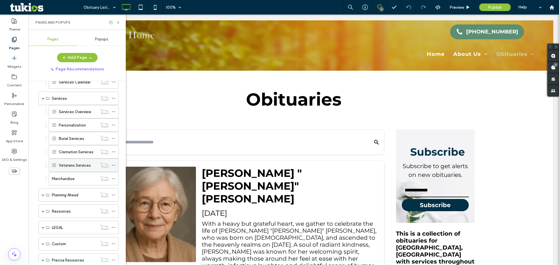
scroll to position [204, 0]
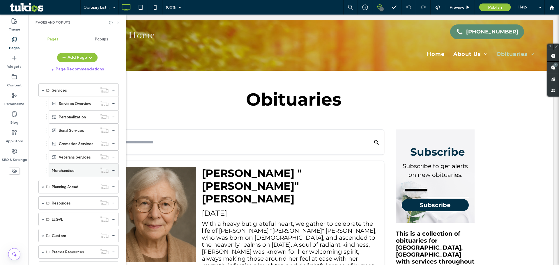
click at [66, 171] on label "Merchandise" at bounding box center [63, 171] width 23 height 10
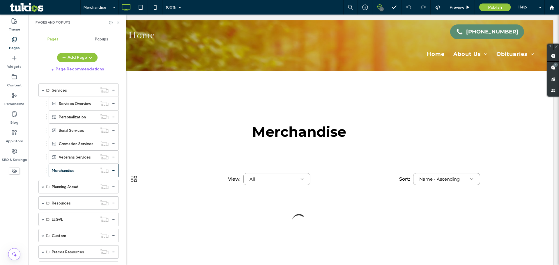
scroll to position [0, 0]
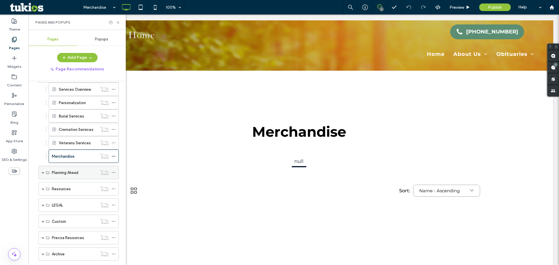
scroll to position [231, 0]
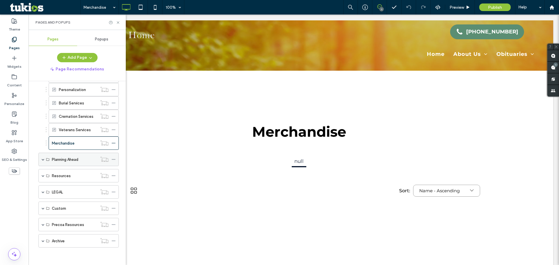
click at [44, 160] on span at bounding box center [43, 159] width 3 height 3
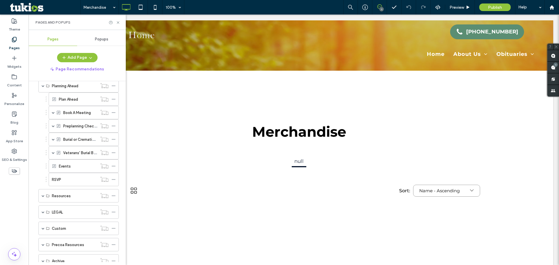
scroll to position [318, 0]
click at [42, 183] on span at bounding box center [43, 182] width 3 height 3
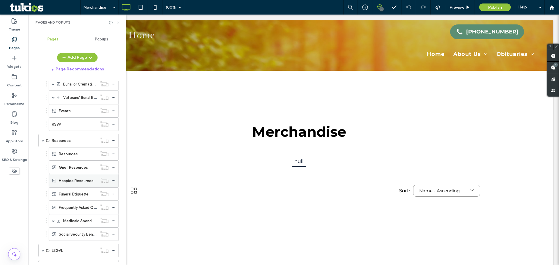
scroll to position [377, 0]
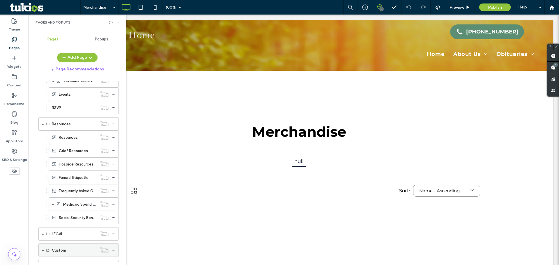
click at [43, 249] on span at bounding box center [43, 250] width 3 height 3
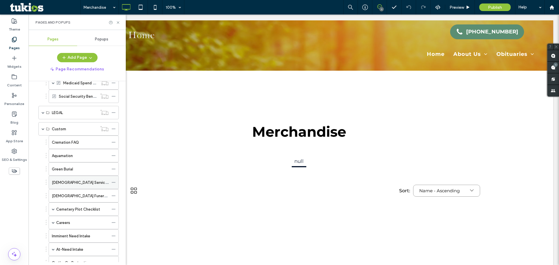
scroll to position [522, 0]
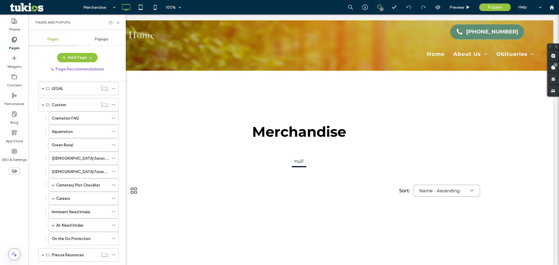
drag, startPoint x: 42, startPoint y: 105, endPoint x: 61, endPoint y: 99, distance: 20.6
click at [42, 104] on span at bounding box center [43, 104] width 3 height 3
